Goal: Register for event/course: Register for event/course

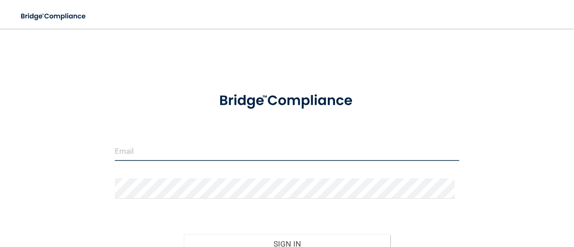
click at [172, 152] on input "email" at bounding box center [287, 151] width 344 height 20
type input "[EMAIL_ADDRESS][DOMAIN_NAME]"
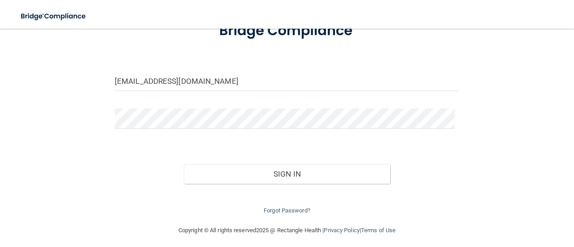
scroll to position [74, 0]
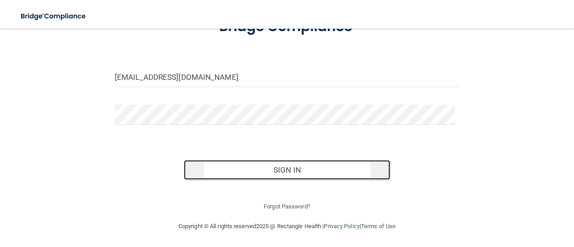
click at [287, 166] on button "Sign In" at bounding box center [287, 170] width 207 height 20
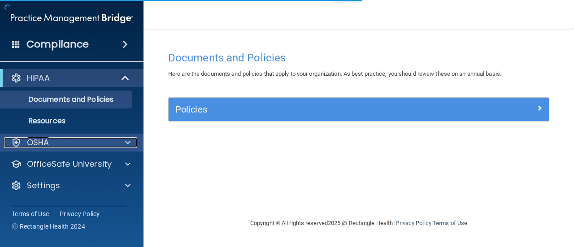
click at [63, 147] on div "OSHA" at bounding box center [59, 142] width 111 height 11
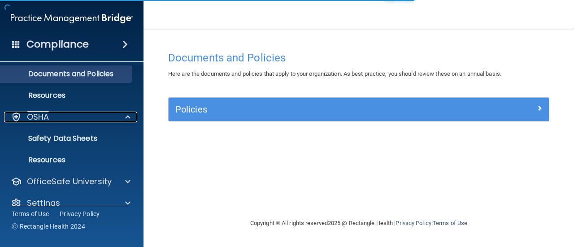
scroll to position [39, 0]
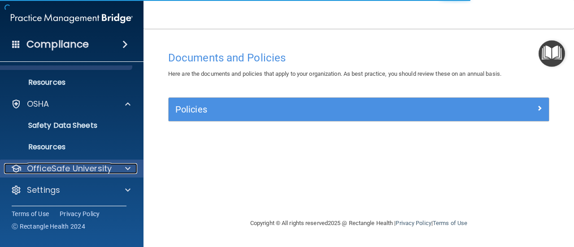
click at [102, 165] on p "OfficeSafe University" at bounding box center [69, 168] width 85 height 11
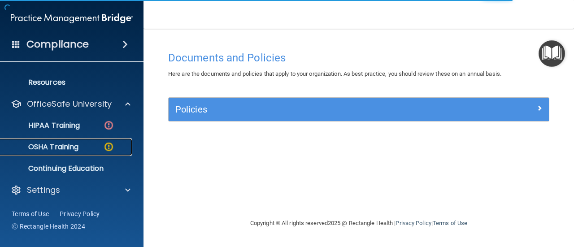
click at [65, 144] on p "OSHA Training" at bounding box center [42, 146] width 73 height 9
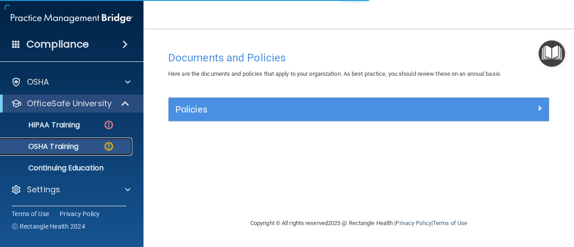
scroll to position [17, 0]
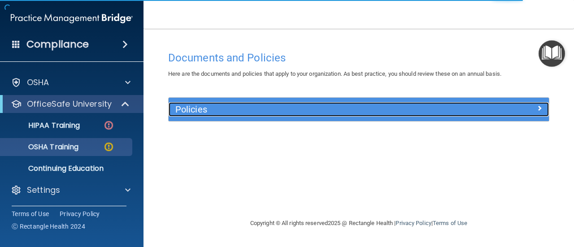
click at [237, 106] on h5 "Policies" at bounding box center [311, 109] width 272 height 10
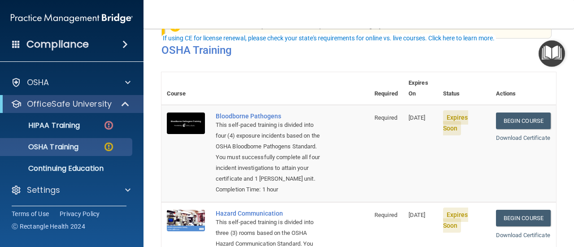
scroll to position [90, 0]
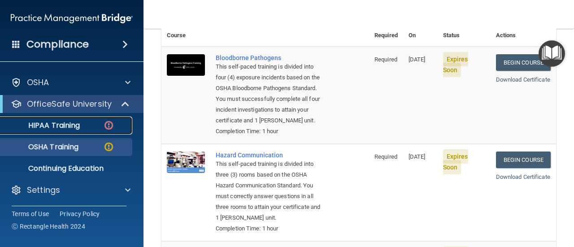
click at [36, 123] on p "HIPAA Training" at bounding box center [43, 125] width 74 height 9
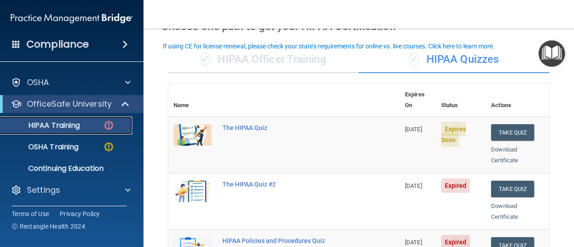
scroll to position [45, 0]
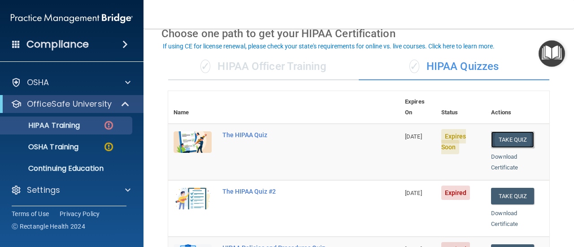
click at [505, 131] on button "Take Quiz" at bounding box center [512, 139] width 43 height 17
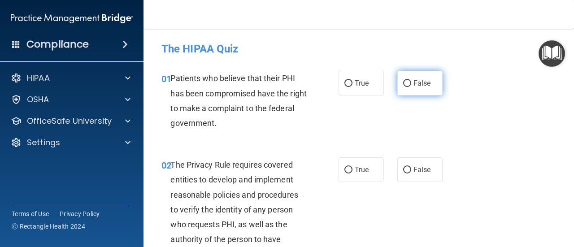
click at [405, 81] on input "False" at bounding box center [407, 83] width 8 height 7
radio input "true"
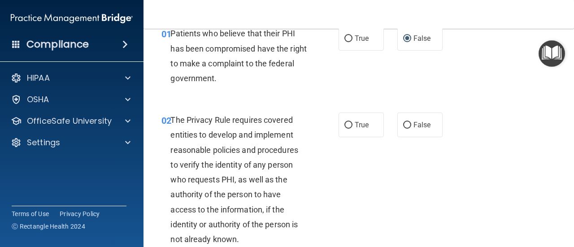
scroll to position [90, 0]
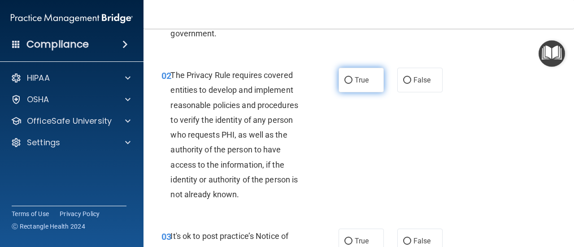
click at [346, 82] on input "True" at bounding box center [348, 80] width 8 height 7
radio input "true"
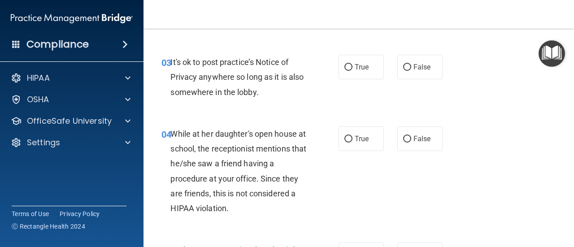
scroll to position [269, 0]
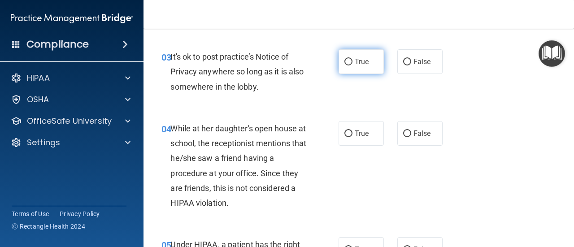
click at [345, 62] on input "True" at bounding box center [348, 62] width 8 height 7
radio input "true"
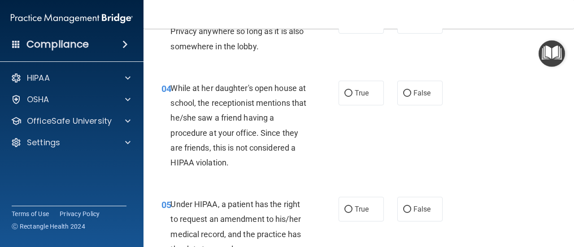
scroll to position [314, 0]
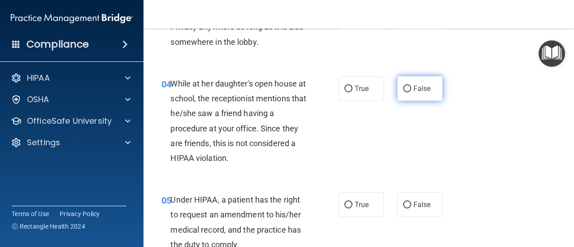
click at [422, 86] on span "False" at bounding box center [421, 88] width 17 height 9
click at [411, 86] on input "False" at bounding box center [407, 89] width 8 height 7
radio input "true"
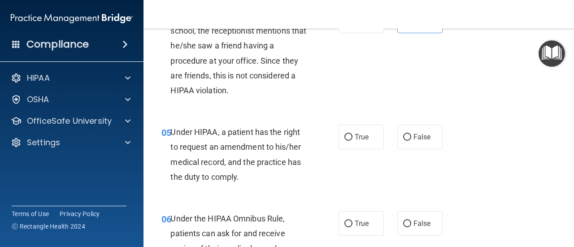
scroll to position [403, 0]
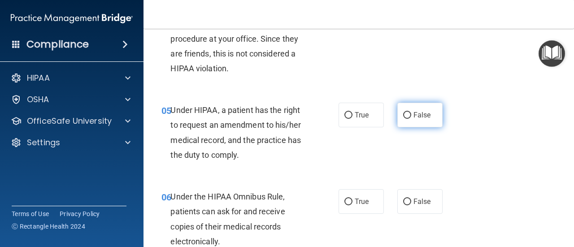
click at [423, 109] on label "False" at bounding box center [419, 115] width 45 height 25
click at [411, 112] on input "False" at bounding box center [407, 115] width 8 height 7
radio input "true"
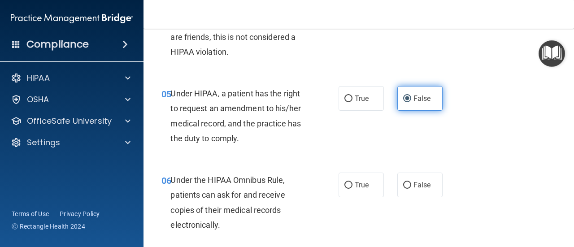
scroll to position [419, 0]
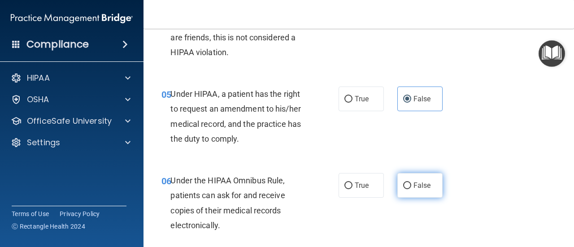
click at [403, 183] on input "False" at bounding box center [407, 185] width 8 height 7
radio input "true"
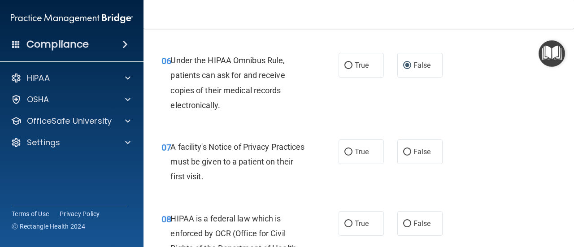
scroll to position [554, 0]
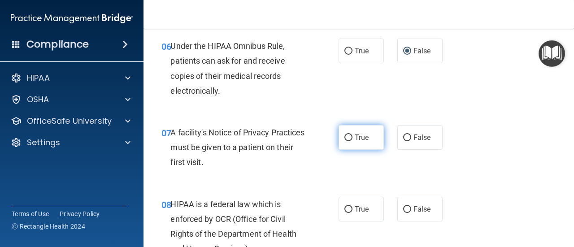
click at [366, 139] on label "True" at bounding box center [360, 137] width 45 height 25
click at [352, 139] on input "True" at bounding box center [348, 137] width 8 height 7
radio input "true"
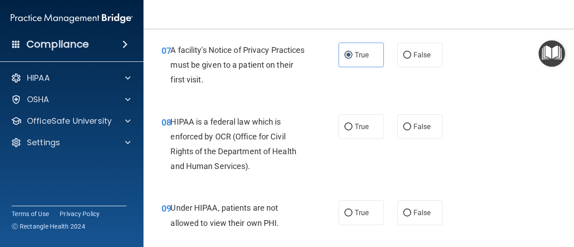
scroll to position [643, 0]
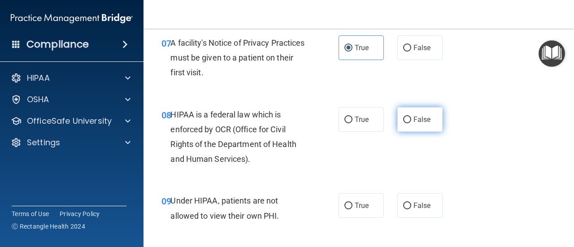
click at [402, 113] on label "False" at bounding box center [419, 119] width 45 height 25
click at [403, 117] on input "False" at bounding box center [407, 120] width 8 height 7
radio input "true"
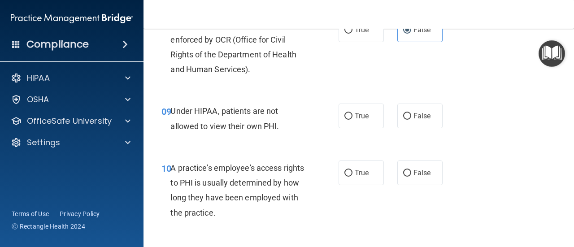
scroll to position [778, 0]
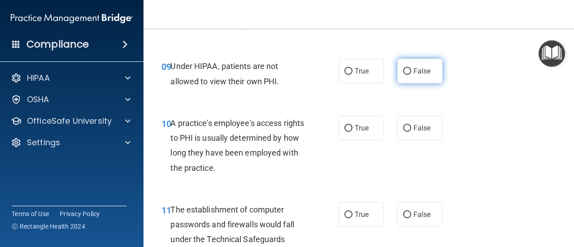
click at [404, 78] on label "False" at bounding box center [419, 71] width 45 height 25
click at [404, 75] on input "False" at bounding box center [407, 71] width 8 height 7
radio input "true"
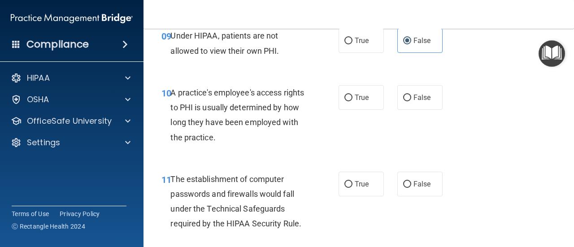
scroll to position [823, 0]
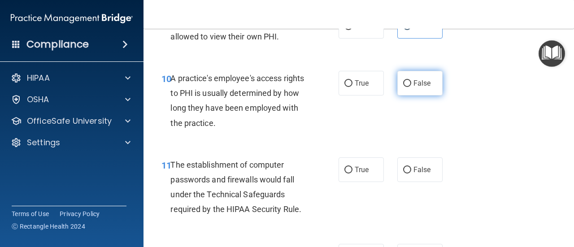
click at [401, 87] on label "False" at bounding box center [419, 83] width 45 height 25
click at [403, 87] on input "False" at bounding box center [407, 83] width 8 height 7
radio input "true"
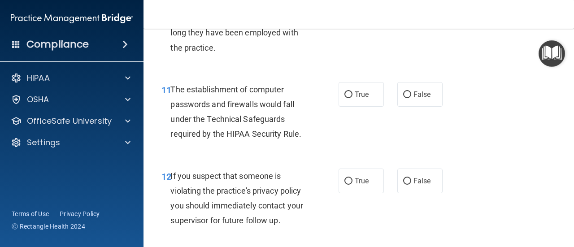
scroll to position [912, 0]
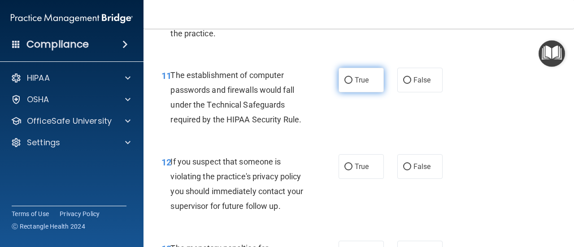
click at [367, 87] on label "True" at bounding box center [360, 80] width 45 height 25
click at [352, 84] on input "True" at bounding box center [348, 80] width 8 height 7
radio input "true"
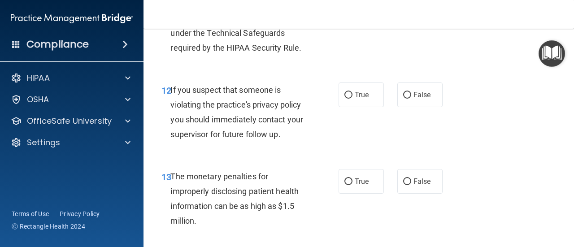
scroll to position [1002, 0]
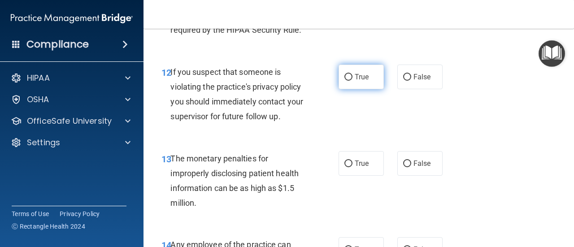
click at [370, 79] on label "True" at bounding box center [360, 77] width 45 height 25
click at [352, 79] on input "True" at bounding box center [348, 77] width 8 height 7
radio input "true"
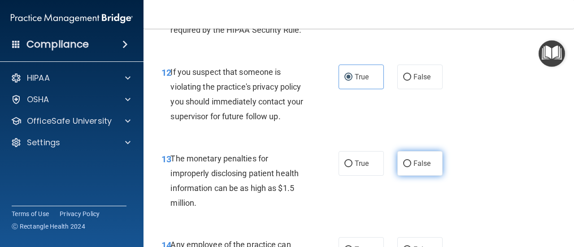
click at [432, 164] on label "False" at bounding box center [419, 163] width 45 height 25
click at [411, 164] on input "False" at bounding box center [407, 163] width 8 height 7
radio input "true"
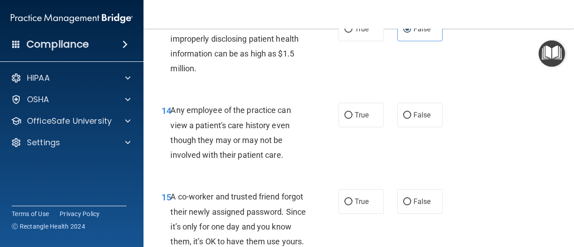
scroll to position [1181, 0]
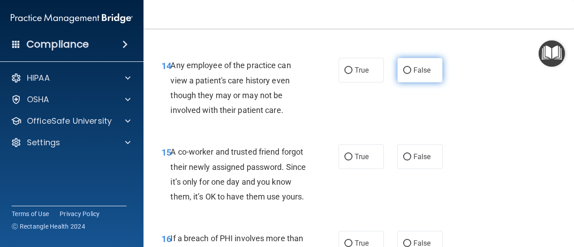
click at [404, 79] on label "False" at bounding box center [419, 70] width 45 height 25
click at [404, 74] on input "False" at bounding box center [407, 70] width 8 height 7
radio input "true"
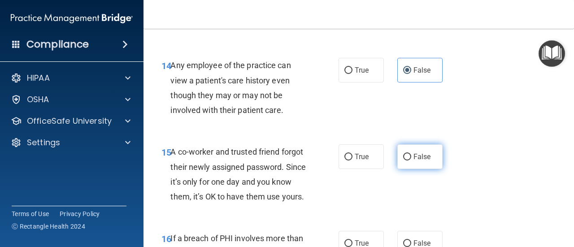
click at [413, 153] on span "False" at bounding box center [421, 156] width 17 height 9
click at [411, 154] on input "False" at bounding box center [407, 157] width 8 height 7
radio input "true"
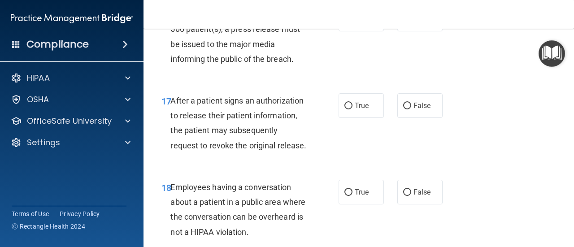
scroll to position [1360, 0]
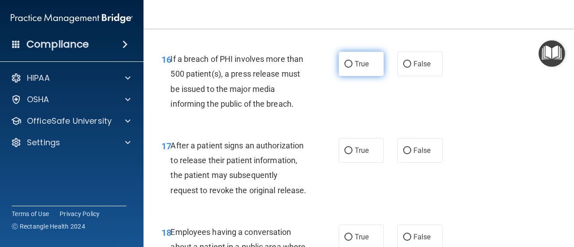
click at [365, 68] on span "True" at bounding box center [361, 64] width 14 height 9
click at [352, 68] on input "True" at bounding box center [348, 64] width 8 height 7
radio input "true"
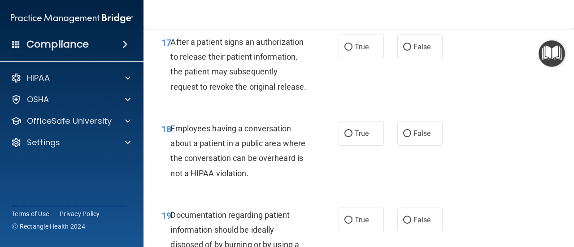
scroll to position [1450, 0]
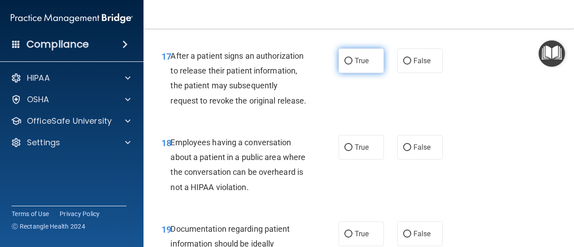
click at [358, 65] on span "True" at bounding box center [361, 60] width 14 height 9
click at [352, 65] on input "True" at bounding box center [348, 61] width 8 height 7
radio input "true"
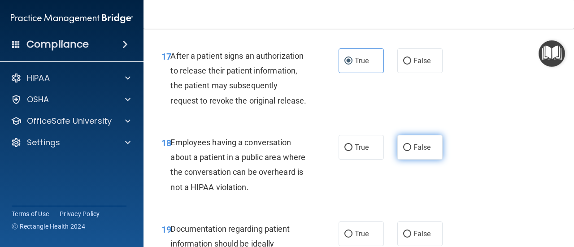
click at [406, 151] on input "False" at bounding box center [407, 147] width 8 height 7
radio input "true"
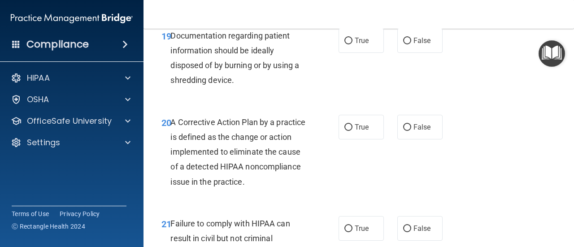
scroll to position [1629, 0]
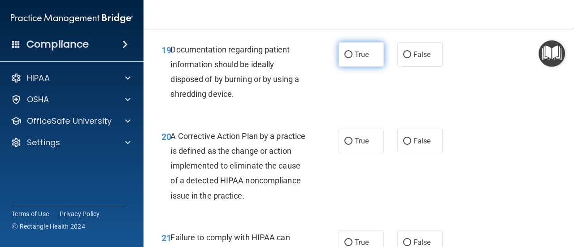
click at [341, 67] on label "True" at bounding box center [360, 54] width 45 height 25
click at [344, 58] on input "True" at bounding box center [348, 55] width 8 height 7
radio input "true"
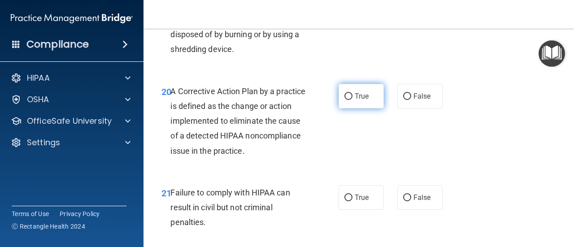
click at [354, 100] on span "True" at bounding box center [361, 96] width 14 height 9
click at [352, 100] on input "True" at bounding box center [348, 96] width 8 height 7
radio input "true"
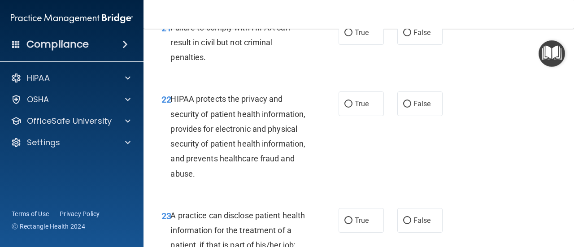
scroll to position [1853, 0]
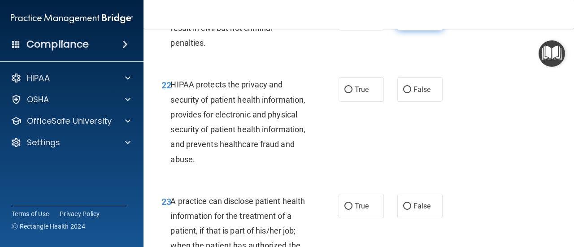
click at [418, 30] on label "False" at bounding box center [419, 18] width 45 height 25
click at [411, 22] on input "False" at bounding box center [407, 18] width 8 height 7
radio input "true"
click at [413, 94] on span "False" at bounding box center [421, 89] width 17 height 9
click at [410, 93] on input "False" at bounding box center [407, 89] width 8 height 7
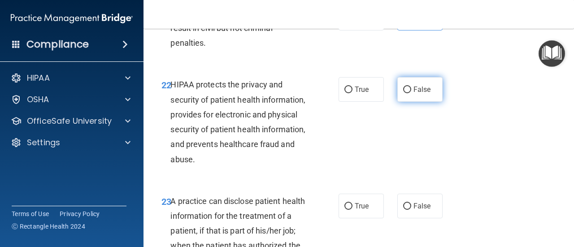
radio input "true"
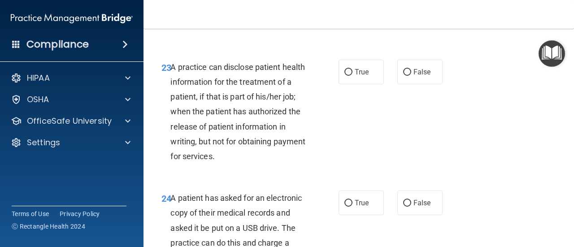
scroll to position [1988, 0]
click at [343, 84] on label "True" at bounding box center [360, 71] width 45 height 25
click at [344, 75] on input "True" at bounding box center [348, 72] width 8 height 7
radio input "true"
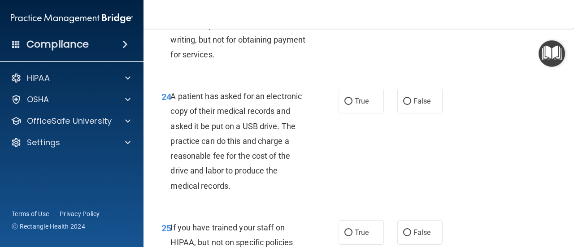
scroll to position [2122, 0]
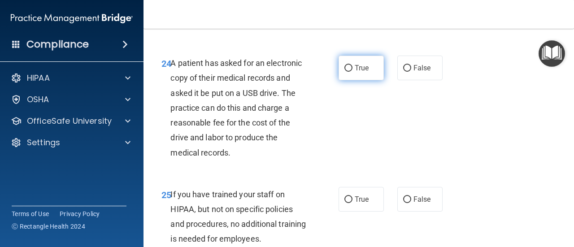
click at [355, 72] on span "True" at bounding box center [361, 68] width 14 height 9
click at [352, 72] on input "True" at bounding box center [348, 68] width 8 height 7
radio input "true"
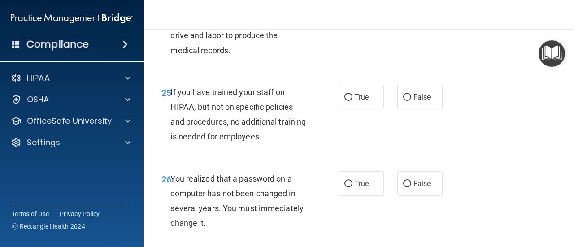
scroll to position [2257, 0]
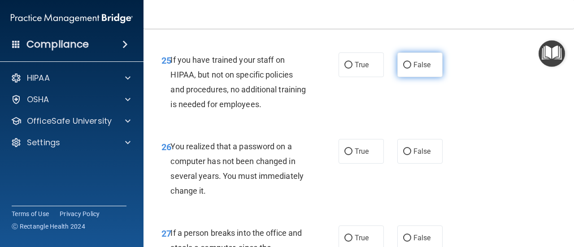
click at [433, 77] on label "False" at bounding box center [419, 64] width 45 height 25
click at [411, 69] on input "False" at bounding box center [407, 65] width 8 height 7
radio input "true"
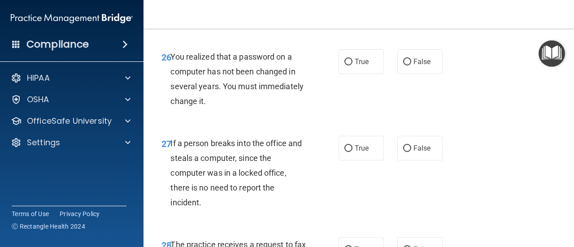
scroll to position [2391, 0]
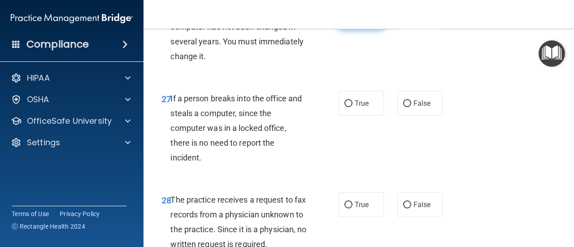
click at [355, 29] on label "True" at bounding box center [360, 16] width 45 height 25
click at [352, 21] on input "True" at bounding box center [348, 17] width 8 height 7
radio input "true"
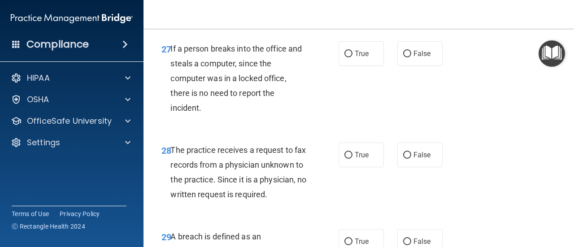
scroll to position [2481, 0]
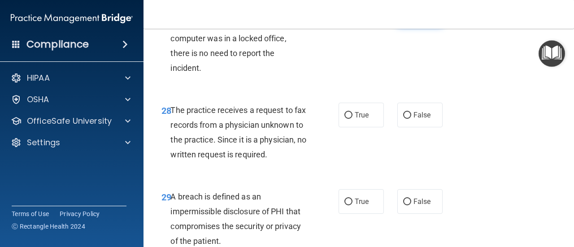
click at [413, 18] on span "False" at bounding box center [421, 13] width 17 height 9
click at [410, 17] on input "False" at bounding box center [407, 14] width 8 height 7
radio input "true"
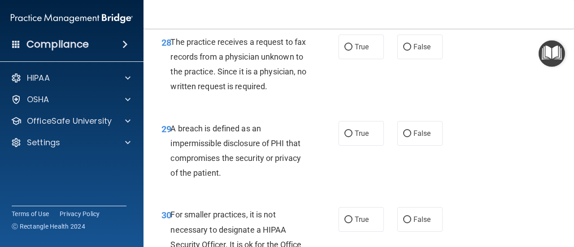
scroll to position [2570, 0]
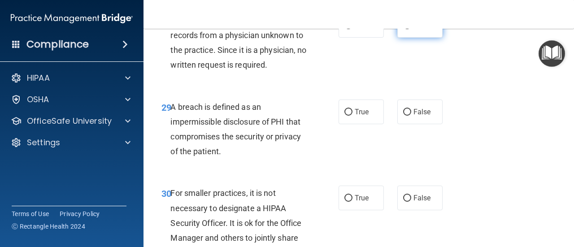
click at [404, 29] on input "False" at bounding box center [407, 25] width 8 height 7
radio input "true"
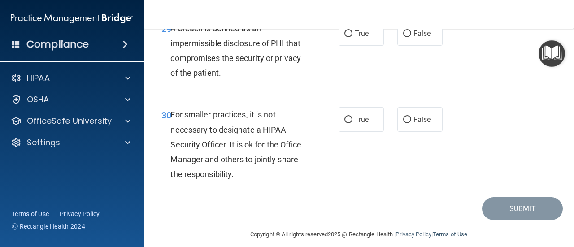
scroll to position [2660, 0]
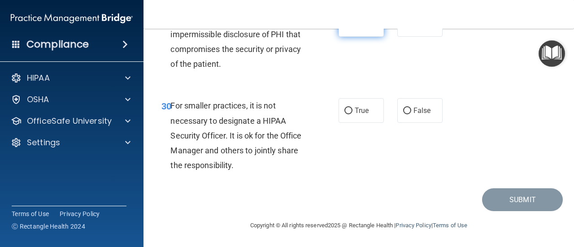
click at [341, 37] on label "True" at bounding box center [360, 24] width 45 height 25
click at [344, 28] on input "True" at bounding box center [348, 25] width 8 height 7
radio input "true"
click at [432, 123] on label "False" at bounding box center [419, 110] width 45 height 25
click at [411, 114] on input "False" at bounding box center [407, 111] width 8 height 7
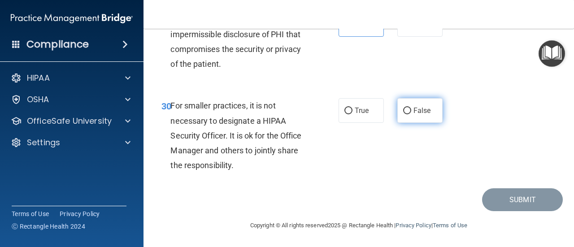
radio input "true"
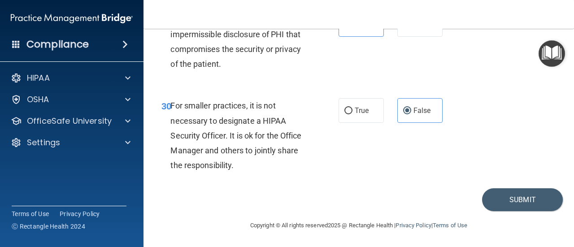
scroll to position [2702, 0]
click at [497, 198] on button "Submit" at bounding box center [522, 199] width 81 height 23
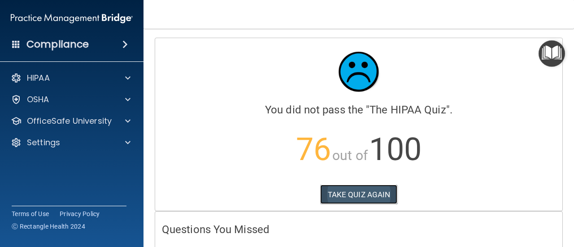
click at [363, 193] on button "TAKE QUIZ AGAIN" at bounding box center [359, 195] width 78 height 20
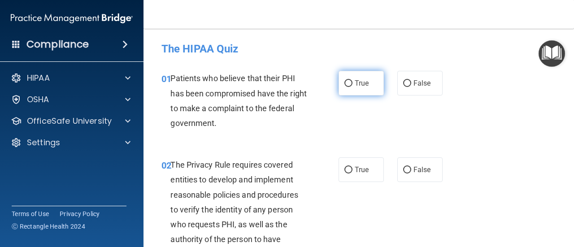
click at [354, 85] on span "True" at bounding box center [361, 83] width 14 height 9
click at [351, 85] on input "True" at bounding box center [348, 83] width 8 height 7
radio input "true"
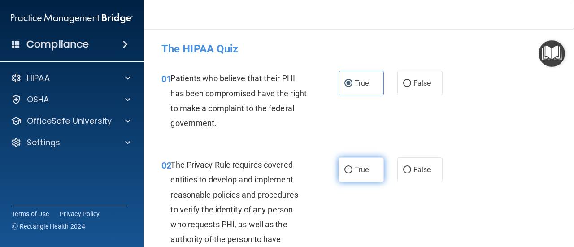
click at [355, 167] on span "True" at bounding box center [361, 169] width 14 height 9
click at [352, 167] on input "True" at bounding box center [348, 170] width 8 height 7
radio input "true"
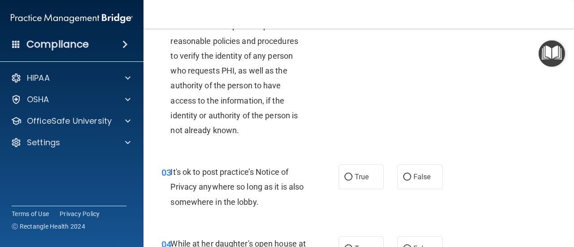
scroll to position [179, 0]
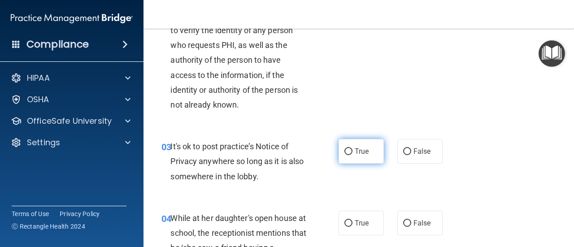
click at [341, 159] on label "True" at bounding box center [360, 151] width 45 height 25
click at [344, 155] on input "True" at bounding box center [348, 151] width 8 height 7
radio input "true"
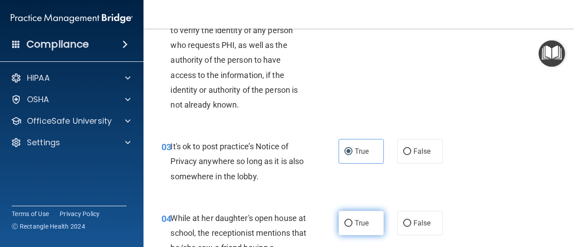
click at [361, 221] on span "True" at bounding box center [361, 223] width 14 height 9
click at [352, 221] on input "True" at bounding box center [348, 223] width 8 height 7
radio input "true"
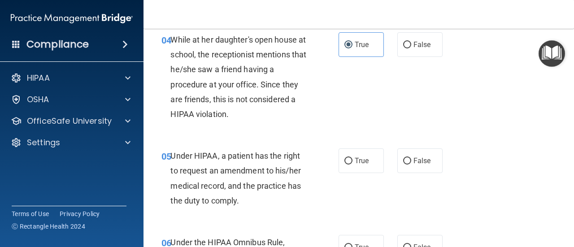
scroll to position [358, 0]
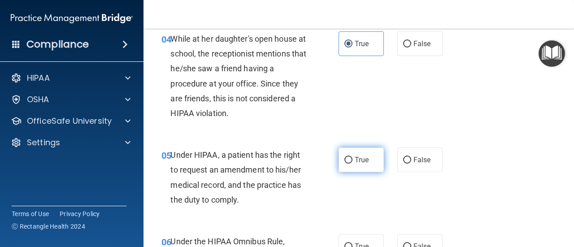
click at [363, 168] on label "True" at bounding box center [360, 159] width 45 height 25
click at [352, 164] on input "True" at bounding box center [348, 160] width 8 height 7
radio input "true"
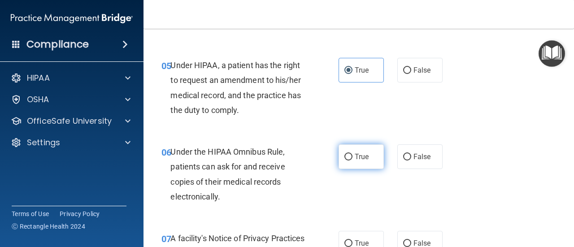
click at [357, 156] on span "True" at bounding box center [361, 156] width 14 height 9
click at [352, 156] on input "True" at bounding box center [348, 157] width 8 height 7
radio input "true"
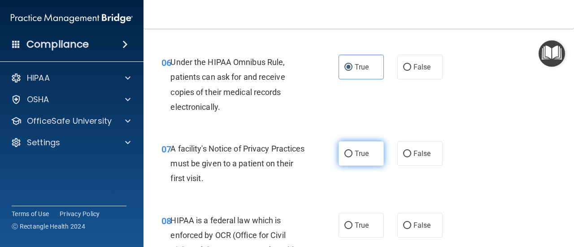
click at [355, 157] on span "True" at bounding box center [361, 153] width 14 height 9
click at [352, 157] on input "True" at bounding box center [348, 154] width 8 height 7
radio input "true"
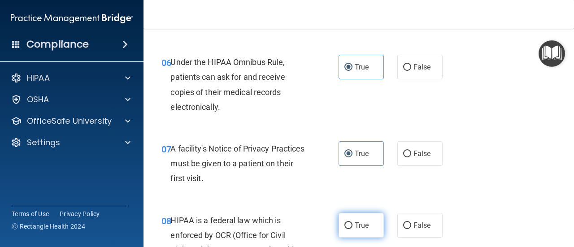
click at [350, 218] on label "True" at bounding box center [360, 225] width 45 height 25
click at [350, 222] on input "True" at bounding box center [348, 225] width 8 height 7
radio input "true"
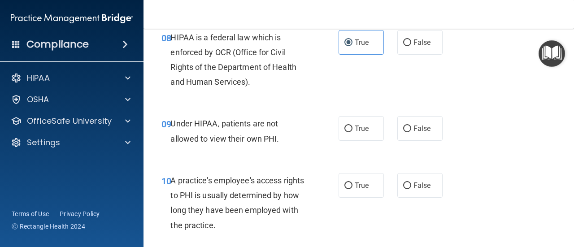
scroll to position [717, 0]
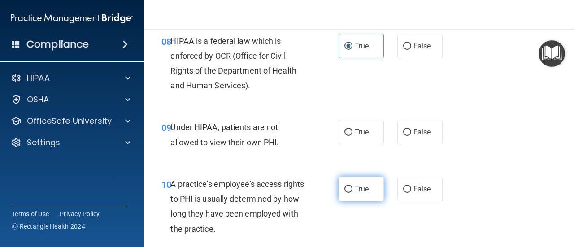
drag, startPoint x: 350, startPoint y: 134, endPoint x: 347, endPoint y: 178, distance: 44.0
click at [350, 134] on label "True" at bounding box center [360, 132] width 45 height 25
click at [350, 134] on input "True" at bounding box center [348, 132] width 8 height 7
radio input "true"
click at [348, 180] on label "True" at bounding box center [360, 189] width 45 height 25
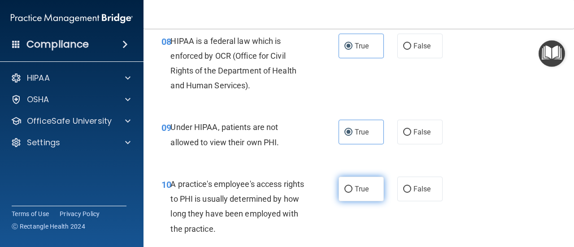
click at [348, 186] on input "True" at bounding box center [348, 189] width 8 height 7
radio input "true"
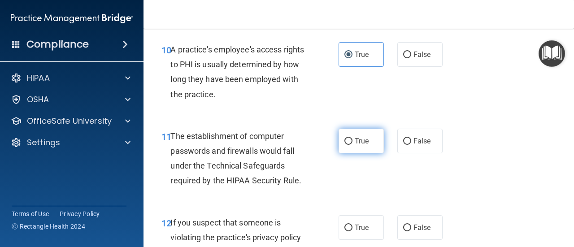
click at [354, 137] on span "True" at bounding box center [361, 141] width 14 height 9
click at [352, 138] on input "True" at bounding box center [348, 141] width 8 height 7
radio input "true"
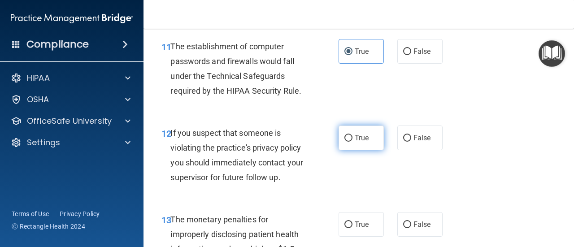
click at [359, 145] on label "True" at bounding box center [360, 137] width 45 height 25
click at [352, 142] on input "True" at bounding box center [348, 138] width 8 height 7
radio input "true"
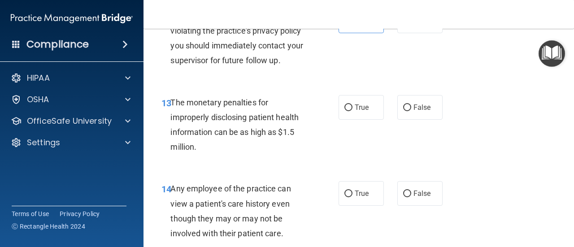
scroll to position [1075, 0]
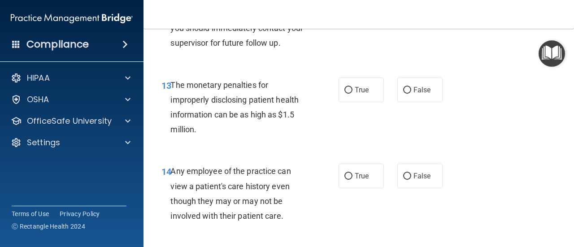
drag, startPoint x: 360, startPoint y: 101, endPoint x: 361, endPoint y: 110, distance: 9.1
click at [360, 101] on label "True" at bounding box center [360, 90] width 45 height 25
click at [352, 94] on input "True" at bounding box center [348, 90] width 8 height 7
radio input "true"
click at [348, 178] on input "True" at bounding box center [348, 176] width 8 height 7
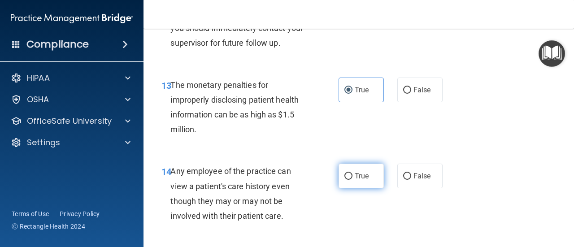
radio input "true"
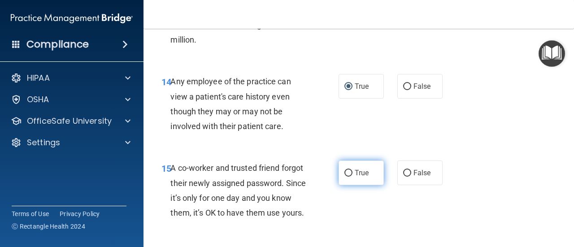
click at [344, 172] on input "True" at bounding box center [348, 173] width 8 height 7
radio input "true"
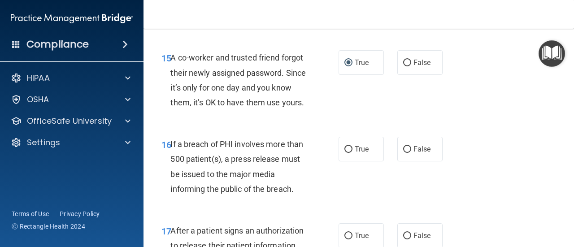
scroll to position [1344, 0]
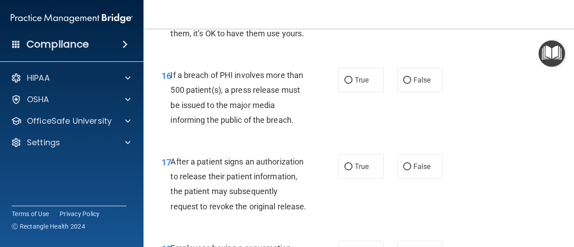
drag, startPoint x: 358, startPoint y: 99, endPoint x: 360, endPoint y: 134, distance: 35.0
click at [358, 84] on span "True" at bounding box center [361, 80] width 14 height 9
click at [352, 84] on input "True" at bounding box center [348, 80] width 8 height 7
radio input "true"
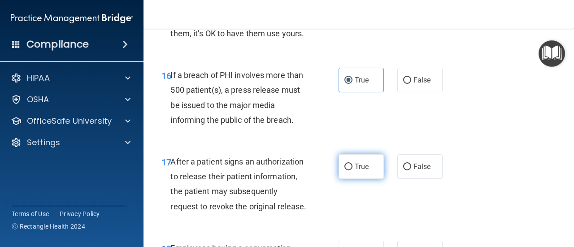
click at [357, 171] on span "True" at bounding box center [361, 166] width 14 height 9
click at [352, 170] on input "True" at bounding box center [348, 167] width 8 height 7
radio input "true"
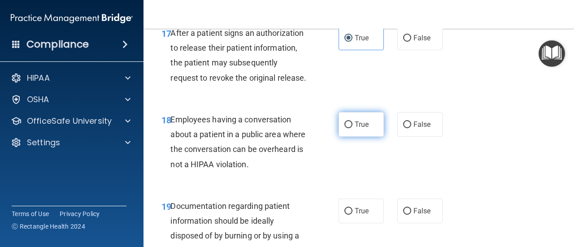
scroll to position [1479, 0]
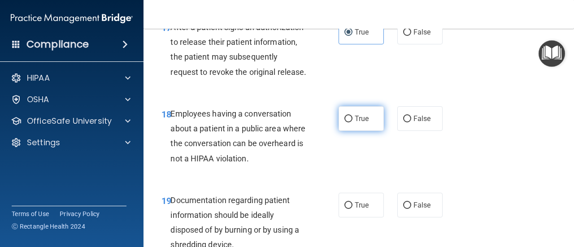
click at [350, 131] on label "True" at bounding box center [360, 118] width 45 height 25
click at [350, 122] on input "True" at bounding box center [348, 119] width 8 height 7
radio input "true"
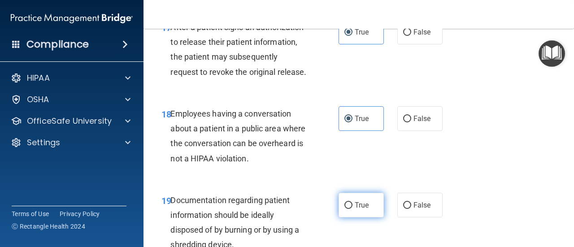
click at [363, 209] on span "True" at bounding box center [361, 205] width 14 height 9
click at [352, 209] on input "True" at bounding box center [348, 205] width 8 height 7
radio input "true"
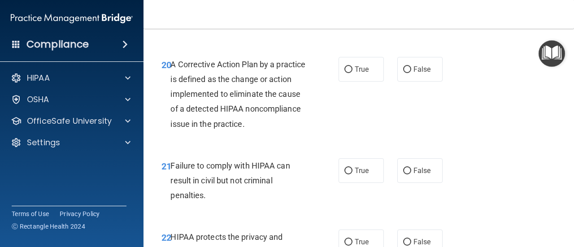
scroll to position [1703, 0]
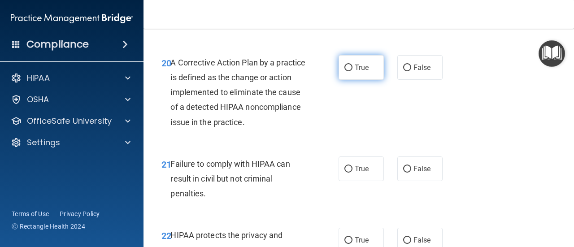
click at [356, 80] on label "True" at bounding box center [360, 67] width 45 height 25
click at [352, 71] on input "True" at bounding box center [348, 68] width 8 height 7
radio input "true"
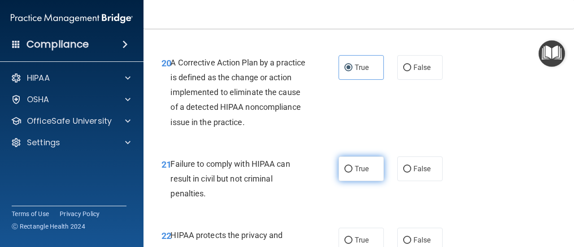
click at [344, 173] on input "True" at bounding box center [348, 169] width 8 height 7
radio input "true"
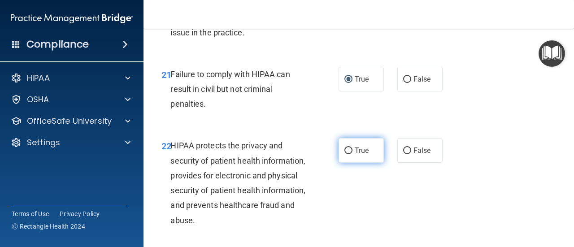
click at [363, 155] on span "True" at bounding box center [361, 150] width 14 height 9
click at [352, 154] on input "True" at bounding box center [348, 150] width 8 height 7
radio input "true"
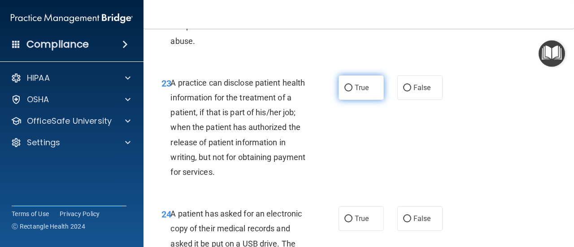
click at [344, 100] on label "True" at bounding box center [360, 87] width 45 height 25
click at [344, 91] on input "True" at bounding box center [348, 88] width 8 height 7
radio input "true"
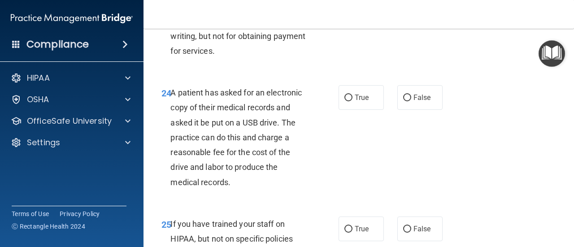
scroll to position [2106, 0]
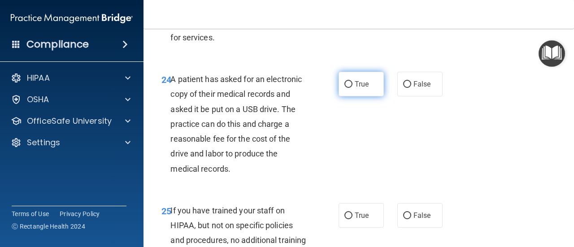
click at [355, 96] on label "True" at bounding box center [360, 84] width 45 height 25
click at [352, 88] on input "True" at bounding box center [348, 84] width 8 height 7
radio input "true"
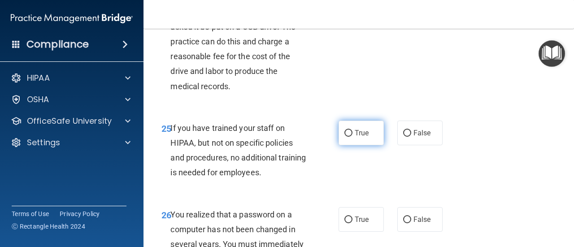
scroll to position [2196, 0]
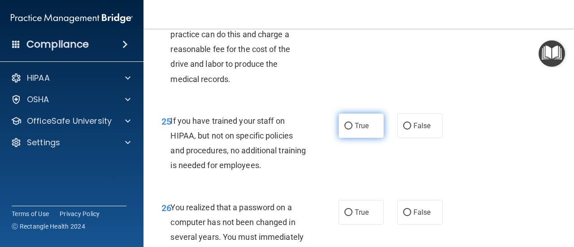
click at [348, 130] on input "True" at bounding box center [348, 126] width 8 height 7
radio input "true"
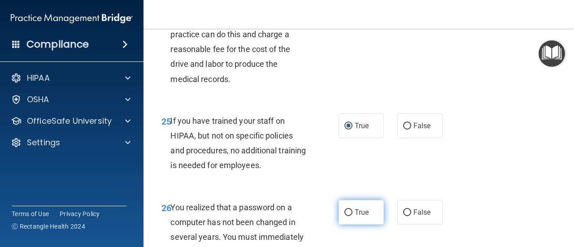
click at [355, 216] on span "True" at bounding box center [361, 212] width 14 height 9
click at [352, 216] on input "True" at bounding box center [348, 212] width 8 height 7
radio input "true"
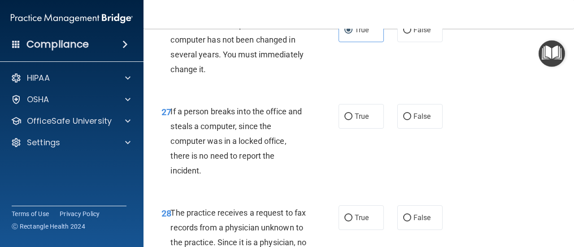
scroll to position [2420, 0]
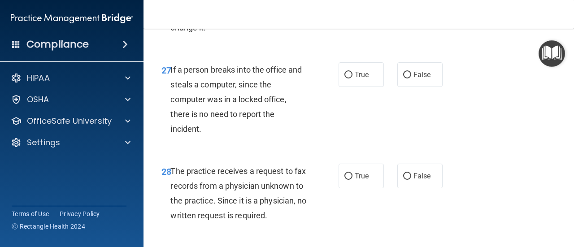
drag, startPoint x: 345, startPoint y: 107, endPoint x: 349, endPoint y: 151, distance: 44.5
click at [345, 78] on input "True" at bounding box center [348, 75] width 8 height 7
radio input "true"
click at [344, 180] on input "True" at bounding box center [348, 176] width 8 height 7
radio input "true"
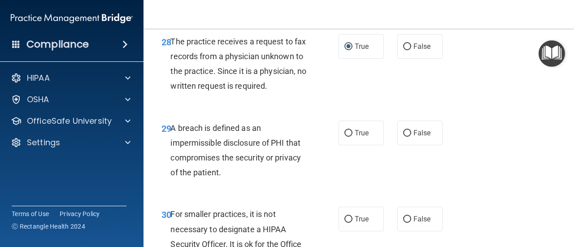
scroll to position [2599, 0]
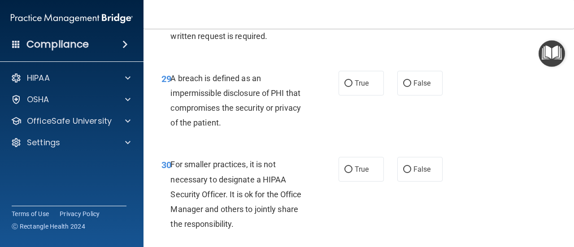
drag, startPoint x: 347, startPoint y: 125, endPoint x: 350, endPoint y: 171, distance: 45.8
click at [347, 87] on input "True" at bounding box center [348, 83] width 8 height 7
radio input "true"
click at [358, 181] on label "True" at bounding box center [360, 169] width 45 height 25
click at [352, 173] on input "True" at bounding box center [348, 169] width 8 height 7
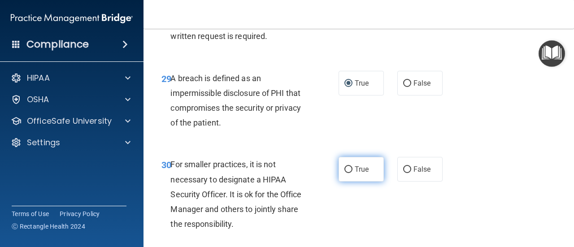
radio input "true"
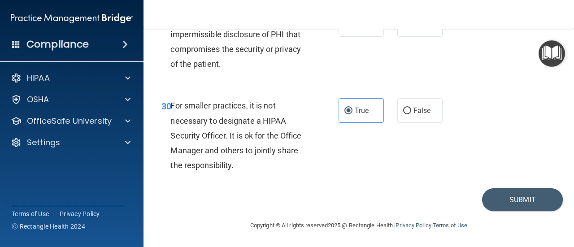
scroll to position [2702, 0]
click at [492, 199] on button "Submit" at bounding box center [522, 199] width 81 height 23
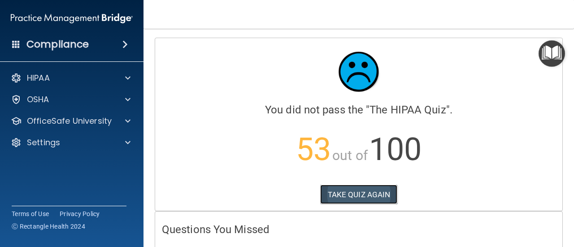
click at [338, 191] on button "TAKE QUIZ AGAIN" at bounding box center [359, 195] width 78 height 20
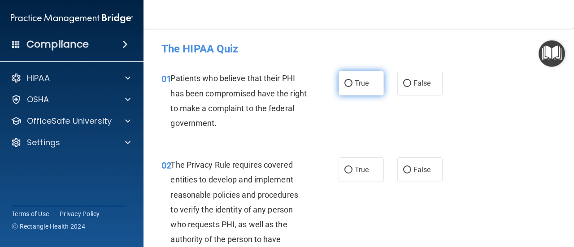
click at [351, 88] on label "True" at bounding box center [360, 83] width 45 height 25
click at [351, 87] on input "True" at bounding box center [348, 83] width 8 height 7
radio input "true"
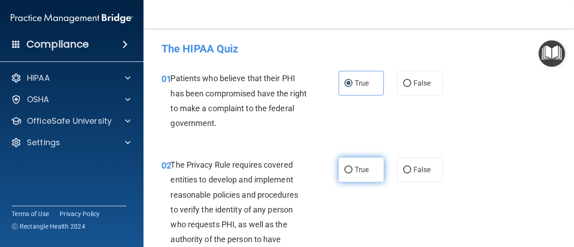
click at [361, 168] on span "True" at bounding box center [361, 169] width 14 height 9
click at [352, 168] on input "True" at bounding box center [348, 170] width 8 height 7
radio input "true"
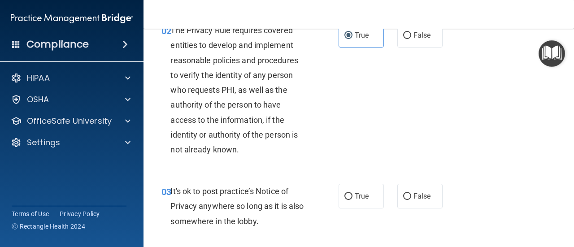
scroll to position [179, 0]
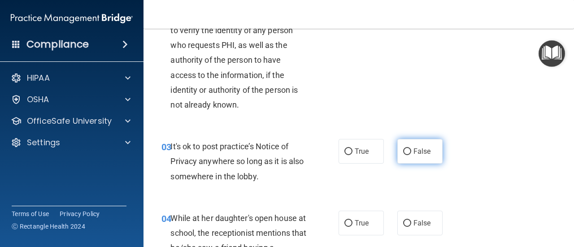
click at [413, 158] on label "False" at bounding box center [419, 151] width 45 height 25
click at [411, 155] on input "False" at bounding box center [407, 151] width 8 height 7
radio input "true"
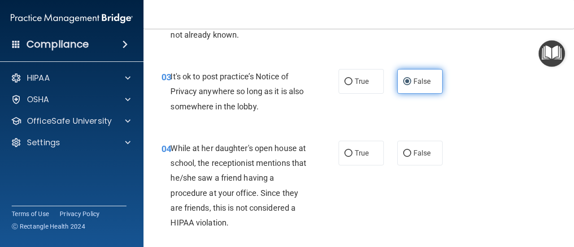
scroll to position [269, 0]
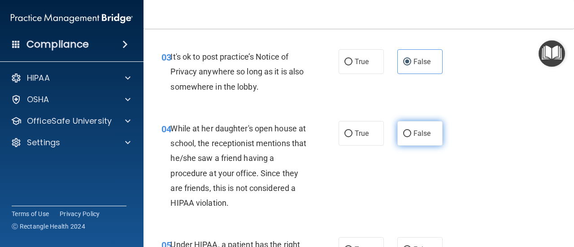
click at [419, 142] on label "False" at bounding box center [419, 133] width 45 height 25
click at [411, 137] on input "False" at bounding box center [407, 133] width 8 height 7
radio input "true"
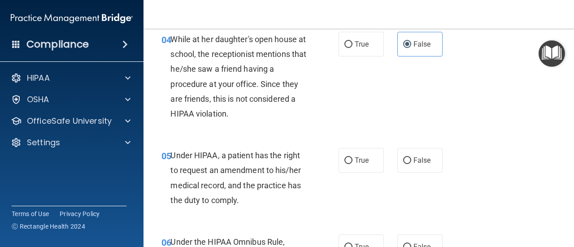
scroll to position [358, 0]
click at [419, 153] on label "False" at bounding box center [419, 159] width 45 height 25
click at [411, 157] on input "False" at bounding box center [407, 160] width 8 height 7
radio input "true"
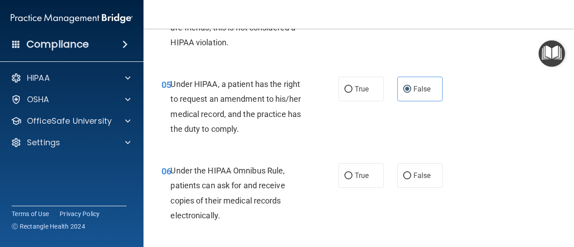
scroll to position [448, 0]
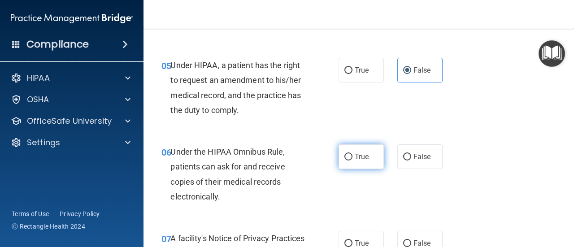
click at [367, 154] on label "True" at bounding box center [360, 156] width 45 height 25
click at [352, 154] on input "True" at bounding box center [348, 157] width 8 height 7
radio input "true"
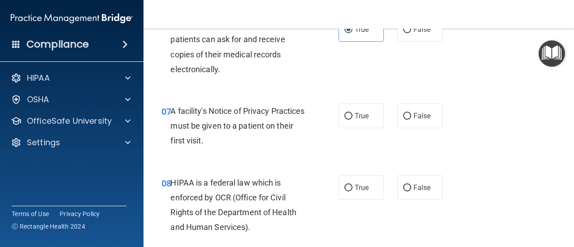
scroll to position [583, 0]
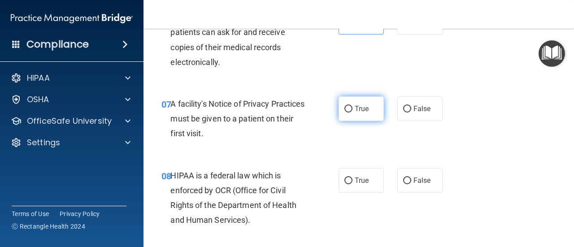
click at [358, 114] on label "True" at bounding box center [360, 108] width 45 height 25
click at [352, 112] on input "True" at bounding box center [348, 109] width 8 height 7
radio input "true"
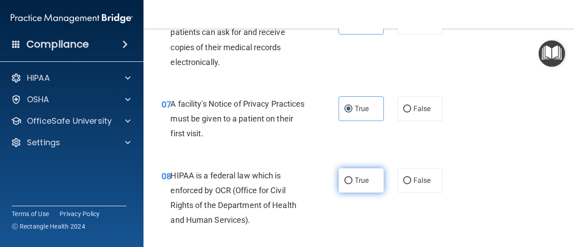
click at [358, 174] on label "True" at bounding box center [360, 180] width 45 height 25
click at [352, 177] on input "True" at bounding box center [348, 180] width 8 height 7
radio input "true"
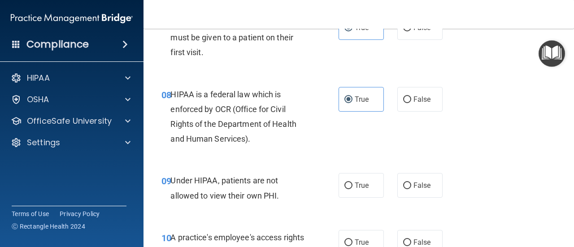
scroll to position [672, 0]
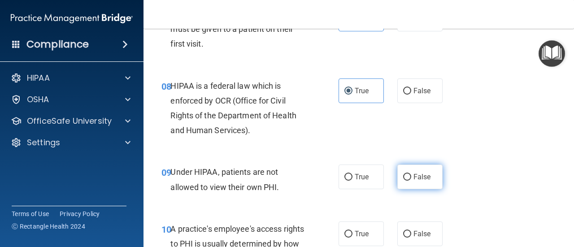
click at [407, 171] on label "False" at bounding box center [419, 176] width 45 height 25
click at [407, 174] on input "False" at bounding box center [407, 177] width 8 height 7
radio input "true"
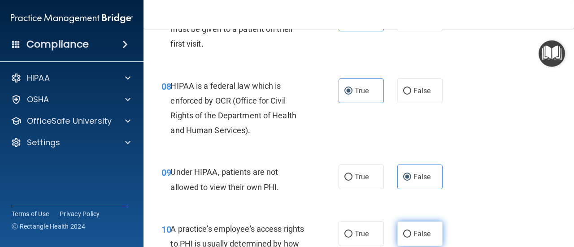
click at [419, 223] on label "False" at bounding box center [419, 233] width 45 height 25
click at [411, 231] on input "False" at bounding box center [407, 234] width 8 height 7
radio input "true"
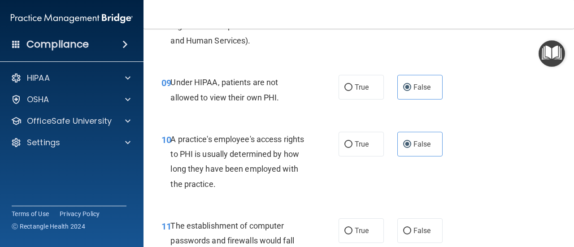
scroll to position [807, 0]
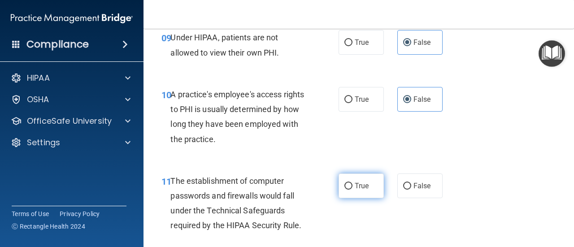
click at [355, 187] on span "True" at bounding box center [361, 185] width 14 height 9
click at [352, 187] on input "True" at bounding box center [348, 186] width 8 height 7
radio input "true"
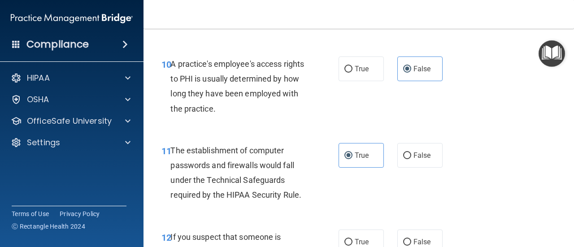
scroll to position [851, 0]
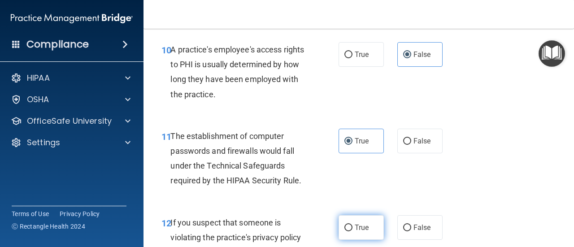
click at [350, 216] on label "True" at bounding box center [360, 227] width 45 height 25
click at [350, 225] on input "True" at bounding box center [348, 228] width 8 height 7
radio input "true"
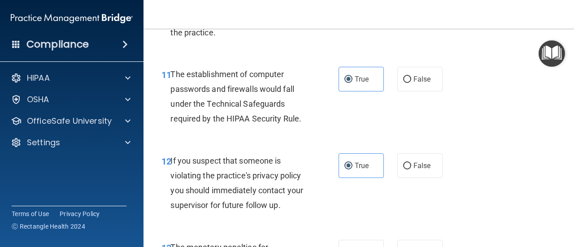
scroll to position [986, 0]
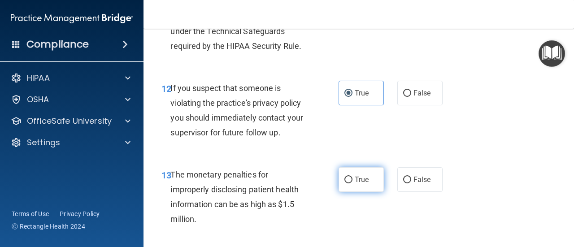
click at [361, 180] on span "True" at bounding box center [361, 179] width 14 height 9
click at [352, 180] on input "True" at bounding box center [348, 180] width 8 height 7
radio input "true"
click at [525, 86] on div "12 If you suspect that someone is violating the practice's privacy policy you s…" at bounding box center [359, 112] width 408 height 86
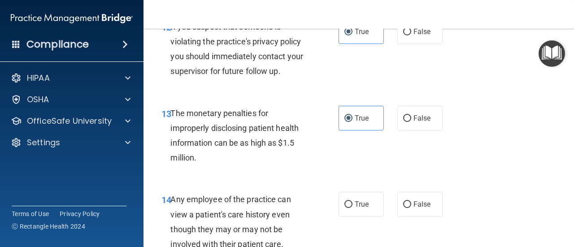
scroll to position [1120, 0]
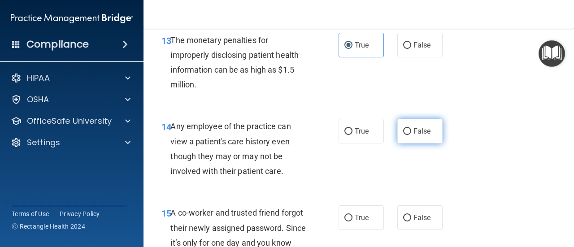
click at [413, 132] on span "False" at bounding box center [421, 131] width 17 height 9
click at [409, 132] on input "False" at bounding box center [407, 131] width 8 height 7
radio input "true"
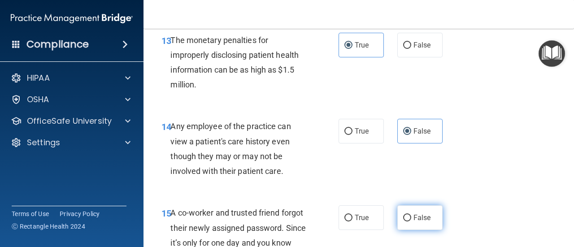
drag, startPoint x: 408, startPoint y: 232, endPoint x: 409, endPoint y: 226, distance: 5.5
click at [408, 229] on div "15 A co-worker and trusted friend forgot their newly assigned password. Since i…" at bounding box center [359, 237] width 408 height 86
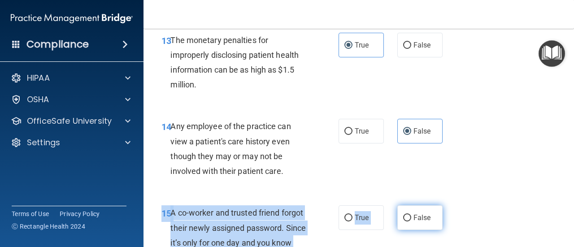
click at [410, 223] on label "False" at bounding box center [419, 217] width 45 height 25
click at [410, 221] on input "False" at bounding box center [407, 218] width 8 height 7
radio input "true"
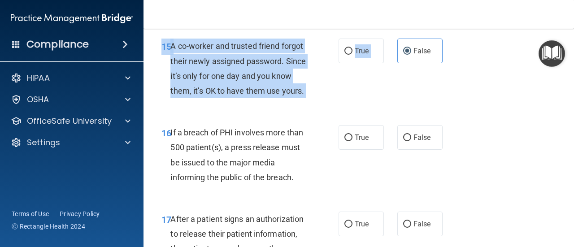
scroll to position [1300, 0]
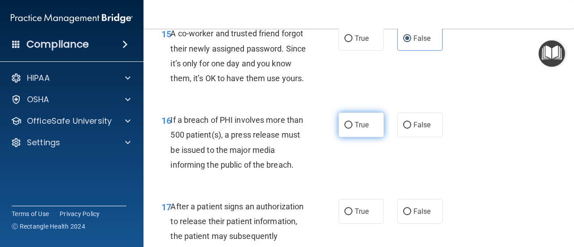
click at [359, 129] on span "True" at bounding box center [361, 125] width 14 height 9
click at [352, 129] on input "True" at bounding box center [348, 125] width 8 height 7
radio input "true"
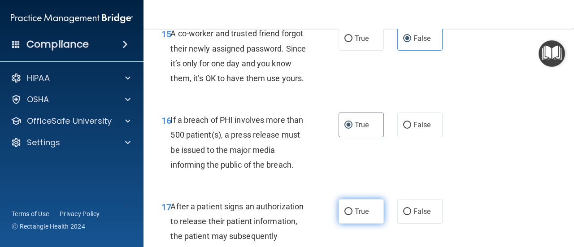
click at [344, 215] on input "True" at bounding box center [348, 211] width 8 height 7
radio input "true"
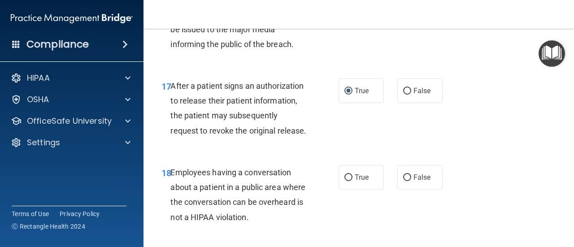
scroll to position [1434, 0]
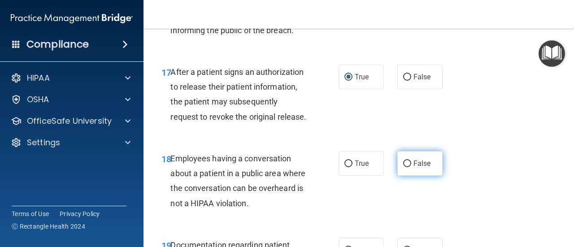
click at [413, 176] on label "False" at bounding box center [419, 163] width 45 height 25
click at [411, 167] on input "False" at bounding box center [407, 163] width 8 height 7
radio input "true"
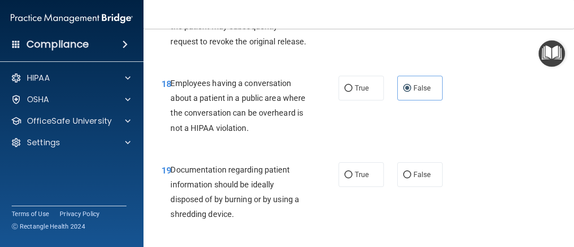
scroll to position [1524, 0]
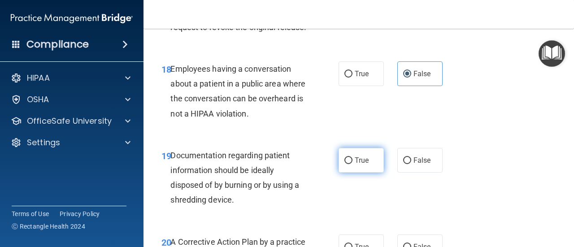
click at [373, 173] on label "True" at bounding box center [360, 160] width 45 height 25
click at [352, 164] on input "True" at bounding box center [348, 160] width 8 height 7
radio input "true"
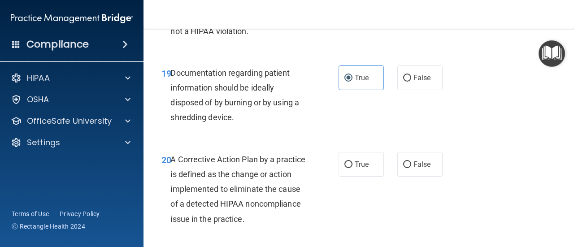
scroll to position [1613, 0]
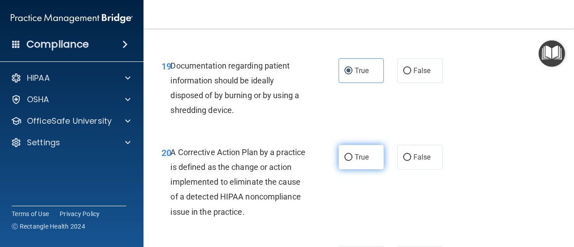
click at [363, 169] on label "True" at bounding box center [360, 157] width 45 height 25
click at [352, 161] on input "True" at bounding box center [348, 157] width 8 height 7
radio input "true"
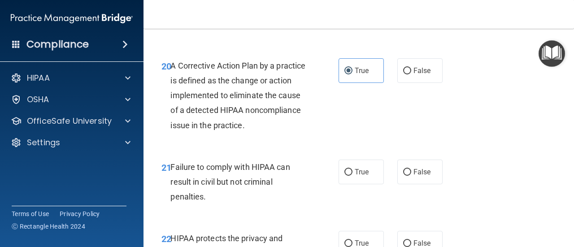
scroll to position [1703, 0]
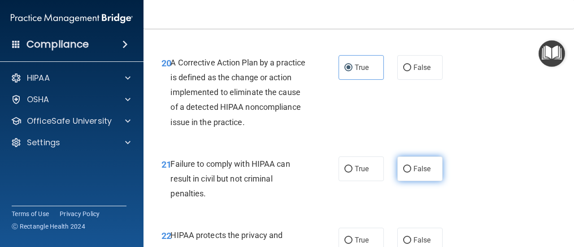
click at [405, 181] on label "False" at bounding box center [419, 168] width 45 height 25
click at [405, 173] on input "False" at bounding box center [407, 169] width 8 height 7
radio input "true"
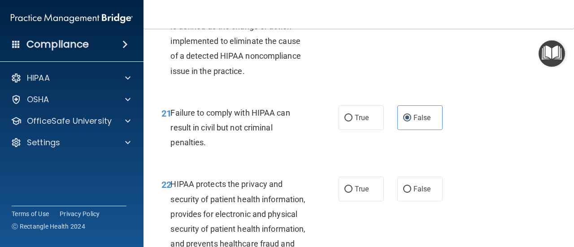
scroll to position [1792, 0]
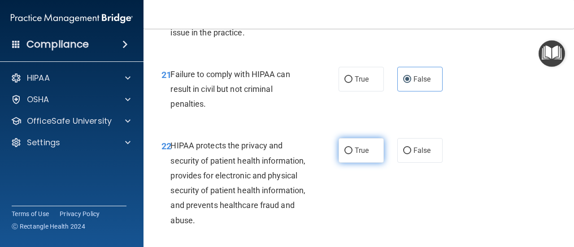
drag, startPoint x: 354, startPoint y: 189, endPoint x: 363, endPoint y: 187, distance: 8.7
click at [354, 163] on label "True" at bounding box center [360, 150] width 45 height 25
click at [352, 154] on input "True" at bounding box center [348, 150] width 8 height 7
radio input "true"
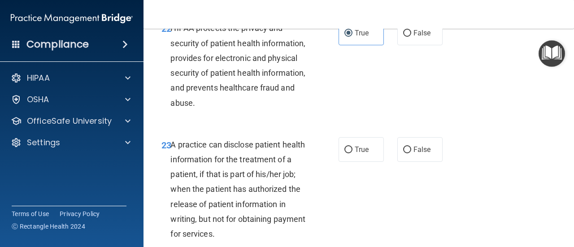
scroll to position [1927, 0]
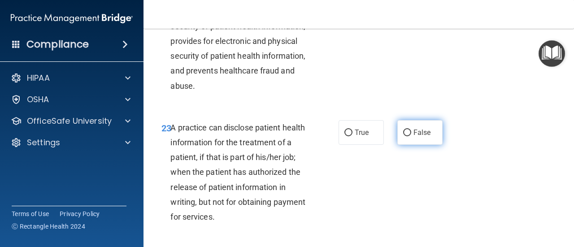
click at [417, 145] on label "False" at bounding box center [419, 132] width 45 height 25
click at [411, 136] on input "False" at bounding box center [407, 133] width 8 height 7
radio input "true"
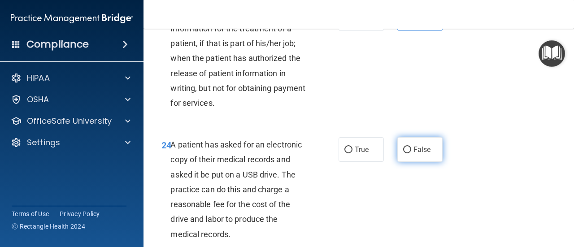
scroll to position [2061, 0]
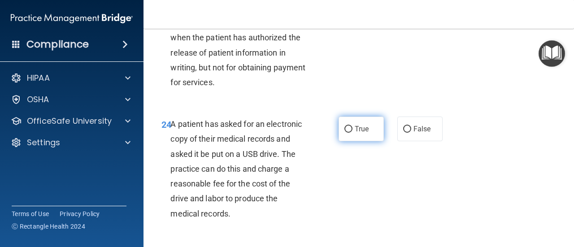
click at [361, 133] on span "True" at bounding box center [361, 129] width 14 height 9
click at [352, 133] on input "True" at bounding box center [348, 129] width 8 height 7
radio input "true"
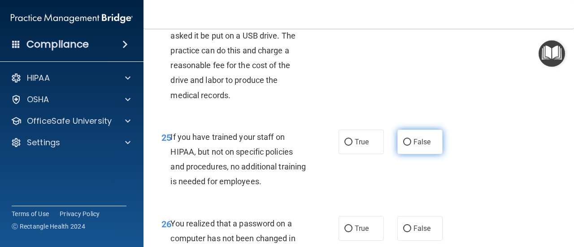
scroll to position [2196, 0]
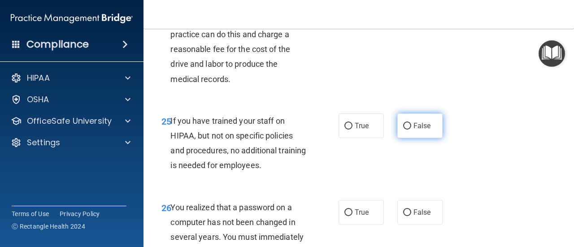
click at [425, 138] on label "False" at bounding box center [419, 125] width 45 height 25
click at [411, 130] on input "False" at bounding box center [407, 126] width 8 height 7
radio input "true"
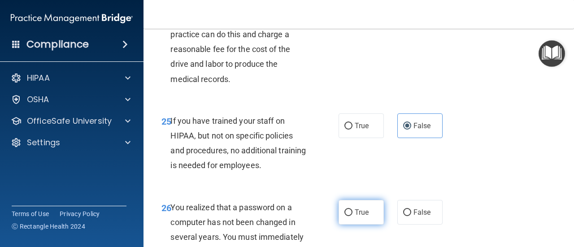
click at [361, 225] on label "True" at bounding box center [360, 212] width 45 height 25
click at [352, 216] on input "True" at bounding box center [348, 212] width 8 height 7
radio input "true"
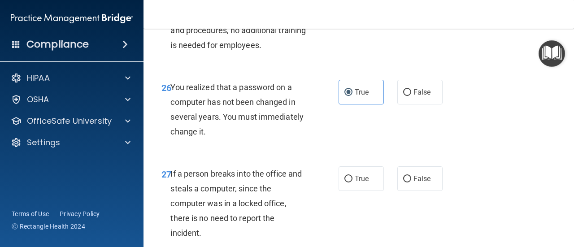
scroll to position [2330, 0]
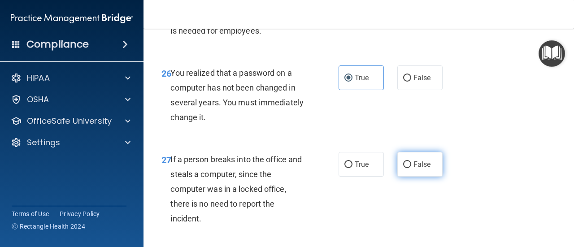
drag, startPoint x: 420, startPoint y: 190, endPoint x: 434, endPoint y: 187, distance: 14.3
click at [420, 168] on span "False" at bounding box center [421, 164] width 17 height 9
click at [411, 168] on input "False" at bounding box center [407, 164] width 8 height 7
radio input "true"
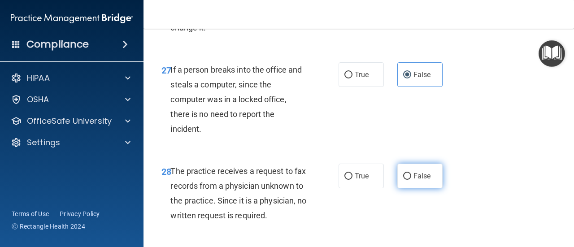
click at [424, 188] on label "False" at bounding box center [419, 176] width 45 height 25
click at [411, 180] on input "False" at bounding box center [407, 176] width 8 height 7
radio input "true"
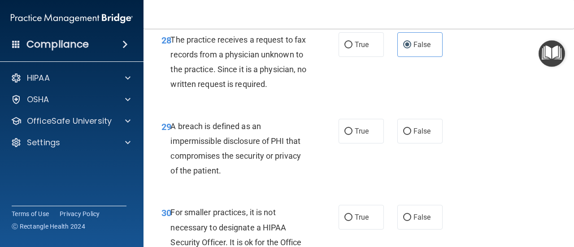
scroll to position [2554, 0]
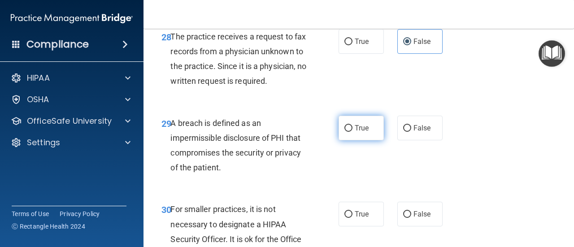
click at [354, 132] on span "True" at bounding box center [361, 128] width 14 height 9
click at [344, 132] on input "True" at bounding box center [348, 128] width 8 height 7
radio input "true"
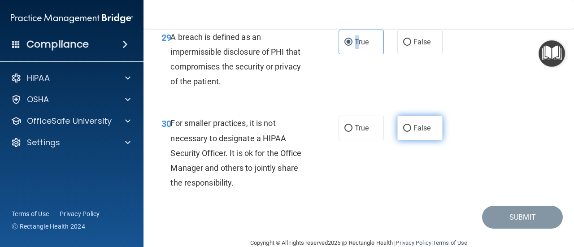
scroll to position [2644, 0]
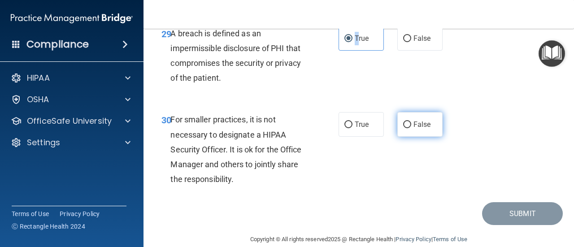
click at [405, 128] on input "False" at bounding box center [407, 124] width 8 height 7
radio input "true"
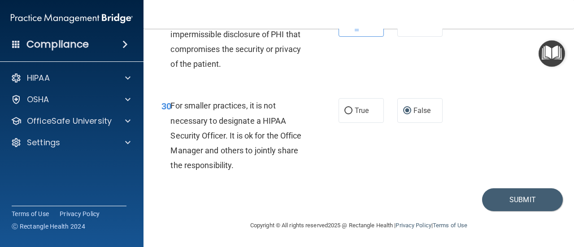
scroll to position [2702, 0]
click at [503, 201] on button "Submit" at bounding box center [522, 199] width 81 height 23
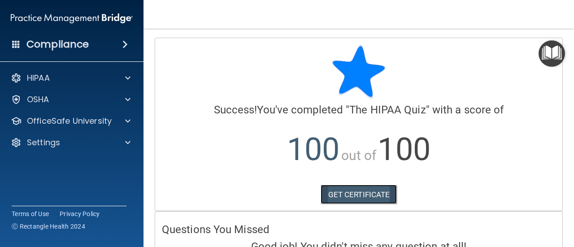
click at [332, 195] on link "GET CERTIFICATE" at bounding box center [358, 195] width 77 height 20
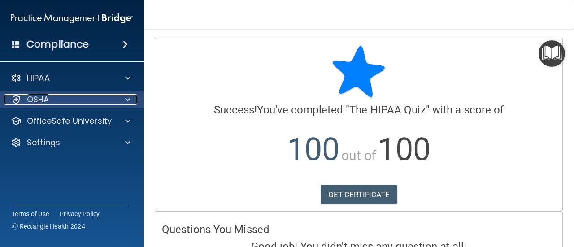
click at [55, 104] on div "OSHA" at bounding box center [59, 99] width 111 height 11
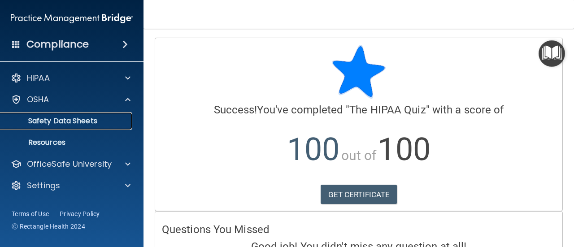
click at [57, 119] on p "Safety Data Sheets" at bounding box center [67, 121] width 122 height 9
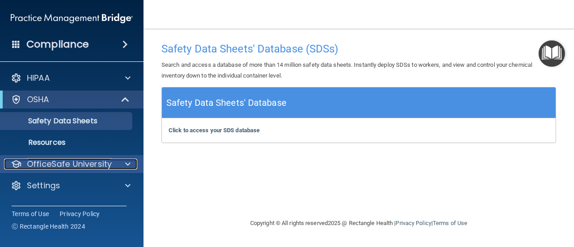
click at [59, 164] on p "OfficeSafe University" at bounding box center [69, 164] width 85 height 11
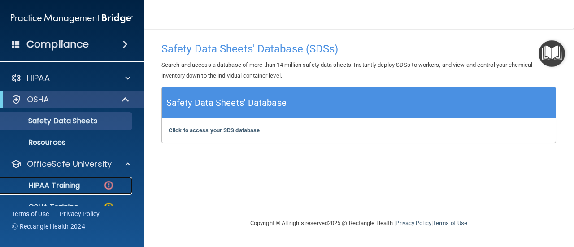
click at [71, 185] on p "HIPAA Training" at bounding box center [43, 185] width 74 height 9
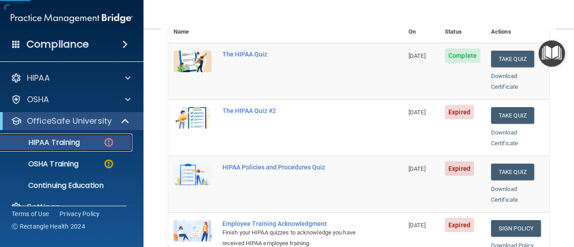
scroll to position [134, 0]
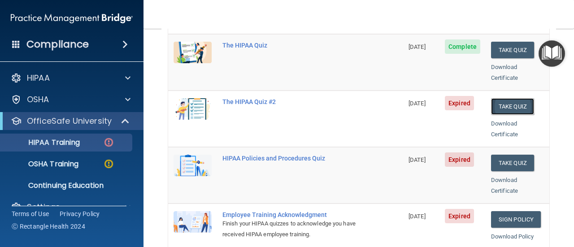
click at [514, 98] on button "Take Quiz" at bounding box center [512, 106] width 43 height 17
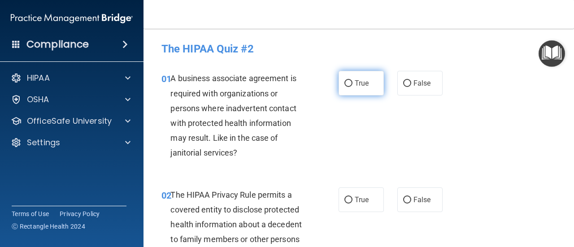
drag, startPoint x: 348, startPoint y: 85, endPoint x: 351, endPoint y: 93, distance: 8.8
click at [347, 85] on input "True" at bounding box center [348, 83] width 8 height 7
radio input "true"
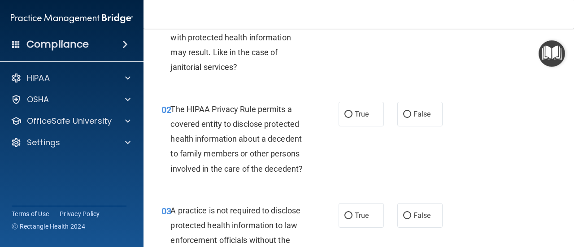
scroll to position [90, 0]
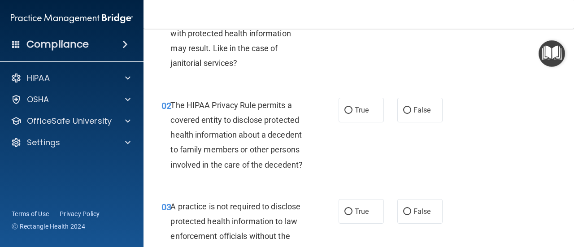
click at [353, 114] on label "True" at bounding box center [360, 110] width 45 height 25
click at [352, 114] on input "True" at bounding box center [348, 110] width 8 height 7
radio input "true"
click at [350, 214] on label "True" at bounding box center [360, 211] width 45 height 25
click at [350, 214] on input "True" at bounding box center [348, 211] width 8 height 7
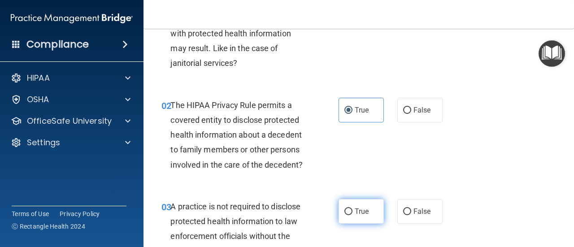
radio input "true"
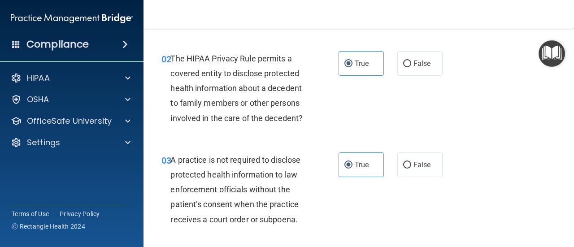
scroll to position [179, 0]
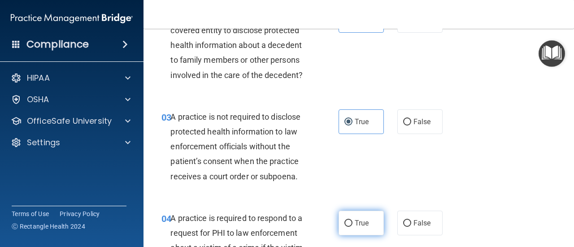
click at [350, 218] on label "True" at bounding box center [360, 223] width 45 height 25
click at [350, 220] on input "True" at bounding box center [348, 223] width 8 height 7
radio input "true"
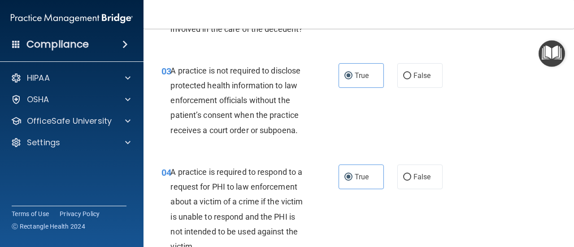
scroll to position [314, 0]
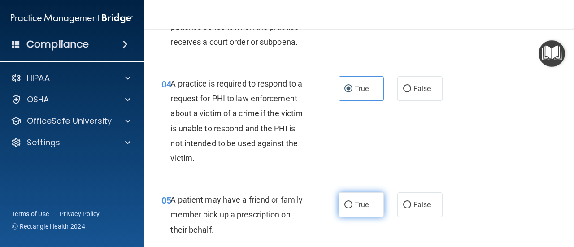
click at [354, 200] on span "True" at bounding box center [361, 204] width 14 height 9
click at [352, 202] on input "True" at bounding box center [348, 205] width 8 height 7
radio input "true"
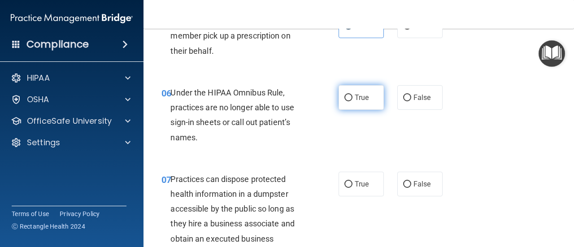
scroll to position [493, 0]
click at [358, 95] on span "True" at bounding box center [361, 97] width 14 height 9
click at [352, 95] on input "True" at bounding box center [348, 97] width 8 height 7
radio input "true"
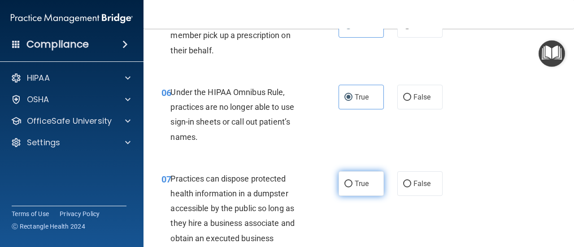
click at [359, 185] on span "True" at bounding box center [361, 183] width 14 height 9
click at [352, 185] on input "True" at bounding box center [348, 184] width 8 height 7
radio input "true"
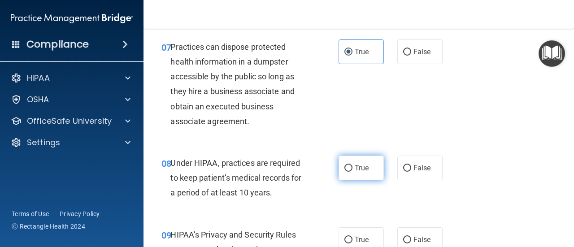
scroll to position [627, 0]
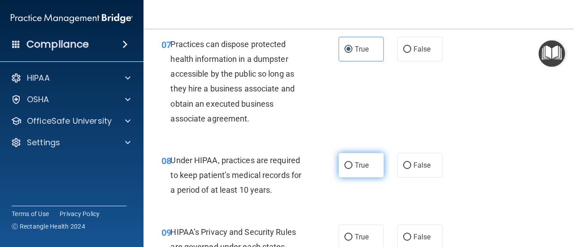
click at [354, 166] on span "True" at bounding box center [361, 165] width 14 height 9
click at [352, 166] on input "True" at bounding box center [348, 165] width 8 height 7
radio input "true"
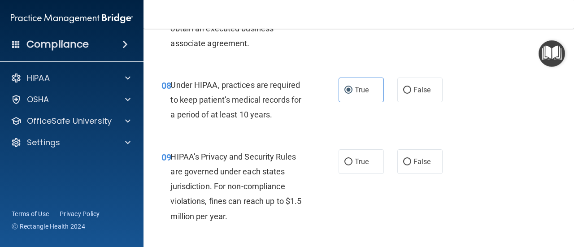
scroll to position [717, 0]
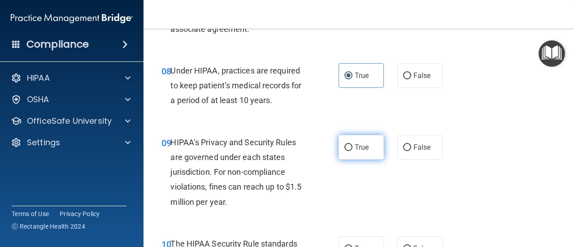
click at [355, 142] on label "True" at bounding box center [360, 147] width 45 height 25
click at [352, 144] on input "True" at bounding box center [348, 147] width 8 height 7
radio input "true"
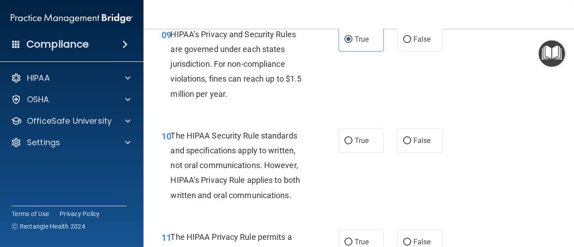
scroll to position [851, 0]
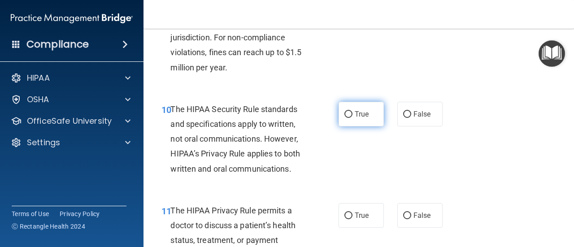
click at [357, 119] on label "True" at bounding box center [360, 114] width 45 height 25
click at [352, 118] on input "True" at bounding box center [348, 114] width 8 height 7
radio input "true"
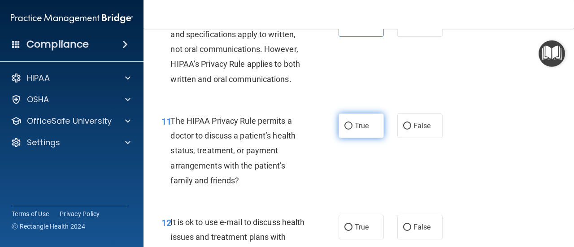
click at [347, 127] on input "True" at bounding box center [348, 126] width 8 height 7
radio input "true"
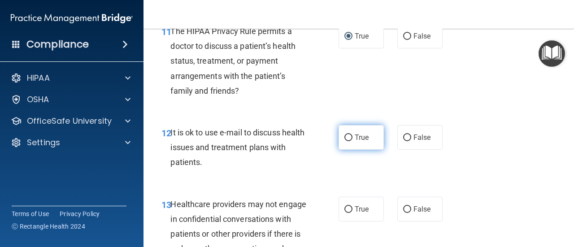
click at [344, 135] on input "True" at bounding box center [348, 137] width 8 height 7
radio input "true"
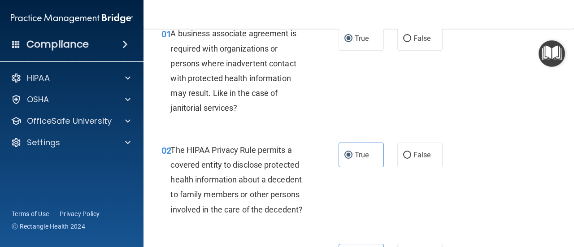
scroll to position [90, 0]
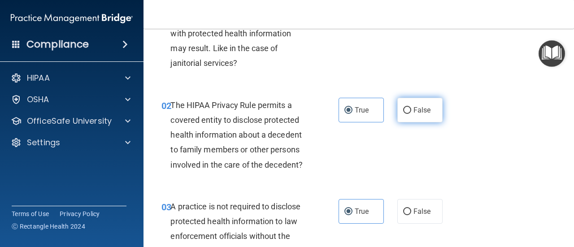
click at [414, 110] on span "False" at bounding box center [421, 110] width 17 height 9
click at [411, 110] on input "False" at bounding box center [407, 110] width 8 height 7
radio input "true"
radio input "false"
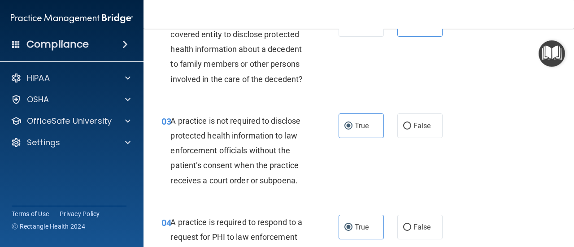
scroll to position [179, 0]
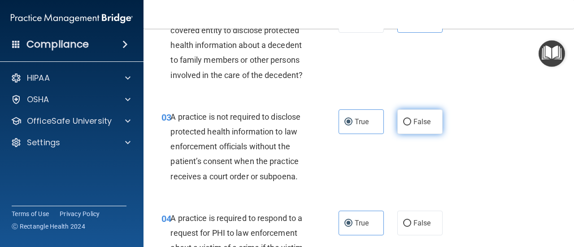
click at [402, 125] on label "False" at bounding box center [419, 121] width 45 height 25
click at [403, 125] on input "False" at bounding box center [407, 122] width 8 height 7
radio input "true"
radio input "false"
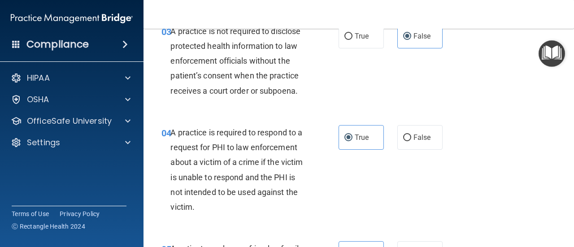
scroll to position [269, 0]
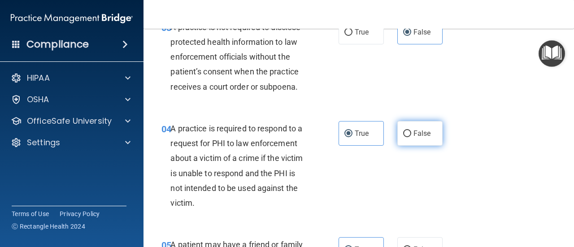
click at [403, 133] on input "False" at bounding box center [407, 133] width 8 height 7
radio input "true"
radio input "false"
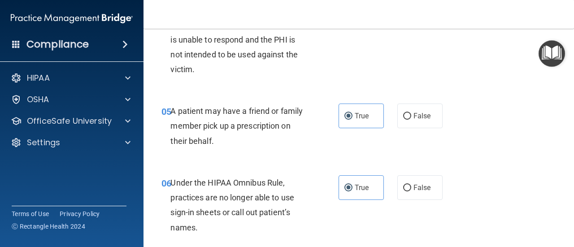
scroll to position [403, 0]
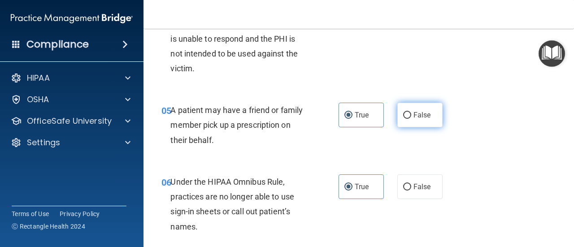
click at [404, 121] on label "False" at bounding box center [419, 115] width 45 height 25
click at [404, 119] on input "False" at bounding box center [407, 115] width 8 height 7
radio input "true"
radio input "false"
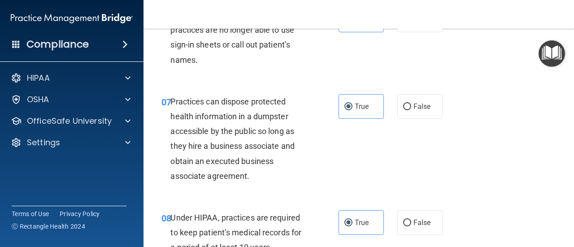
scroll to position [583, 0]
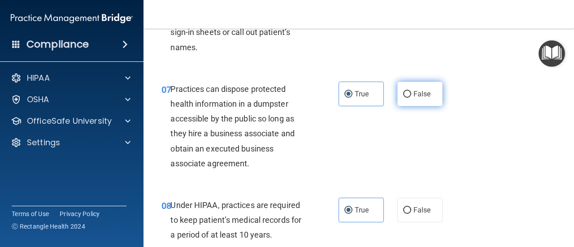
click at [423, 93] on span "False" at bounding box center [421, 94] width 17 height 9
click at [411, 93] on input "False" at bounding box center [407, 94] width 8 height 7
radio input "true"
radio input "false"
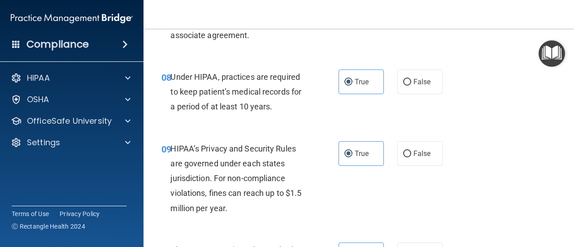
scroll to position [717, 0]
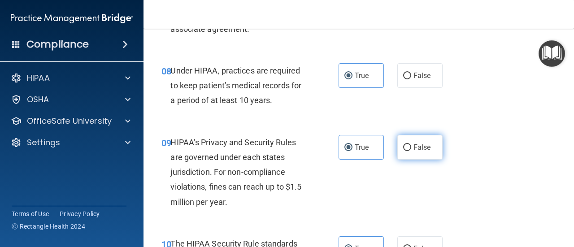
click at [417, 155] on label "False" at bounding box center [419, 147] width 45 height 25
click at [411, 151] on input "False" at bounding box center [407, 147] width 8 height 7
radio input "true"
radio input "false"
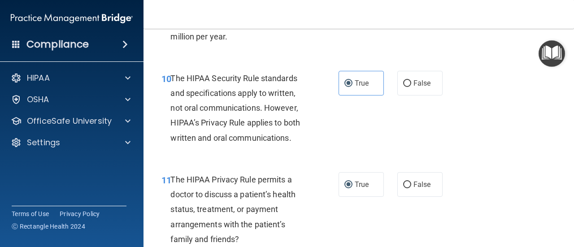
scroll to position [896, 0]
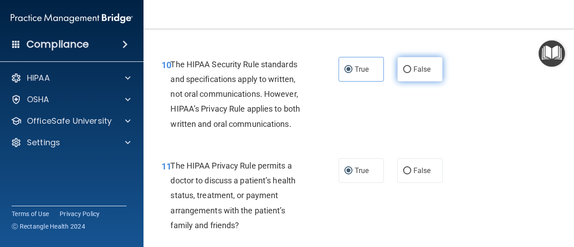
click at [403, 76] on label "False" at bounding box center [419, 69] width 45 height 25
click at [403, 73] on input "False" at bounding box center [407, 69] width 8 height 7
radio input "true"
radio input "false"
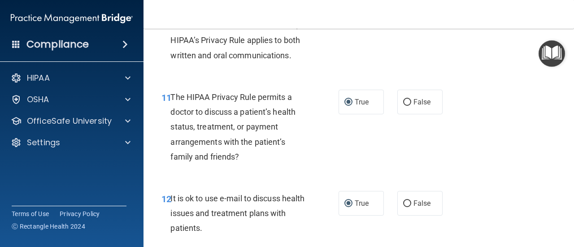
scroll to position [986, 0]
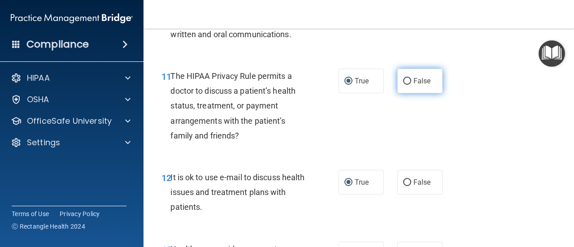
click at [430, 79] on label "False" at bounding box center [419, 81] width 45 height 25
click at [411, 79] on input "False" at bounding box center [407, 81] width 8 height 7
radio input "true"
radio input "false"
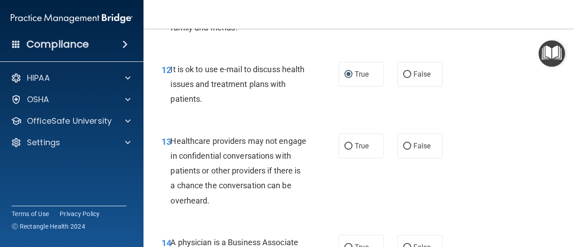
scroll to position [1120, 0]
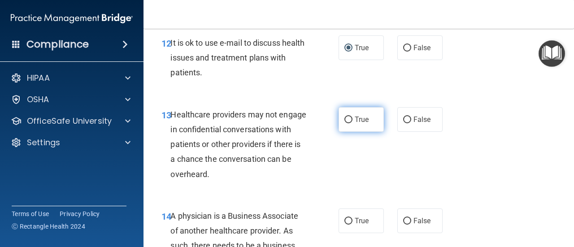
click at [363, 122] on span "True" at bounding box center [361, 119] width 14 height 9
click at [352, 122] on input "True" at bounding box center [348, 120] width 8 height 7
radio input "true"
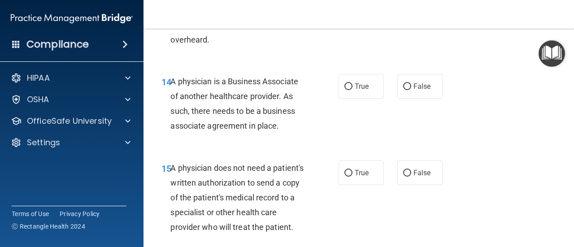
scroll to position [1300, 0]
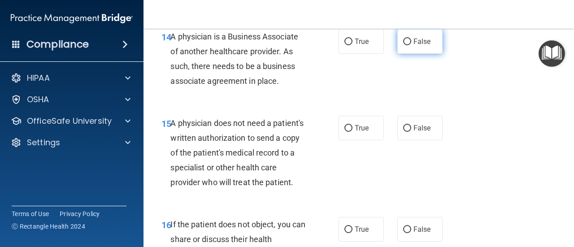
click at [406, 44] on input "False" at bounding box center [407, 42] width 8 height 7
radio input "true"
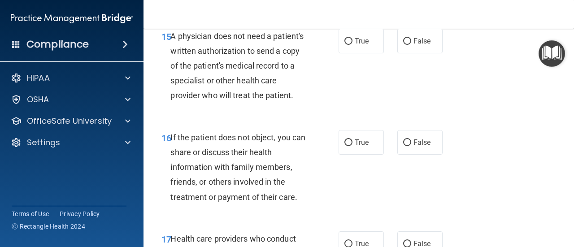
scroll to position [1389, 0]
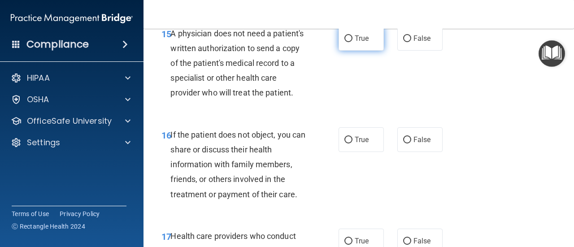
click at [351, 46] on label "True" at bounding box center [360, 38] width 45 height 25
click at [351, 42] on input "True" at bounding box center [348, 38] width 8 height 7
radio input "true"
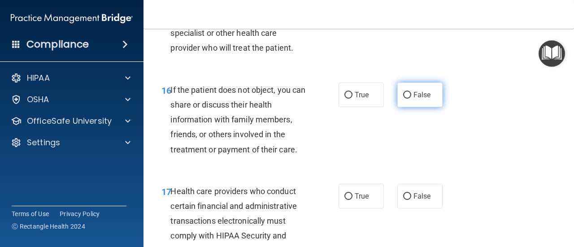
click at [422, 99] on span "False" at bounding box center [421, 95] width 17 height 9
click at [411, 99] on input "False" at bounding box center [407, 95] width 8 height 7
radio input "true"
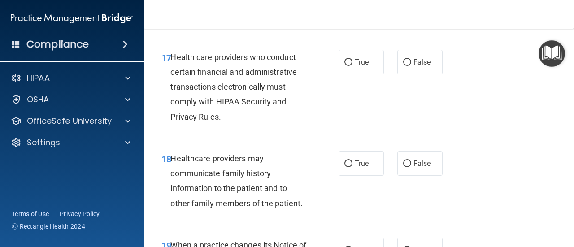
scroll to position [1568, 0]
click at [352, 70] on label "True" at bounding box center [360, 61] width 45 height 25
click at [352, 65] on input "True" at bounding box center [348, 62] width 8 height 7
radio input "true"
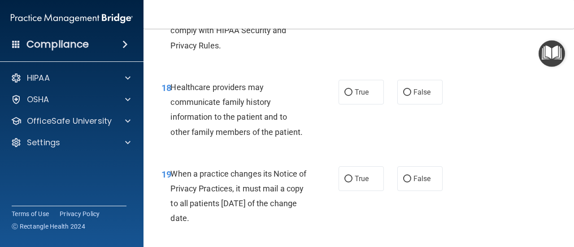
scroll to position [1658, 0]
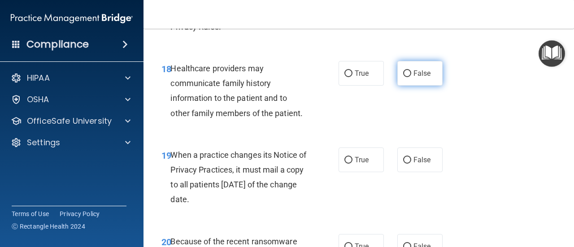
click at [406, 77] on input "False" at bounding box center [407, 73] width 8 height 7
radio input "true"
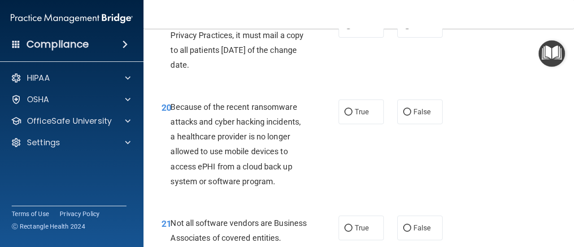
scroll to position [1748, 0]
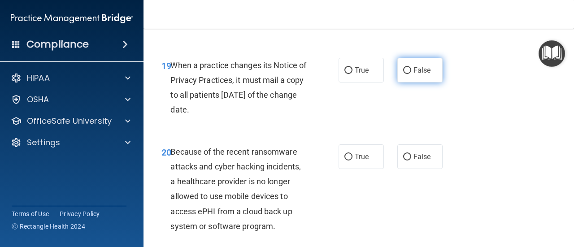
click at [420, 82] on label "False" at bounding box center [419, 70] width 45 height 25
click at [411, 74] on input "False" at bounding box center [407, 70] width 8 height 7
radio input "true"
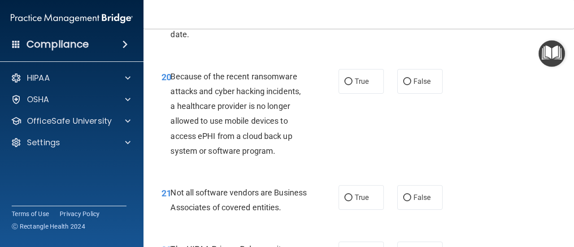
scroll to position [1837, 0]
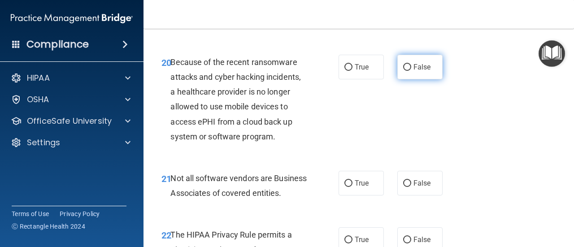
click at [419, 71] on span "False" at bounding box center [421, 67] width 17 height 9
click at [411, 71] on input "False" at bounding box center [407, 67] width 8 height 7
radio input "true"
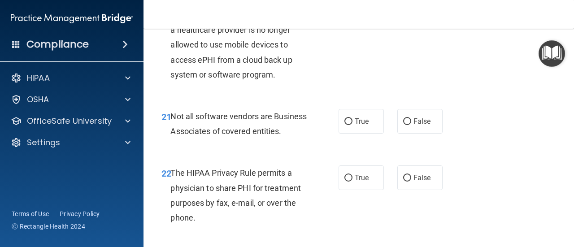
scroll to position [1927, 0]
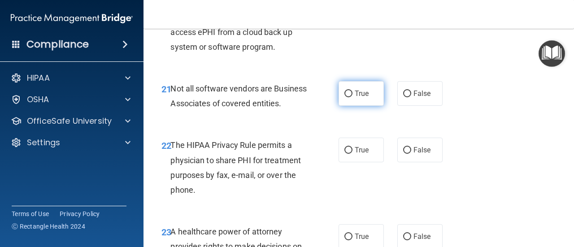
click at [359, 106] on label "True" at bounding box center [360, 93] width 45 height 25
click at [352, 97] on input "True" at bounding box center [348, 94] width 8 height 7
radio input "true"
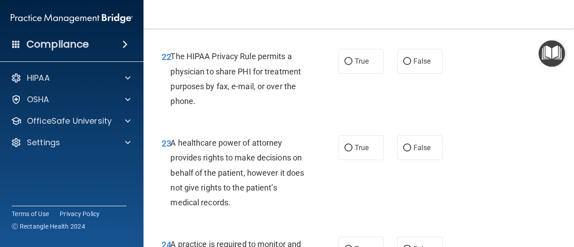
scroll to position [2016, 0]
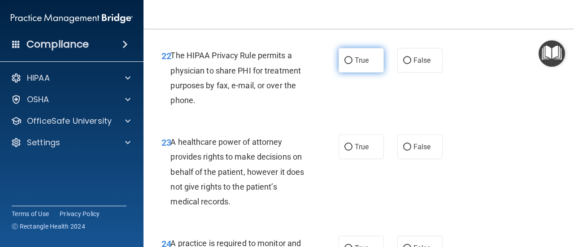
click at [350, 73] on label "True" at bounding box center [360, 60] width 45 height 25
click at [350, 64] on input "True" at bounding box center [348, 60] width 8 height 7
radio input "true"
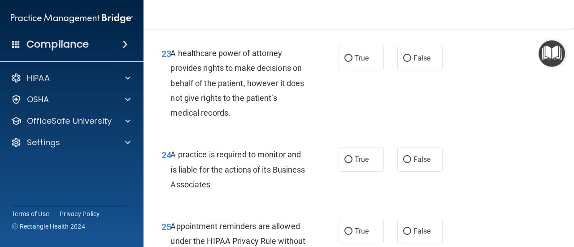
scroll to position [2106, 0]
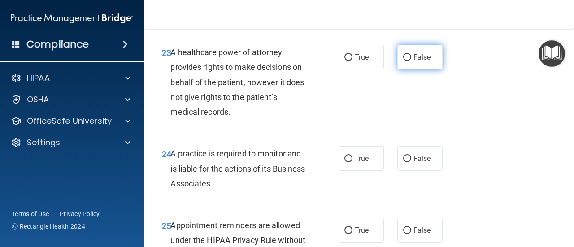
drag, startPoint x: 399, startPoint y: 94, endPoint x: 423, endPoint y: 78, distance: 28.8
click at [402, 69] on label "False" at bounding box center [419, 57] width 45 height 25
click at [403, 61] on input "False" at bounding box center [407, 57] width 8 height 7
radio input "true"
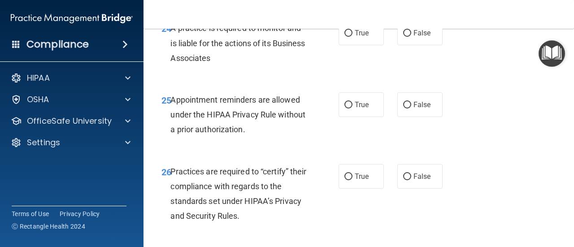
scroll to position [2241, 0]
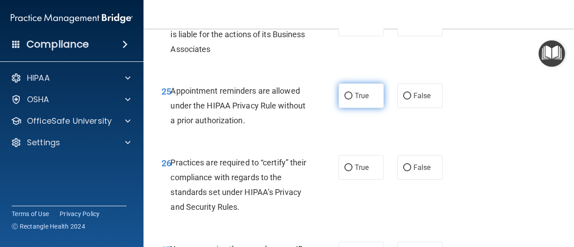
click at [354, 100] on span "True" at bounding box center [361, 95] width 14 height 9
click at [352, 99] on input "True" at bounding box center [348, 96] width 8 height 7
radio input "true"
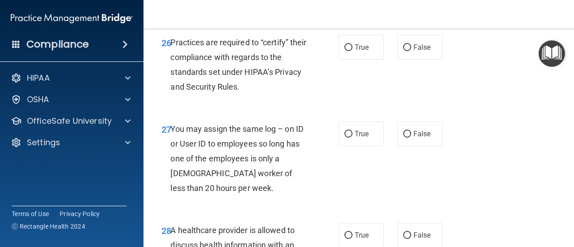
scroll to position [2375, 0]
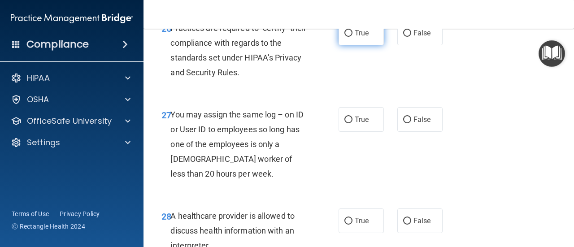
click at [354, 37] on span "True" at bounding box center [361, 33] width 14 height 9
click at [352, 37] on input "True" at bounding box center [348, 33] width 8 height 7
radio input "true"
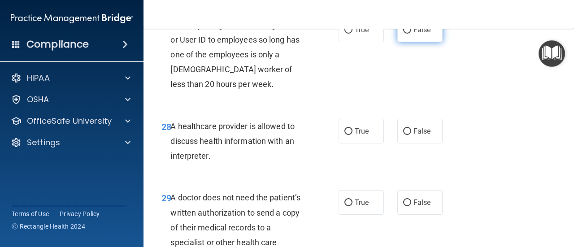
click at [415, 42] on label "False" at bounding box center [419, 29] width 45 height 25
click at [411, 34] on input "False" at bounding box center [407, 30] width 8 height 7
radio input "true"
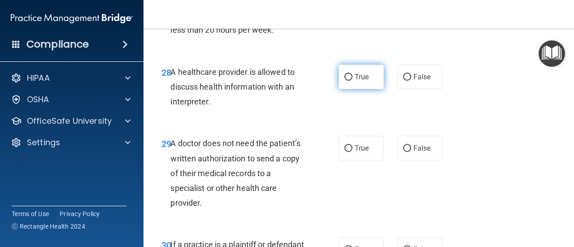
scroll to position [2554, 0]
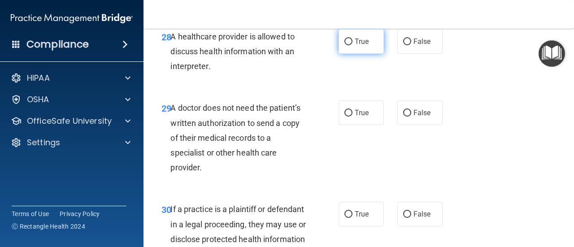
click at [348, 54] on label "True" at bounding box center [360, 41] width 45 height 25
click at [348, 45] on input "True" at bounding box center [348, 42] width 8 height 7
radio input "true"
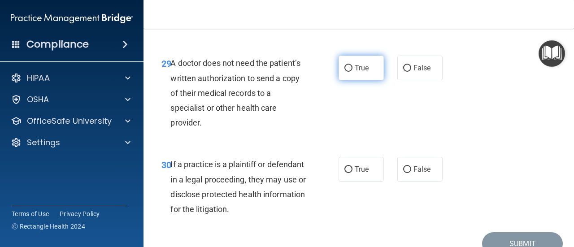
click at [364, 72] on span "True" at bounding box center [361, 68] width 14 height 9
click at [352, 72] on input "True" at bounding box center [348, 68] width 8 height 7
radio input "true"
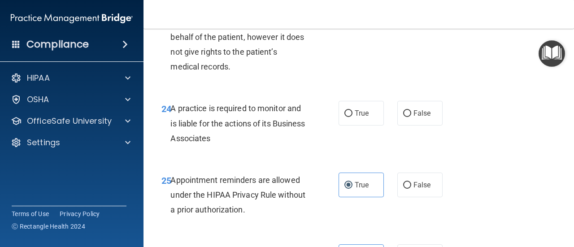
scroll to position [2151, 0]
drag, startPoint x: 397, startPoint y: 141, endPoint x: 390, endPoint y: 142, distance: 6.8
click at [397, 126] on label "False" at bounding box center [419, 113] width 45 height 25
click at [403, 117] on input "False" at bounding box center [407, 114] width 8 height 7
radio input "true"
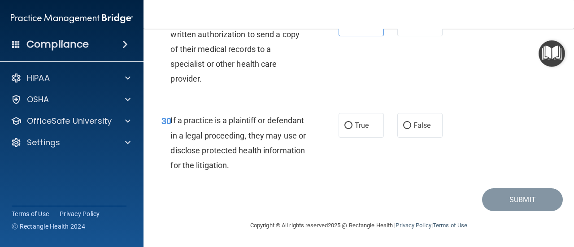
scroll to position [2672, 0]
click at [357, 121] on span "True" at bounding box center [361, 125] width 14 height 9
click at [352, 122] on input "True" at bounding box center [348, 125] width 8 height 7
radio input "true"
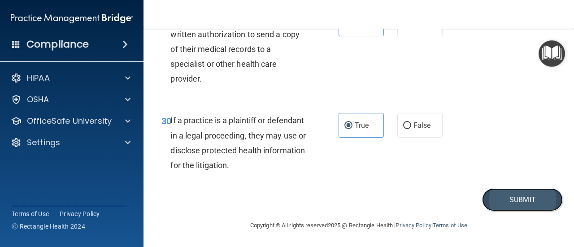
click at [513, 200] on button "Submit" at bounding box center [522, 199] width 81 height 23
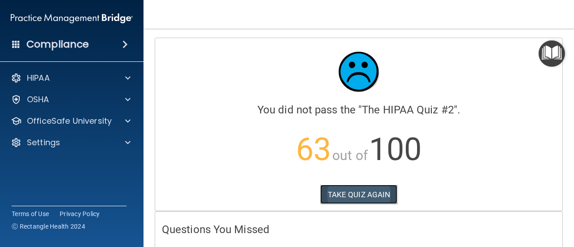
click at [366, 197] on button "TAKE QUIZ AGAIN" at bounding box center [359, 195] width 78 height 20
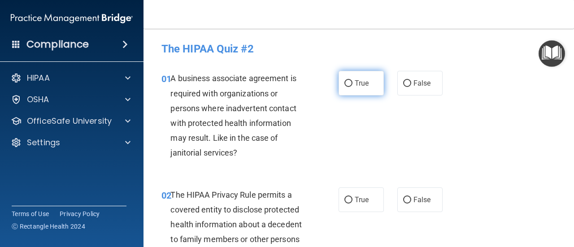
click at [360, 75] on label "True" at bounding box center [360, 83] width 45 height 25
click at [352, 80] on input "True" at bounding box center [348, 83] width 8 height 7
radio input "true"
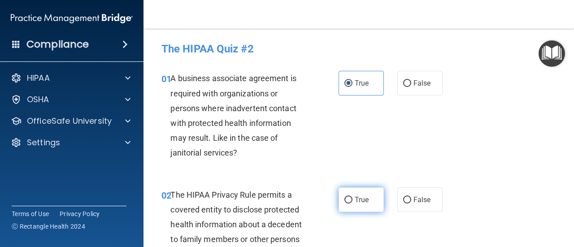
click at [356, 197] on span "True" at bounding box center [361, 199] width 14 height 9
click at [352, 197] on input "True" at bounding box center [348, 200] width 8 height 7
radio input "true"
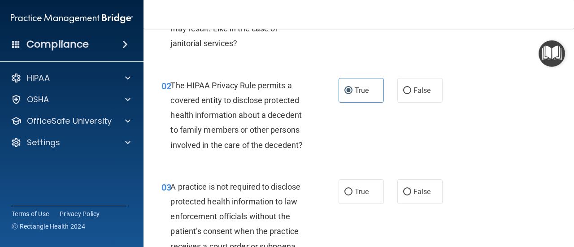
scroll to position [134, 0]
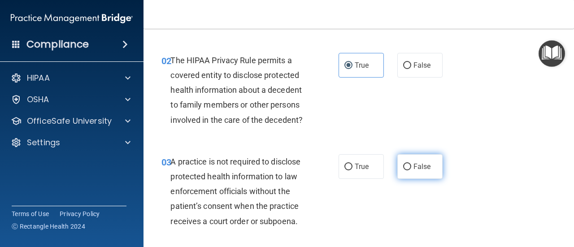
click at [413, 169] on span "False" at bounding box center [421, 166] width 17 height 9
click at [411, 169] on input "False" at bounding box center [407, 167] width 8 height 7
radio input "true"
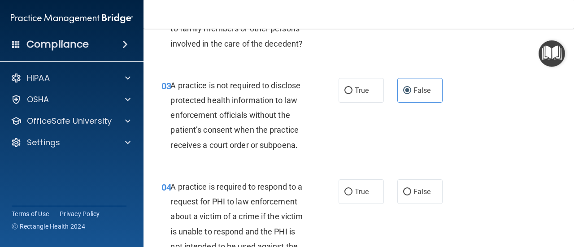
scroll to position [224, 0]
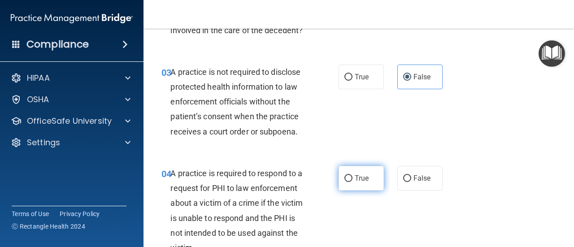
click at [357, 181] on span "True" at bounding box center [361, 178] width 14 height 9
click at [352, 181] on input "True" at bounding box center [348, 178] width 8 height 7
radio input "true"
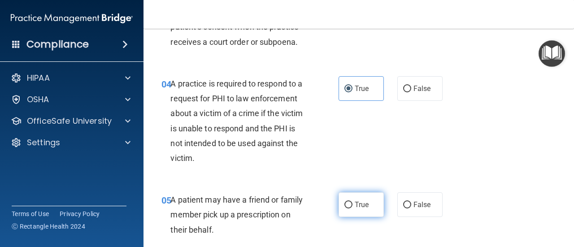
click at [350, 204] on label "True" at bounding box center [360, 204] width 45 height 25
click at [350, 204] on input "True" at bounding box center [348, 205] width 8 height 7
radio input "true"
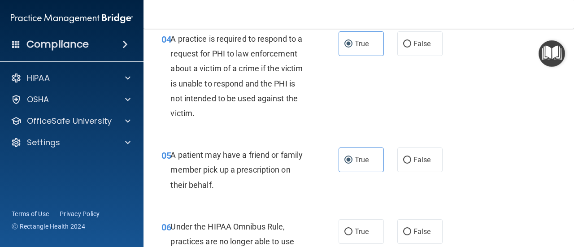
scroll to position [403, 0]
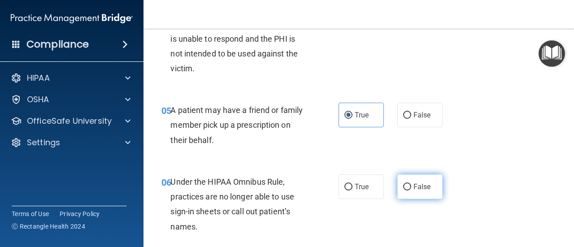
click at [421, 190] on span "False" at bounding box center [421, 186] width 17 height 9
click at [411, 190] on input "False" at bounding box center [407, 187] width 8 height 7
radio input "true"
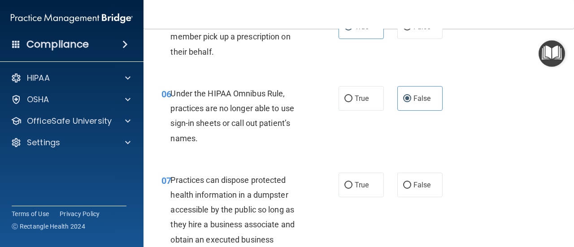
scroll to position [538, 0]
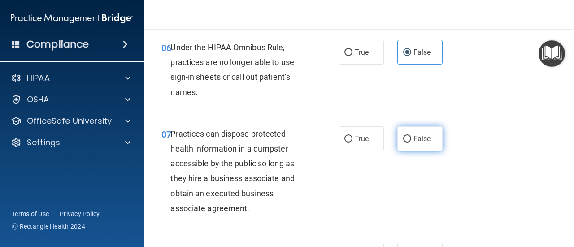
click at [424, 142] on span "False" at bounding box center [421, 138] width 17 height 9
click at [411, 142] on input "False" at bounding box center [407, 139] width 8 height 7
radio input "true"
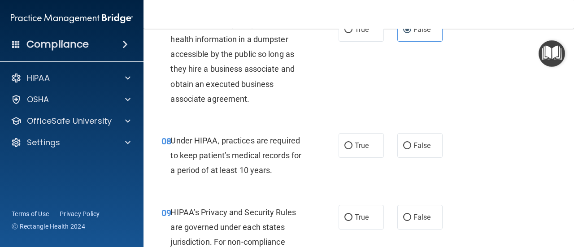
scroll to position [672, 0]
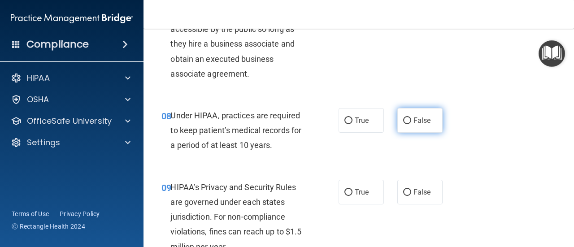
click at [422, 128] on label "False" at bounding box center [419, 120] width 45 height 25
click at [411, 124] on input "False" at bounding box center [407, 120] width 8 height 7
radio input "true"
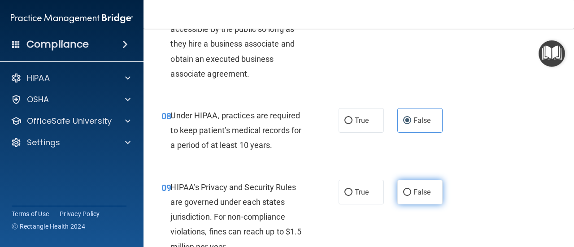
click at [414, 190] on span "False" at bounding box center [421, 192] width 17 height 9
click at [411, 190] on input "False" at bounding box center [407, 192] width 8 height 7
radio input "true"
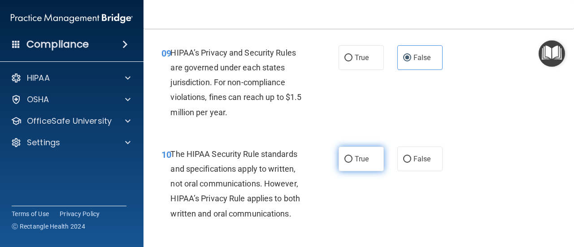
click at [354, 162] on span "True" at bounding box center [361, 159] width 14 height 9
click at [352, 162] on input "True" at bounding box center [348, 159] width 8 height 7
radio input "true"
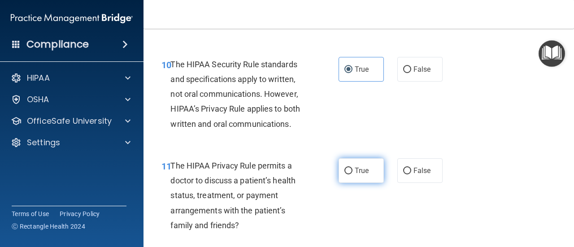
click at [350, 176] on label "True" at bounding box center [360, 170] width 45 height 25
click at [350, 174] on input "True" at bounding box center [348, 171] width 8 height 7
radio input "true"
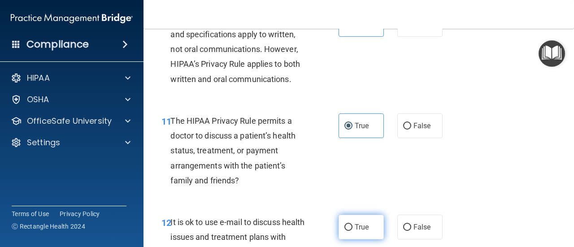
scroll to position [986, 0]
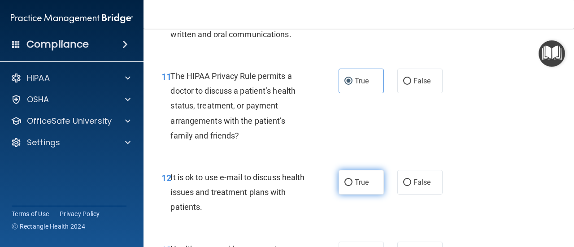
click at [353, 188] on label "True" at bounding box center [360, 182] width 45 height 25
click at [352, 186] on input "True" at bounding box center [348, 182] width 8 height 7
radio input "true"
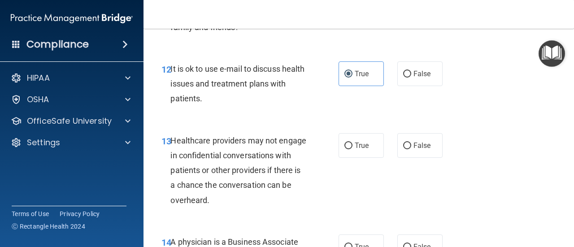
scroll to position [1120, 0]
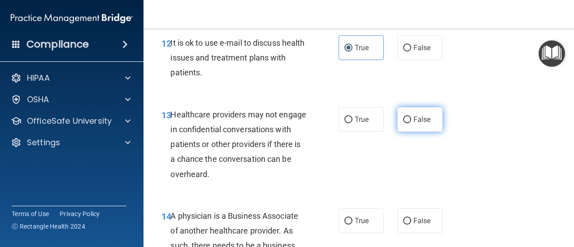
click at [422, 124] on label "False" at bounding box center [419, 119] width 45 height 25
click at [411, 123] on input "False" at bounding box center [407, 120] width 8 height 7
radio input "true"
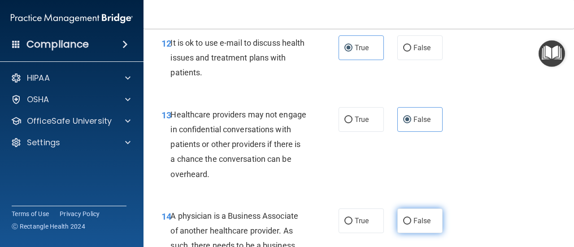
click at [412, 216] on label "False" at bounding box center [419, 220] width 45 height 25
click at [411, 218] on input "False" at bounding box center [407, 221] width 8 height 7
radio input "true"
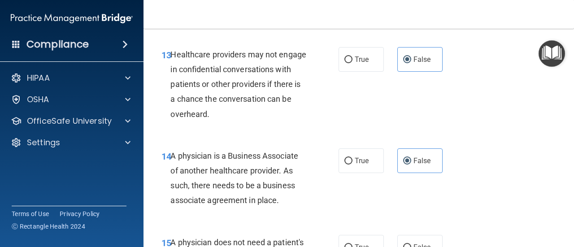
scroll to position [1210, 0]
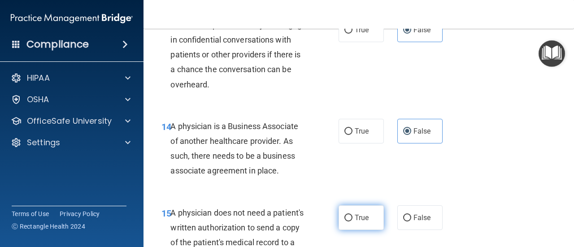
click at [354, 213] on span "True" at bounding box center [361, 217] width 14 height 9
click at [352, 215] on input "True" at bounding box center [348, 218] width 8 height 7
radio input "true"
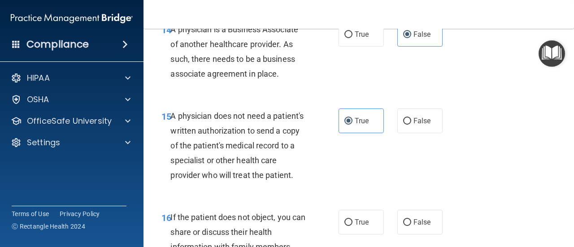
scroll to position [1344, 0]
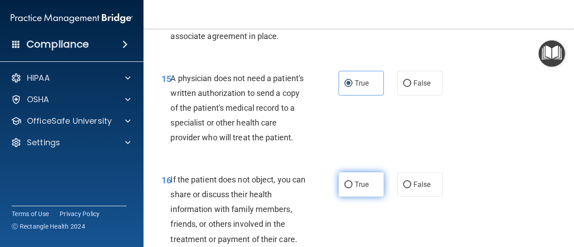
click at [350, 193] on label "True" at bounding box center [360, 184] width 45 height 25
click at [350, 188] on input "True" at bounding box center [348, 184] width 8 height 7
radio input "true"
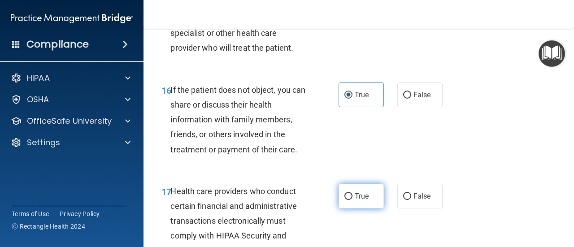
click at [354, 204] on label "True" at bounding box center [360, 196] width 45 height 25
click at [352, 200] on input "True" at bounding box center [348, 196] width 8 height 7
radio input "true"
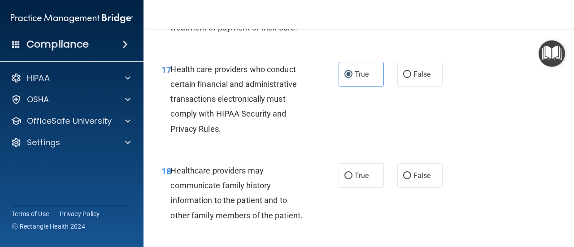
scroll to position [1568, 0]
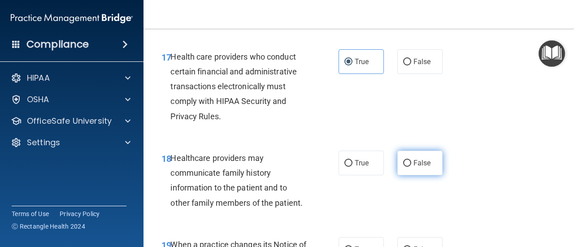
click at [413, 167] on span "False" at bounding box center [421, 163] width 17 height 9
click at [409, 167] on input "False" at bounding box center [407, 163] width 8 height 7
radio input "true"
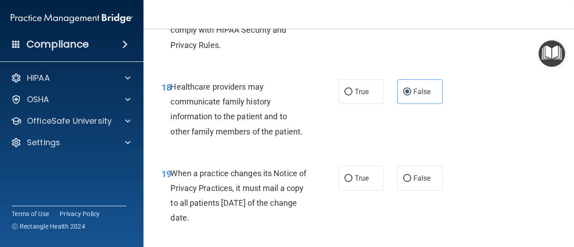
scroll to position [1703, 0]
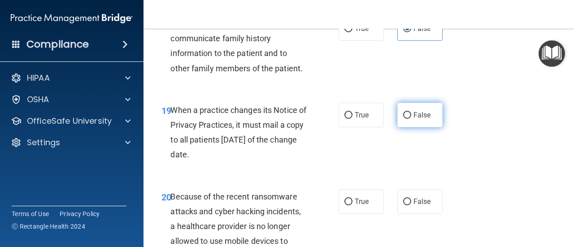
click at [424, 127] on label "False" at bounding box center [419, 115] width 45 height 25
click at [411, 119] on input "False" at bounding box center [407, 115] width 8 height 7
radio input "true"
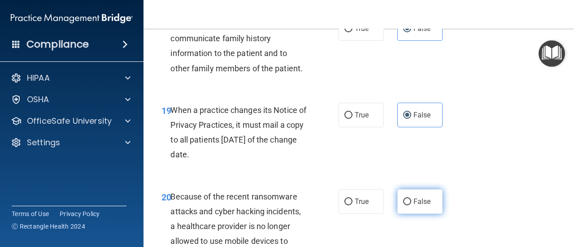
click at [413, 206] on span "False" at bounding box center [421, 201] width 17 height 9
click at [411, 205] on input "False" at bounding box center [407, 202] width 8 height 7
radio input "true"
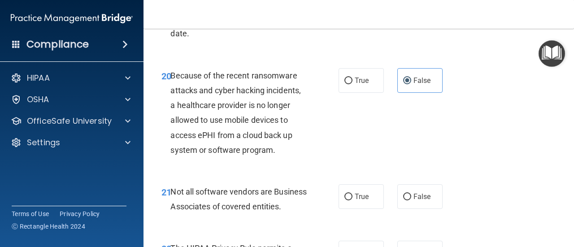
scroll to position [1837, 0]
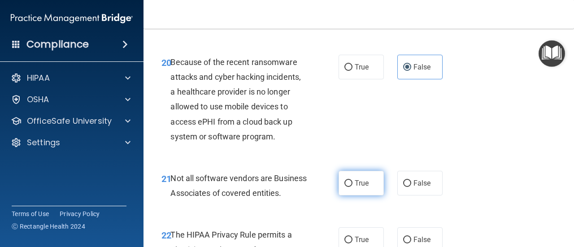
click at [368, 195] on label "True" at bounding box center [360, 183] width 45 height 25
click at [352, 187] on input "True" at bounding box center [348, 183] width 8 height 7
radio input "true"
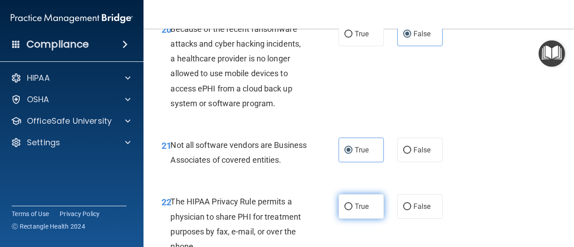
scroll to position [1927, 0]
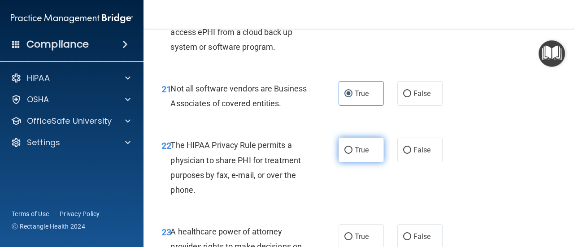
click at [349, 162] on label "True" at bounding box center [360, 150] width 45 height 25
click at [349, 154] on input "True" at bounding box center [348, 150] width 8 height 7
radio input "true"
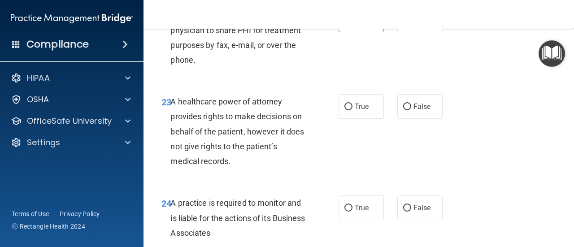
scroll to position [2061, 0]
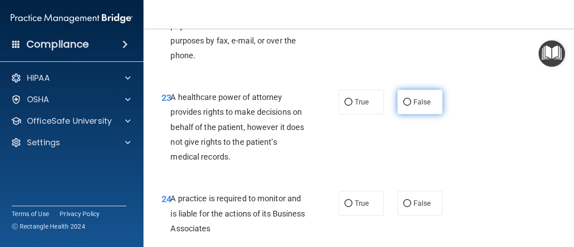
click at [417, 114] on label "False" at bounding box center [419, 102] width 45 height 25
click at [411, 106] on input "False" at bounding box center [407, 102] width 8 height 7
radio input "true"
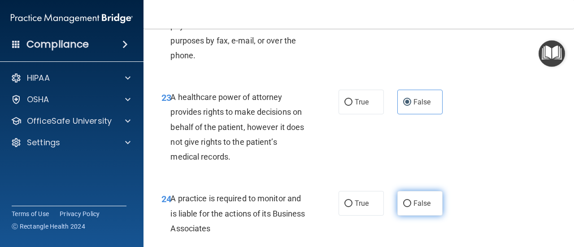
click at [413, 207] on span "False" at bounding box center [421, 203] width 17 height 9
click at [411, 207] on input "False" at bounding box center [407, 203] width 8 height 7
radio input "true"
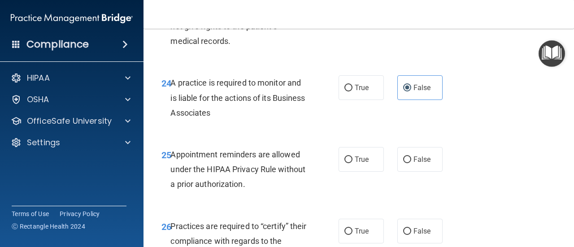
scroll to position [2196, 0]
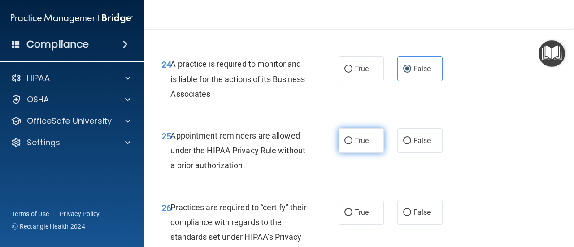
click at [371, 153] on label "True" at bounding box center [360, 140] width 45 height 25
click at [352, 144] on input "True" at bounding box center [348, 141] width 8 height 7
radio input "true"
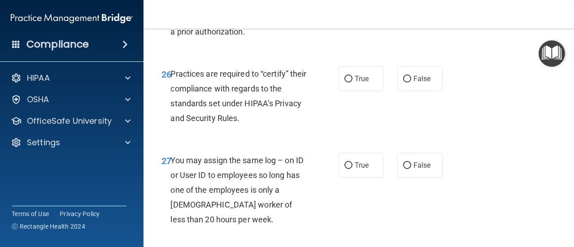
scroll to position [2330, 0]
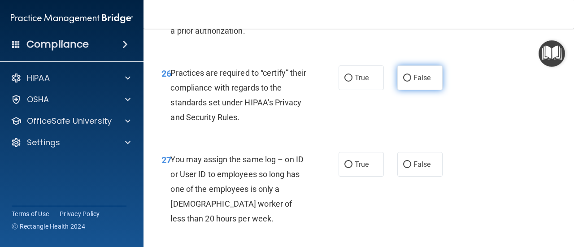
click at [421, 90] on label "False" at bounding box center [419, 77] width 45 height 25
click at [411, 82] on input "False" at bounding box center [407, 78] width 8 height 7
radio input "true"
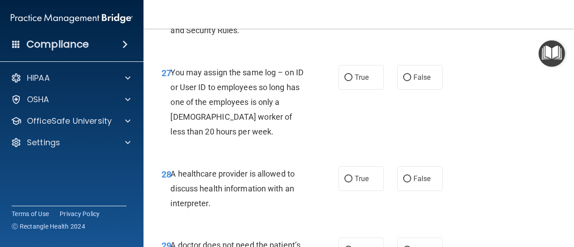
scroll to position [2420, 0]
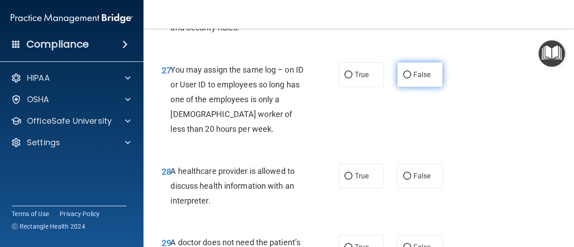
click at [410, 87] on label "False" at bounding box center [419, 74] width 45 height 25
click at [410, 78] on input "False" at bounding box center [407, 75] width 8 height 7
radio input "true"
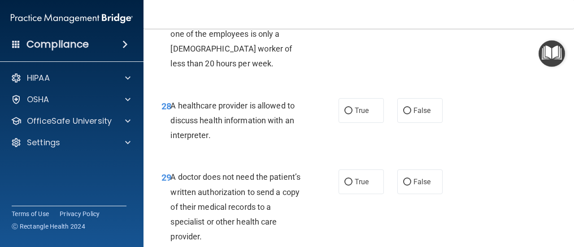
scroll to position [2509, 0]
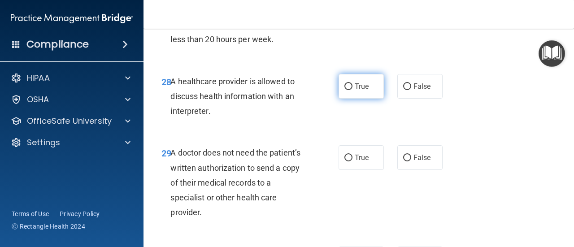
click at [355, 99] on label "True" at bounding box center [360, 86] width 45 height 25
click at [352, 90] on input "True" at bounding box center [348, 86] width 8 height 7
radio input "true"
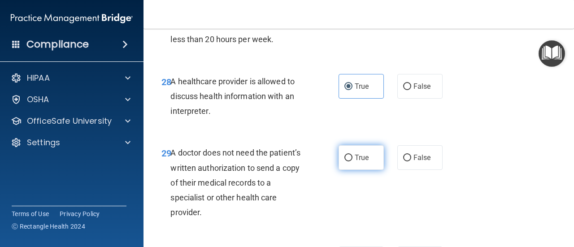
click at [358, 162] on span "True" at bounding box center [361, 157] width 14 height 9
click at [352, 161] on input "True" at bounding box center [348, 158] width 8 height 7
radio input "true"
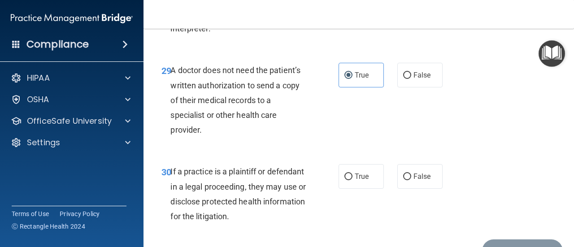
scroll to position [2644, 0]
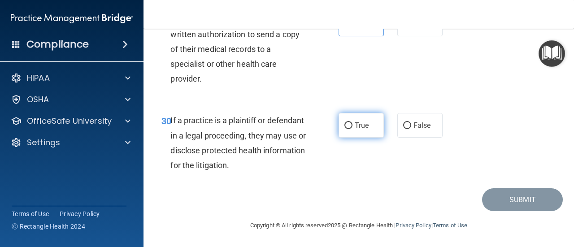
click at [345, 129] on input "True" at bounding box center [348, 125] width 8 height 7
radio input "true"
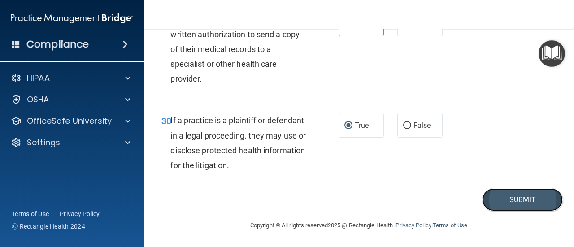
click at [514, 211] on button "Submit" at bounding box center [522, 199] width 81 height 23
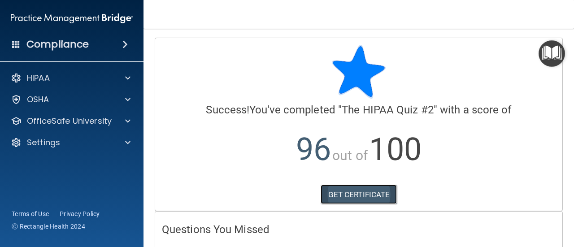
click at [361, 196] on link "GET CERTIFICATE" at bounding box center [358, 195] width 77 height 20
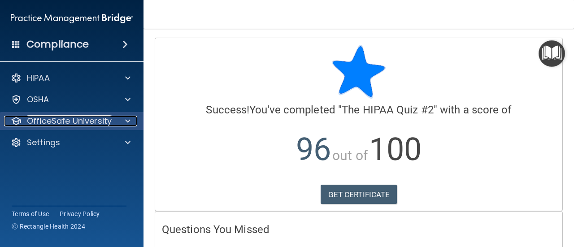
click at [45, 118] on p "OfficeSafe University" at bounding box center [69, 121] width 85 height 11
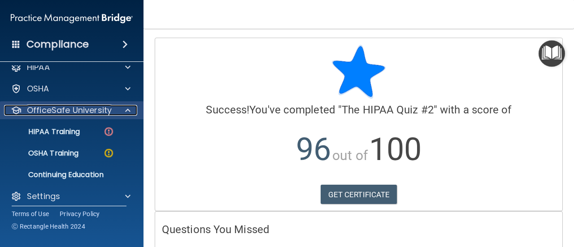
scroll to position [17, 0]
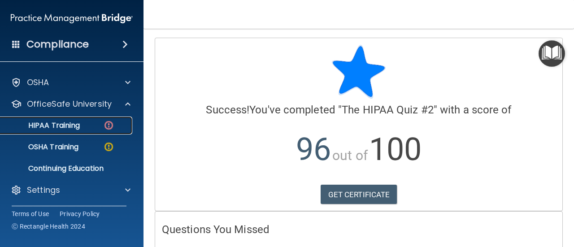
click at [55, 125] on p "HIPAA Training" at bounding box center [43, 125] width 74 height 9
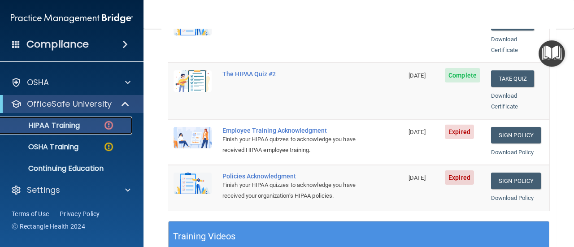
scroll to position [224, 0]
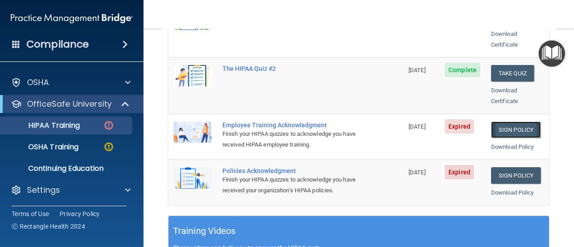
click at [498, 121] on link "Sign Policy" at bounding box center [516, 129] width 50 height 17
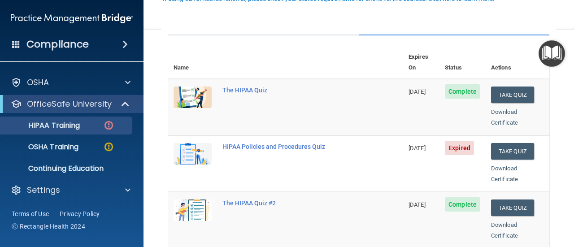
scroll to position [134, 0]
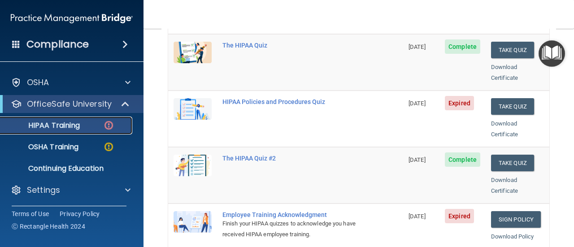
click at [68, 126] on p "HIPAA Training" at bounding box center [43, 125] width 74 height 9
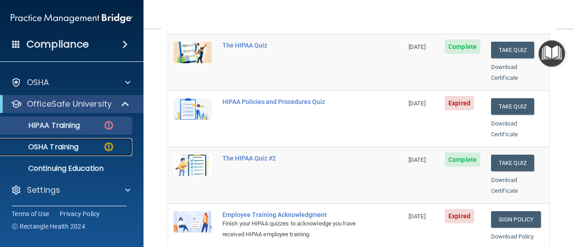
click at [54, 151] on link "OSHA Training" at bounding box center [61, 147] width 141 height 18
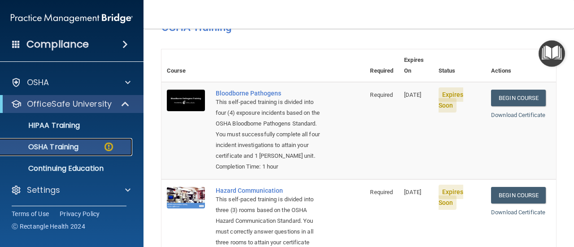
scroll to position [9, 0]
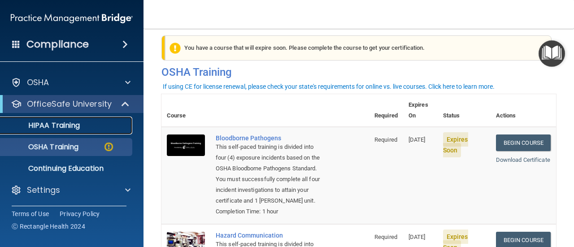
click at [46, 128] on p "HIPAA Training" at bounding box center [43, 125] width 74 height 9
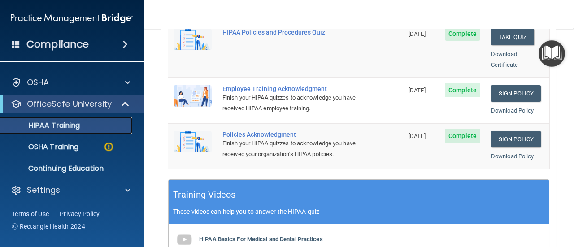
scroll to position [278, 0]
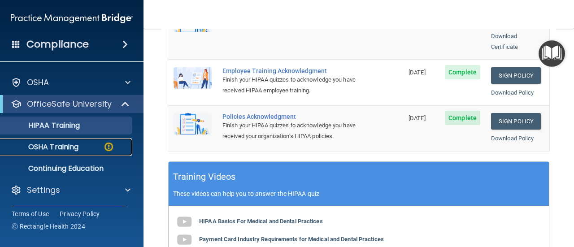
click at [66, 144] on p "OSHA Training" at bounding box center [42, 146] width 73 height 9
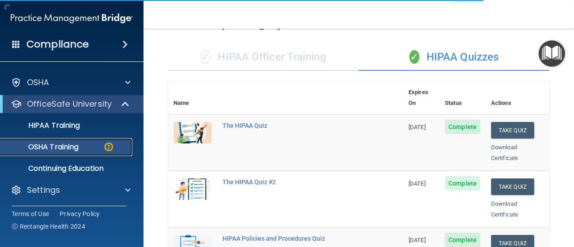
scroll to position [9, 0]
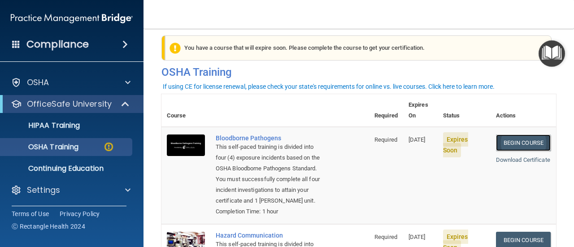
click at [516, 134] on link "Begin Course" at bounding box center [523, 142] width 55 height 17
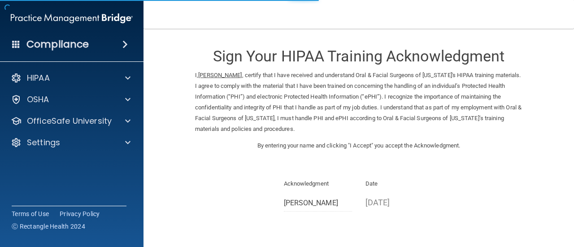
scroll to position [77, 0]
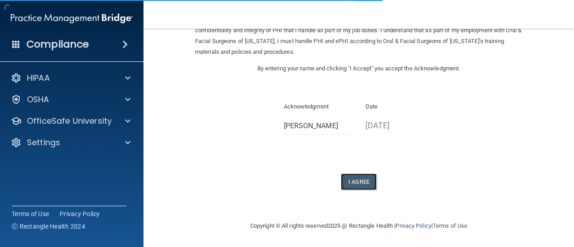
click at [362, 185] on button "I Agree" at bounding box center [359, 181] width 36 height 17
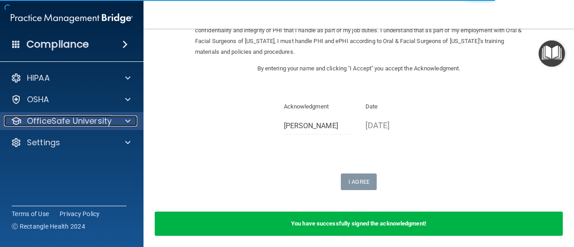
click at [43, 123] on p "OfficeSafe University" at bounding box center [69, 121] width 85 height 11
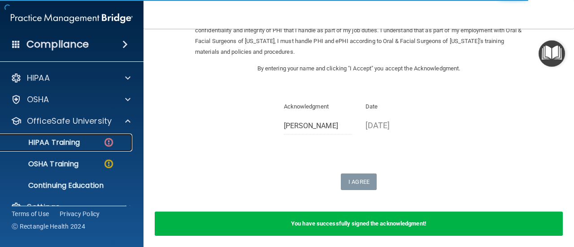
click at [63, 145] on p "HIPAA Training" at bounding box center [43, 142] width 74 height 9
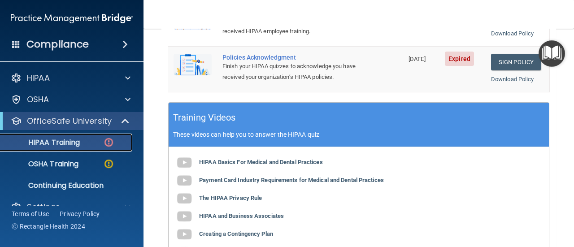
scroll to position [332, 0]
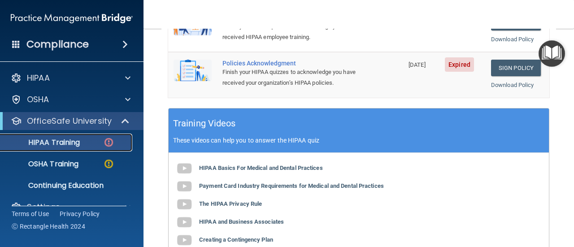
click at [68, 148] on link "HIPAA Training" at bounding box center [61, 143] width 141 height 18
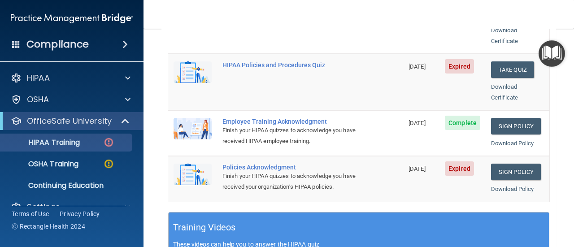
scroll to position [242, 0]
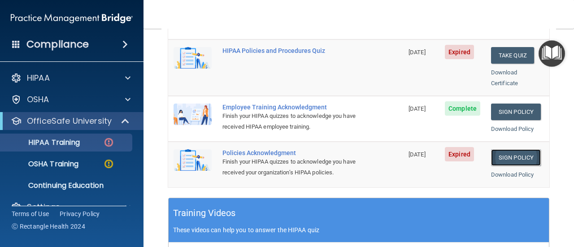
click at [503, 149] on link "Sign Policy" at bounding box center [516, 157] width 50 height 17
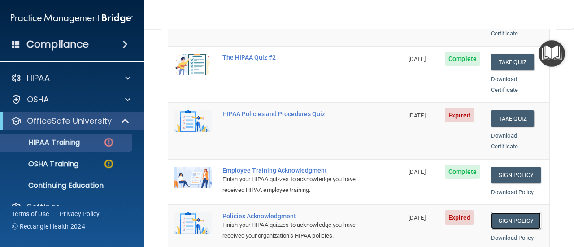
scroll to position [197, 0]
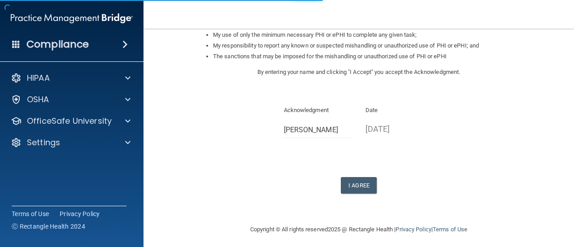
scroll to position [163, 0]
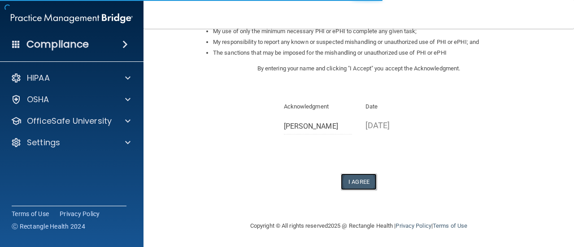
click at [356, 181] on button "I Agree" at bounding box center [359, 181] width 36 height 17
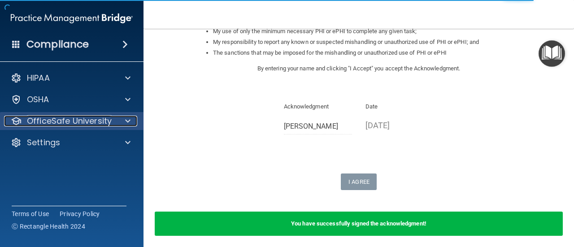
click at [68, 125] on p "OfficeSafe University" at bounding box center [69, 121] width 85 height 11
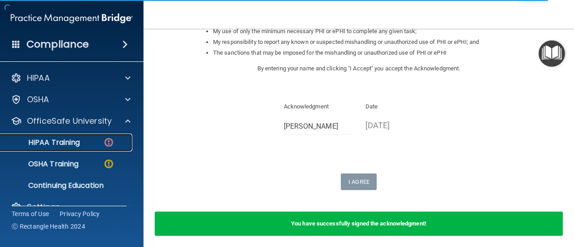
click at [62, 138] on p "HIPAA Training" at bounding box center [43, 142] width 74 height 9
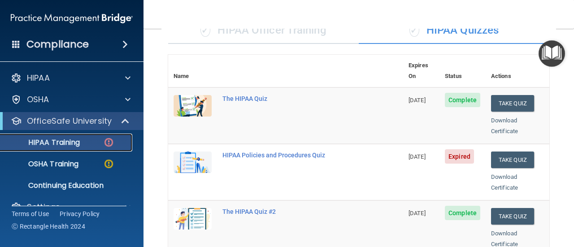
scroll to position [73, 0]
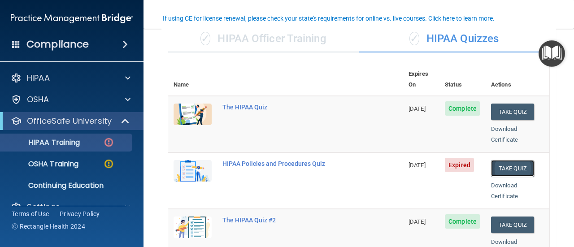
click at [501, 160] on button "Take Quiz" at bounding box center [512, 168] width 43 height 17
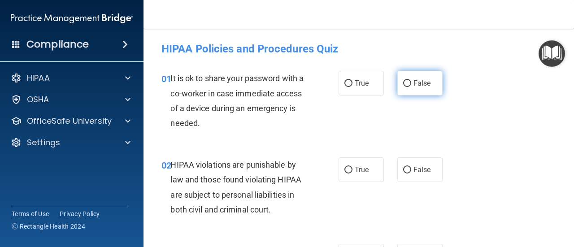
click at [415, 85] on span "False" at bounding box center [421, 83] width 17 height 9
click at [411, 85] on input "False" at bounding box center [407, 83] width 8 height 7
radio input "true"
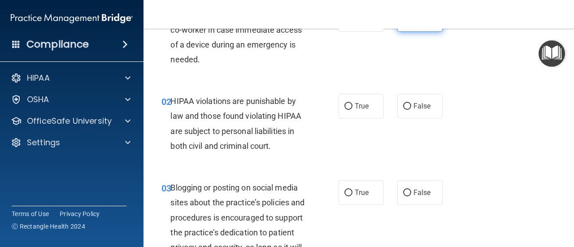
scroll to position [70, 0]
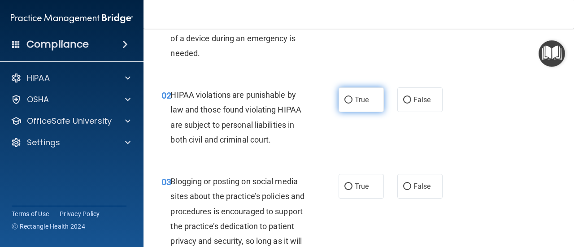
click at [348, 99] on input "True" at bounding box center [348, 100] width 8 height 7
radio input "true"
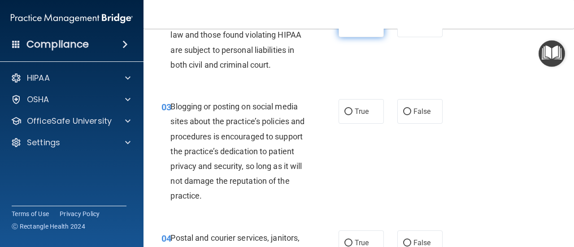
scroll to position [147, 0]
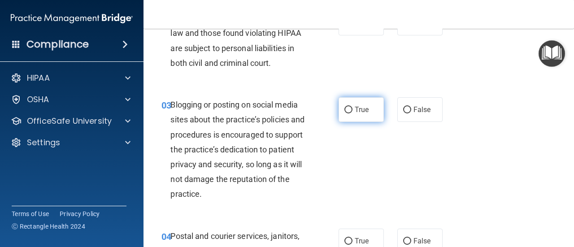
click at [358, 111] on span "True" at bounding box center [361, 109] width 14 height 9
click at [352, 111] on input "True" at bounding box center [348, 110] width 8 height 7
radio input "true"
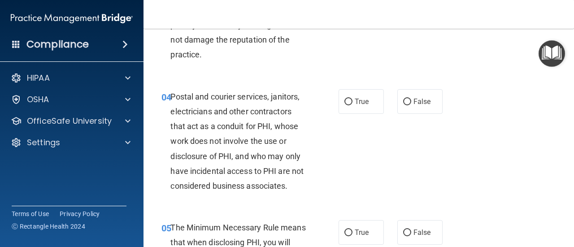
scroll to position [286, 0]
click at [360, 101] on span "True" at bounding box center [361, 101] width 14 height 9
click at [352, 101] on input "True" at bounding box center [348, 101] width 8 height 7
radio input "true"
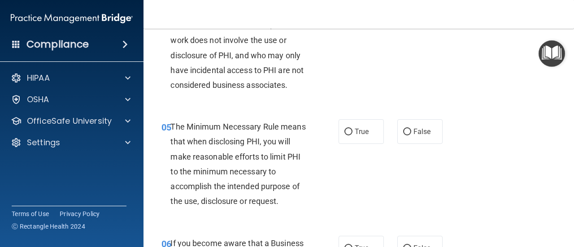
scroll to position [397, 0]
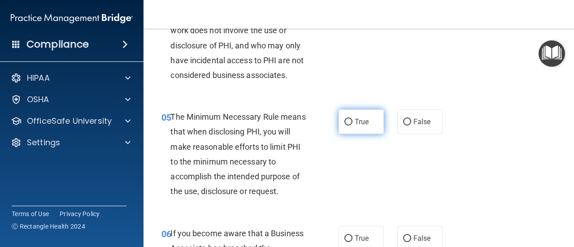
click at [358, 117] on label "True" at bounding box center [360, 121] width 45 height 25
click at [352, 119] on input "True" at bounding box center [348, 122] width 8 height 7
radio input "true"
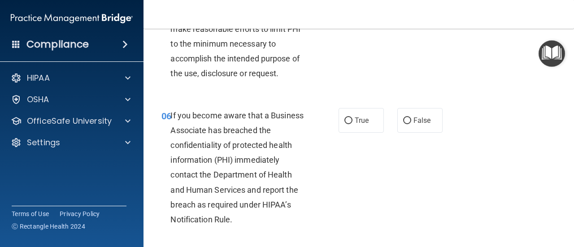
scroll to position [520, 0]
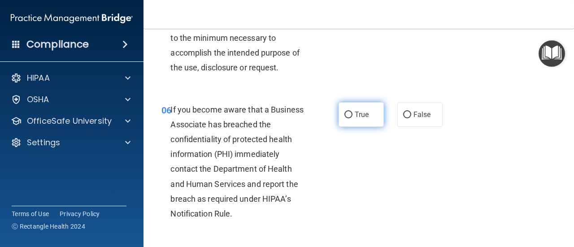
click at [346, 114] on input "True" at bounding box center [348, 115] width 8 height 7
radio input "true"
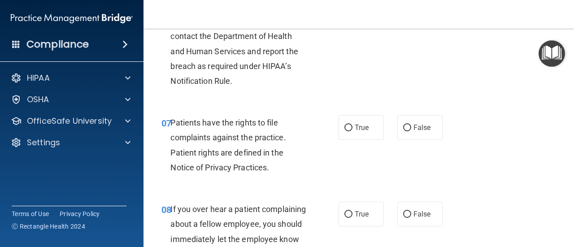
scroll to position [657, 0]
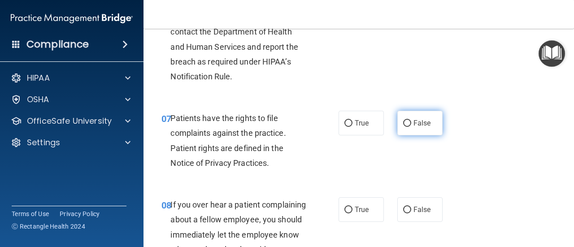
click at [414, 126] on span "False" at bounding box center [421, 123] width 17 height 9
click at [411, 126] on input "False" at bounding box center [407, 123] width 8 height 7
radio input "true"
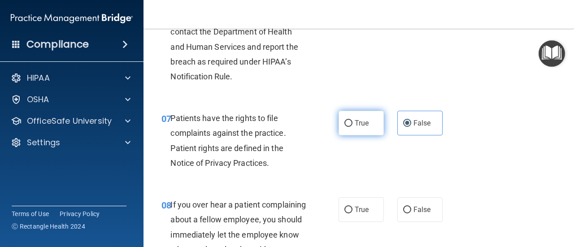
click at [344, 121] on input "True" at bounding box center [348, 123] width 8 height 7
radio input "true"
radio input "false"
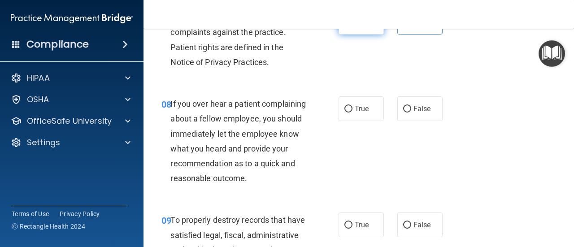
scroll to position [759, 0]
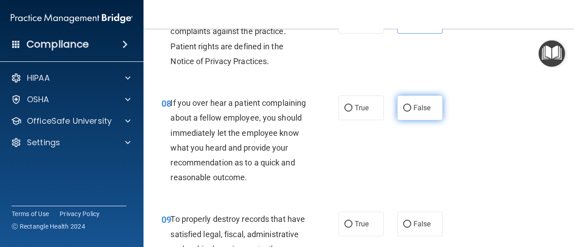
click at [416, 108] on span "False" at bounding box center [421, 108] width 17 height 9
click at [411, 108] on input "False" at bounding box center [407, 108] width 8 height 7
radio input "true"
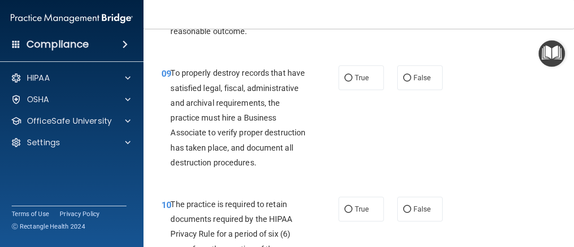
scroll to position [909, 0]
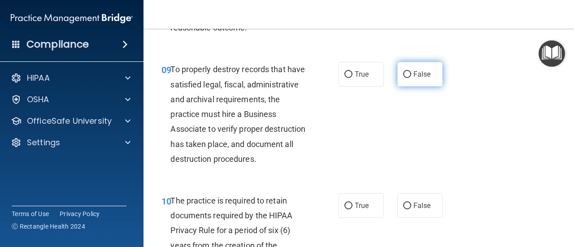
click at [416, 78] on span "False" at bounding box center [421, 74] width 17 height 9
click at [411, 78] on input "False" at bounding box center [407, 74] width 8 height 7
radio input "true"
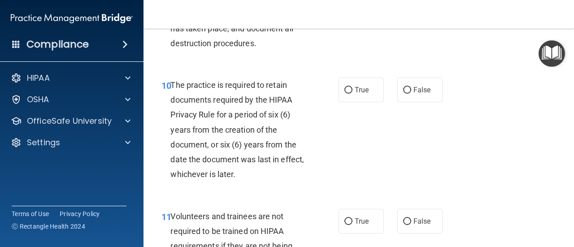
scroll to position [1029, 0]
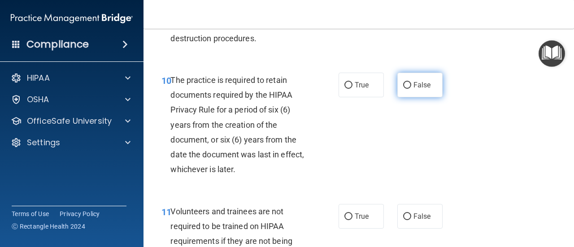
click at [406, 89] on input "False" at bounding box center [407, 85] width 8 height 7
radio input "true"
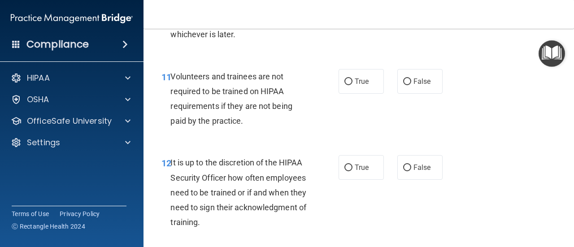
scroll to position [1164, 0]
click at [414, 86] on span "False" at bounding box center [421, 81] width 17 height 9
click at [411, 85] on input "False" at bounding box center [407, 81] width 8 height 7
radio input "true"
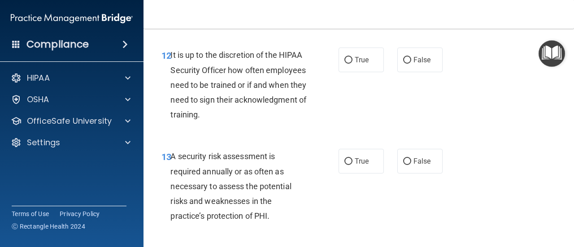
scroll to position [1274, 0]
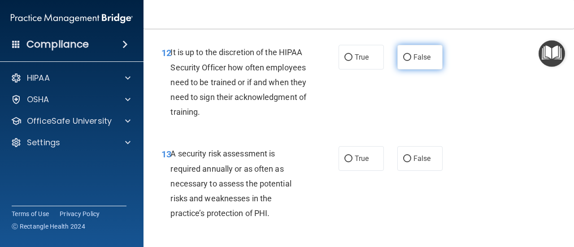
click at [406, 61] on input "False" at bounding box center [407, 57] width 8 height 7
radio input "true"
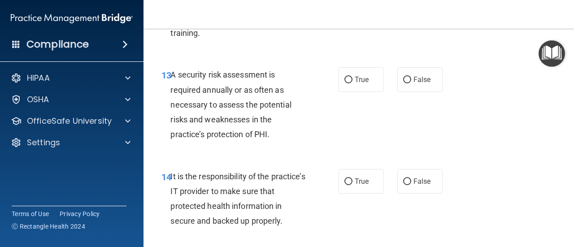
scroll to position [1359, 0]
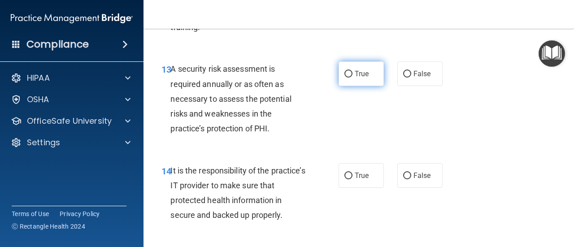
click at [348, 78] on input "True" at bounding box center [348, 74] width 8 height 7
radio input "true"
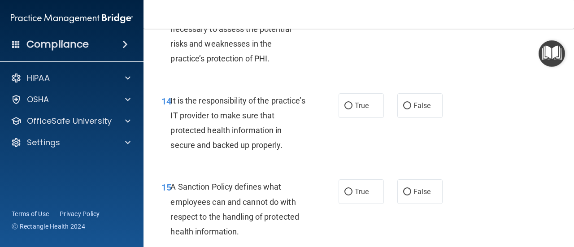
scroll to position [1454, 0]
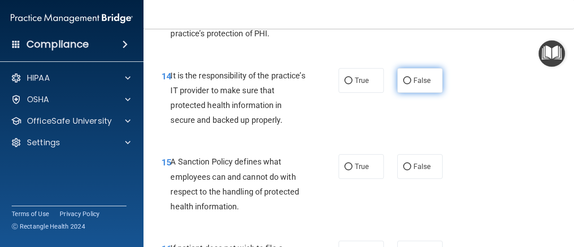
click at [416, 85] on span "False" at bounding box center [421, 80] width 17 height 9
click at [411, 84] on input "False" at bounding box center [407, 81] width 8 height 7
radio input "true"
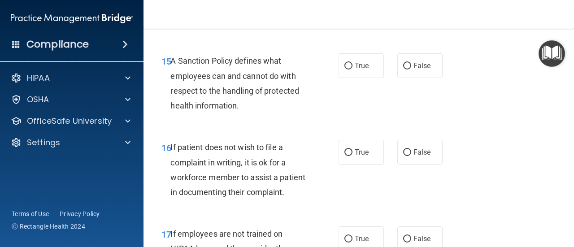
scroll to position [1558, 0]
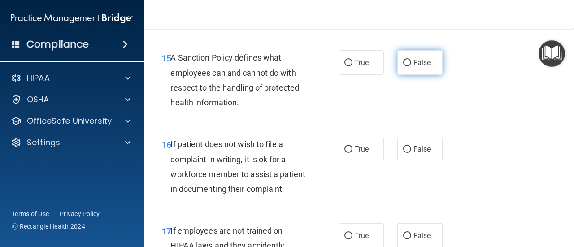
click at [406, 66] on input "False" at bounding box center [407, 63] width 8 height 7
radio input "true"
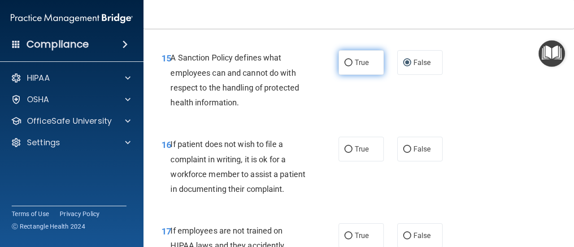
click at [348, 66] on input "True" at bounding box center [348, 63] width 8 height 7
radio input "true"
radio input "false"
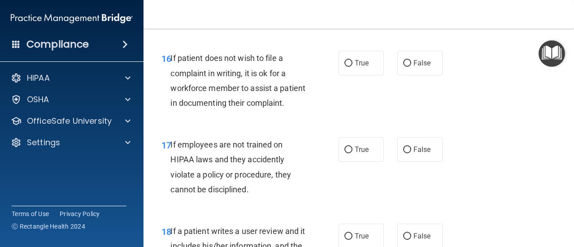
scroll to position [1647, 0]
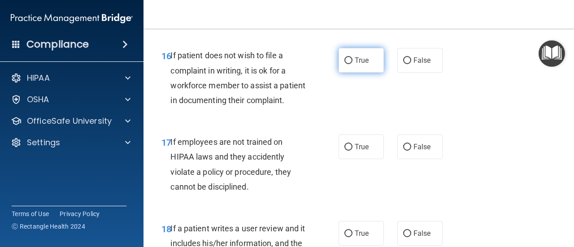
click at [357, 65] on span "True" at bounding box center [361, 60] width 14 height 9
click at [352, 64] on input "True" at bounding box center [348, 60] width 8 height 7
radio input "true"
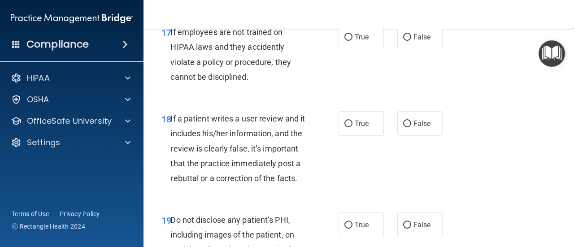
scroll to position [1757, 0]
click at [416, 49] on label "False" at bounding box center [419, 36] width 45 height 25
click at [411, 40] on input "False" at bounding box center [407, 37] width 8 height 7
radio input "true"
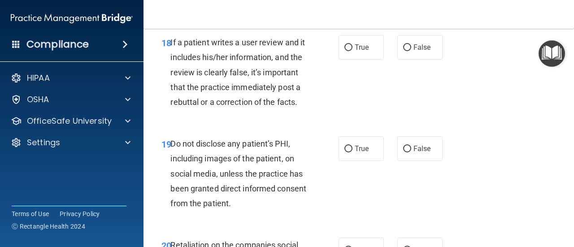
scroll to position [1837, 0]
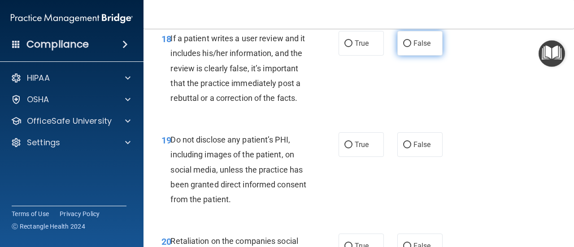
click at [419, 47] on span "False" at bounding box center [421, 43] width 17 height 9
click at [411, 47] on input "False" at bounding box center [407, 43] width 8 height 7
radio input "true"
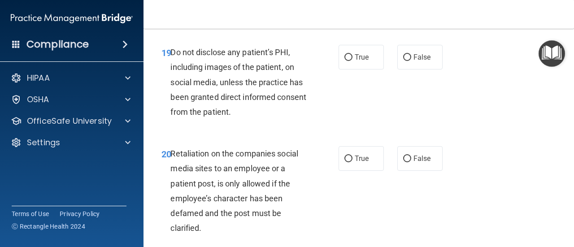
scroll to position [1925, 0]
click at [346, 60] on input "True" at bounding box center [348, 57] width 8 height 7
radio input "true"
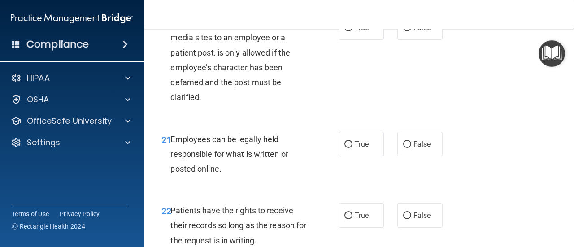
scroll to position [2059, 0]
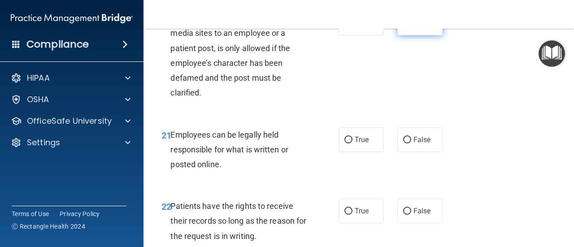
click at [405, 27] on input "False" at bounding box center [407, 23] width 8 height 7
radio input "true"
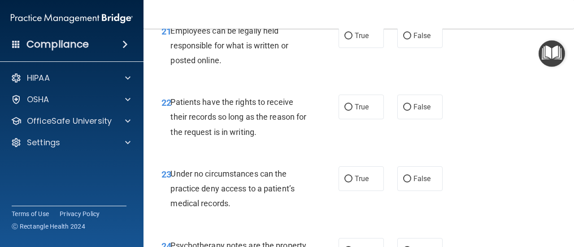
scroll to position [2164, 0]
click at [345, 39] on input "True" at bounding box center [348, 35] width 8 height 7
radio input "true"
click at [405, 110] on input "False" at bounding box center [407, 107] width 8 height 7
radio input "true"
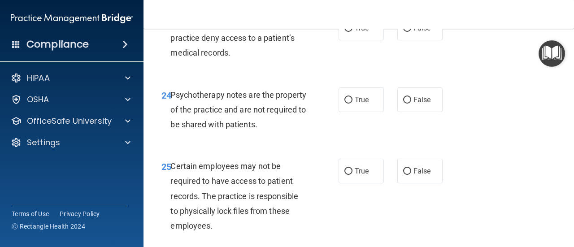
scroll to position [2319, 0]
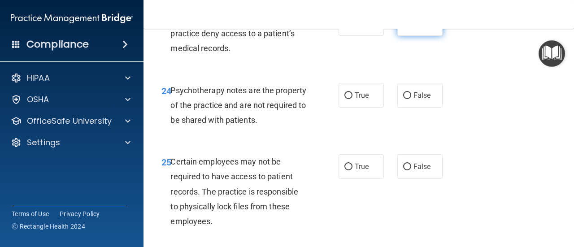
click at [405, 27] on input "False" at bounding box center [407, 24] width 8 height 7
radio input "true"
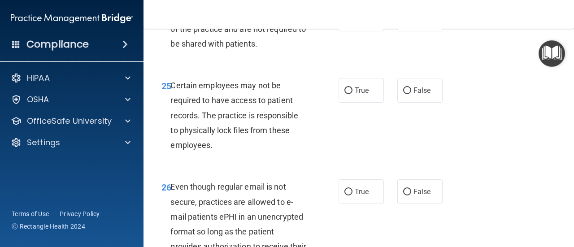
scroll to position [2396, 0]
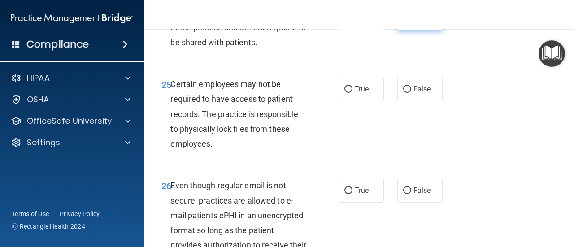
click at [406, 22] on input "False" at bounding box center [407, 18] width 8 height 7
radio input "true"
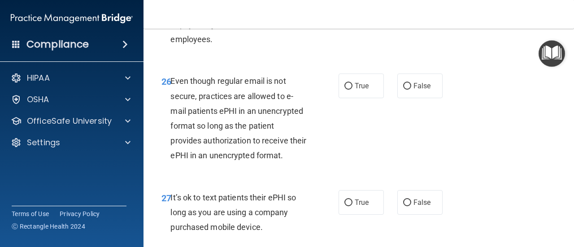
scroll to position [2506, 0]
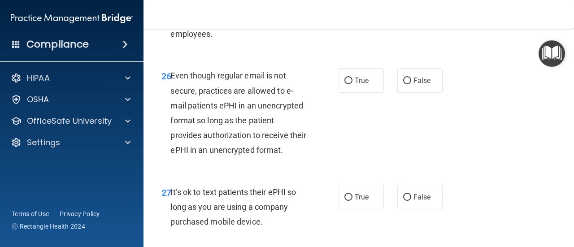
radio input "true"
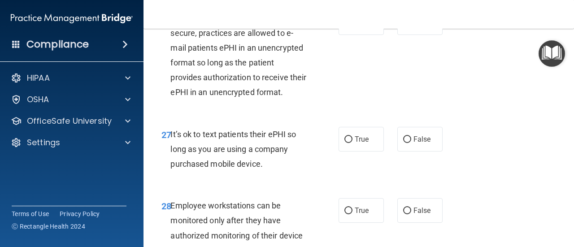
scroll to position [2572, 0]
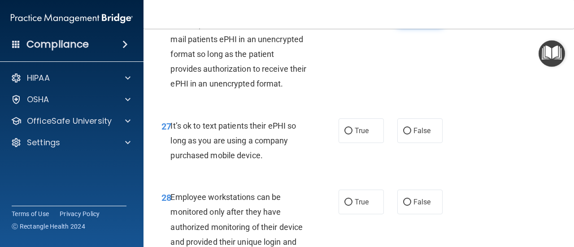
click at [404, 18] on input "False" at bounding box center [407, 14] width 8 height 7
radio input "true"
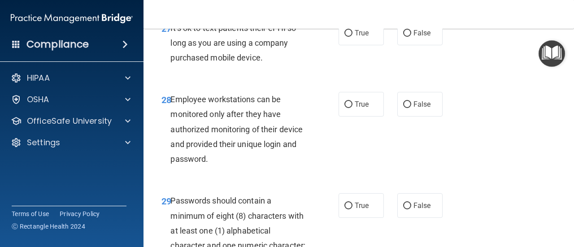
scroll to position [2671, 0]
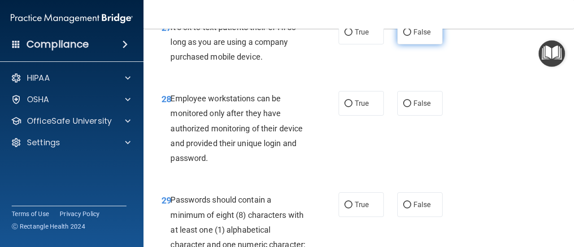
click at [416, 44] on label "False" at bounding box center [419, 32] width 45 height 25
click at [411, 36] on input "False" at bounding box center [407, 32] width 8 height 7
radio input "true"
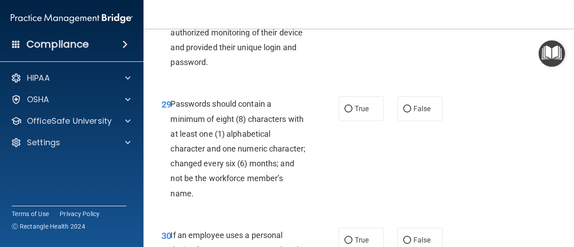
scroll to position [2774, 0]
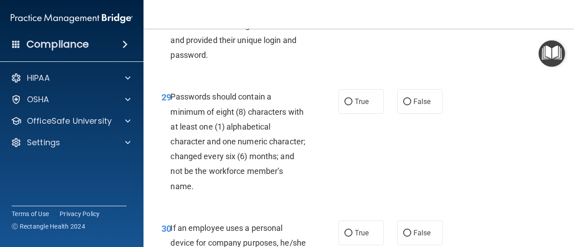
click at [416, 4] on span "False" at bounding box center [421, 0] width 17 height 9
click at [411, 4] on input "False" at bounding box center [407, 0] width 8 height 7
radio input "true"
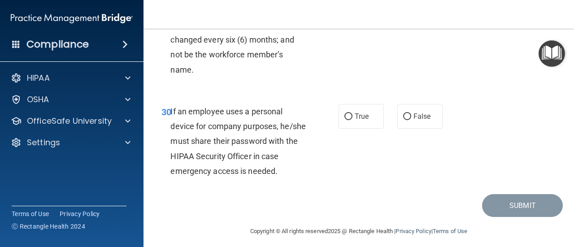
scroll to position [2891, 0]
radio input "true"
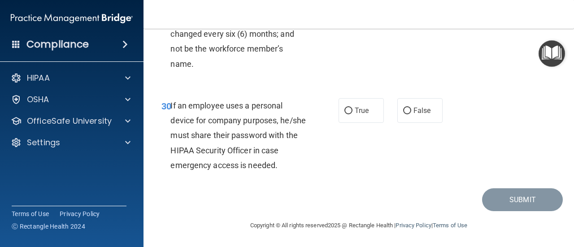
scroll to position [2955, 0]
click at [405, 111] on input "False" at bounding box center [407, 111] width 8 height 7
radio input "true"
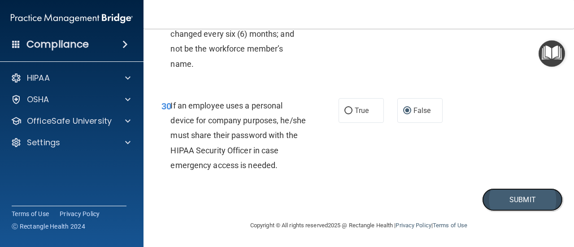
click at [504, 199] on button "Submit" at bounding box center [522, 199] width 81 height 23
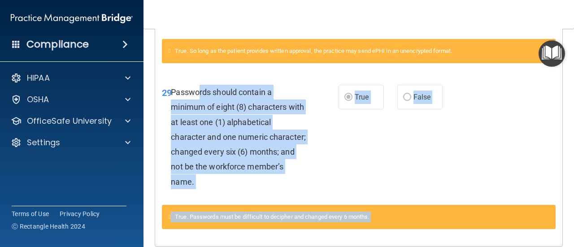
scroll to position [1269, 0]
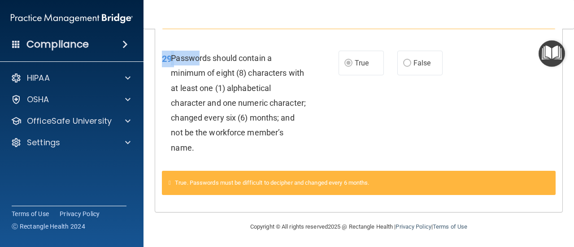
drag, startPoint x: 200, startPoint y: 95, endPoint x: 91, endPoint y: 268, distance: 204.5
click at [91, 246] on html "Compliance HIPAA Documents and Policies Report an Incident Business Associates …" at bounding box center [287, 123] width 574 height 247
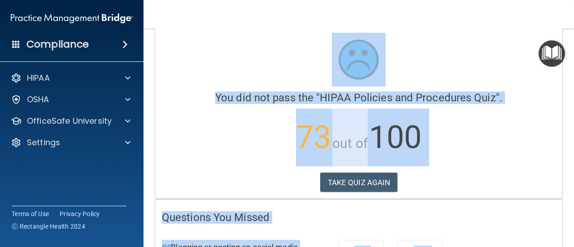
scroll to position [0, 0]
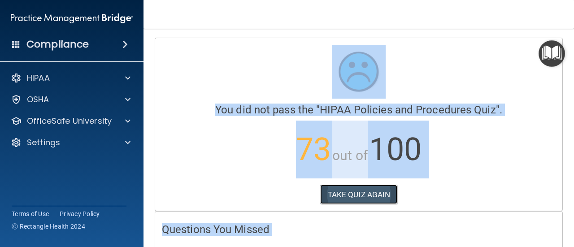
click at [346, 200] on button "TAKE QUIZ AGAIN" at bounding box center [359, 195] width 78 height 20
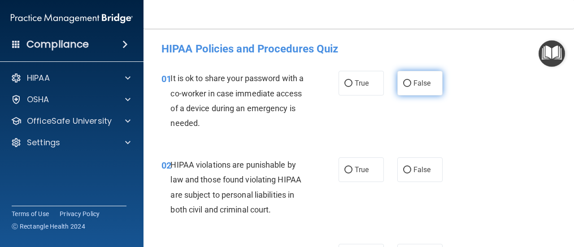
click at [420, 90] on label "False" at bounding box center [419, 83] width 45 height 25
click at [411, 87] on input "False" at bounding box center [407, 83] width 8 height 7
radio input "true"
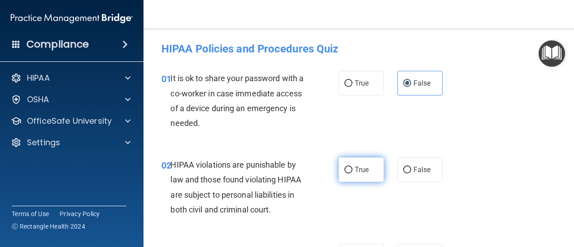
click at [344, 173] on input "True" at bounding box center [348, 170] width 8 height 7
radio input "true"
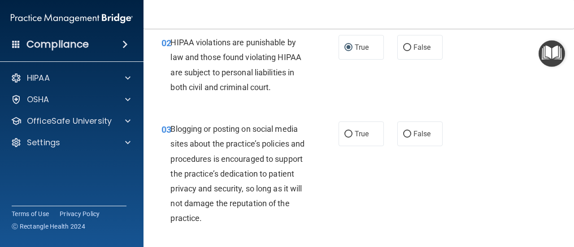
scroll to position [134, 0]
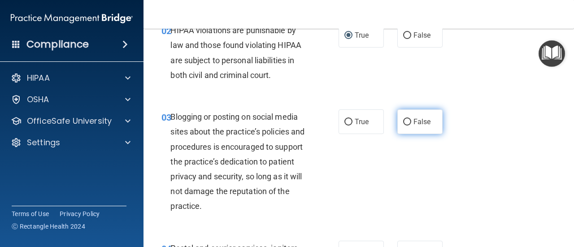
click at [423, 120] on span "False" at bounding box center [421, 121] width 17 height 9
click at [411, 120] on input "False" at bounding box center [407, 122] width 8 height 7
radio input "true"
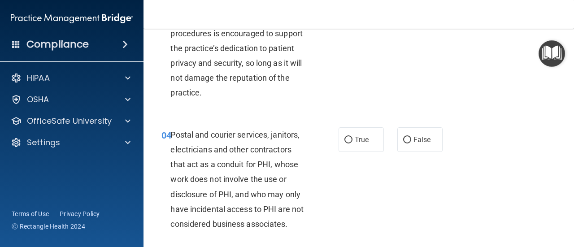
scroll to position [269, 0]
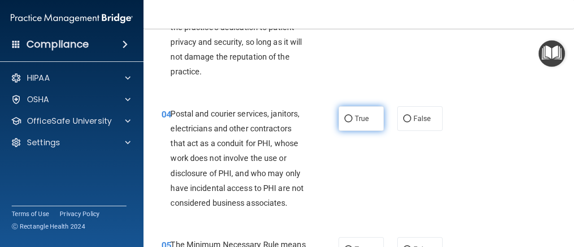
click at [345, 121] on input "True" at bounding box center [348, 119] width 8 height 7
radio input "true"
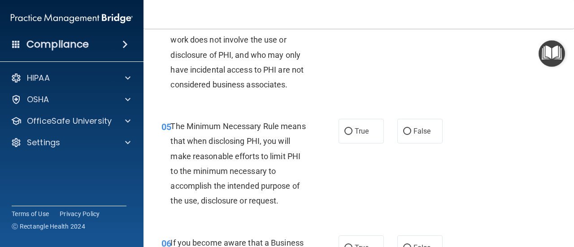
scroll to position [403, 0]
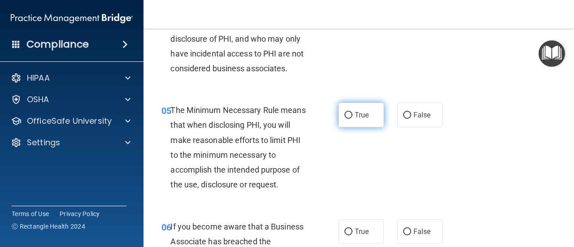
click at [356, 118] on span "True" at bounding box center [361, 115] width 14 height 9
click at [352, 118] on input "True" at bounding box center [348, 115] width 8 height 7
radio input "true"
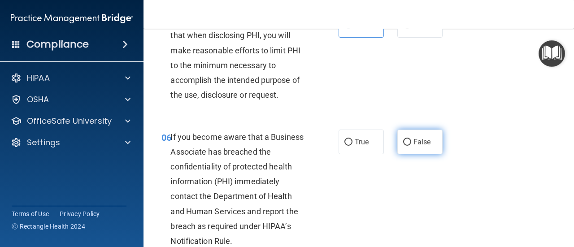
click at [417, 137] on label "False" at bounding box center [419, 142] width 45 height 25
click at [411, 139] on input "False" at bounding box center [407, 142] width 8 height 7
radio input "true"
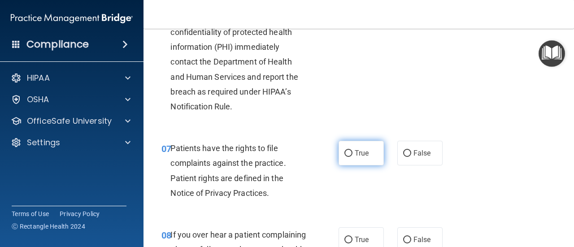
click at [365, 145] on label "True" at bounding box center [360, 153] width 45 height 25
click at [352, 150] on input "True" at bounding box center [348, 153] width 8 height 7
radio input "true"
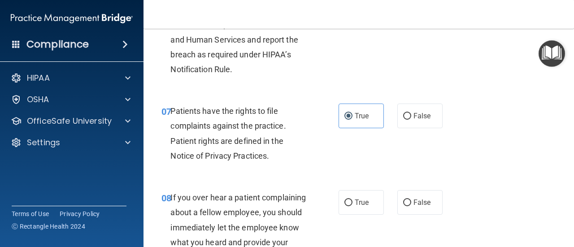
scroll to position [717, 0]
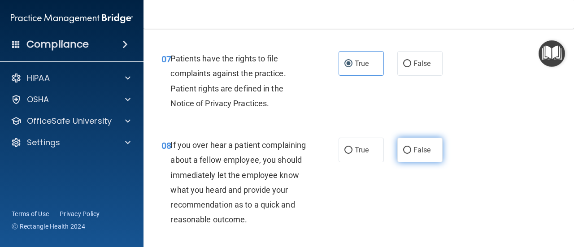
click at [421, 145] on label "False" at bounding box center [419, 150] width 45 height 25
click at [411, 147] on input "False" at bounding box center [407, 150] width 8 height 7
radio input "true"
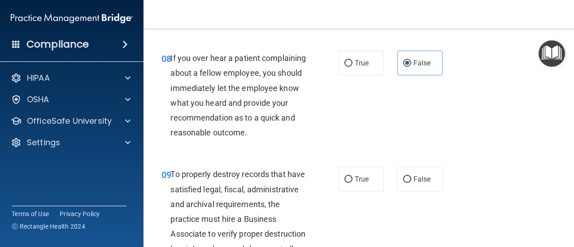
scroll to position [807, 0]
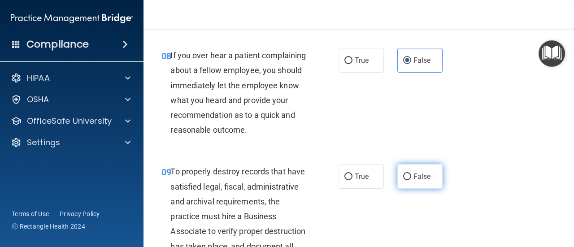
drag, startPoint x: 406, startPoint y: 192, endPoint x: 419, endPoint y: 186, distance: 14.8
click at [406, 180] on input "False" at bounding box center [407, 176] width 8 height 7
radio input "true"
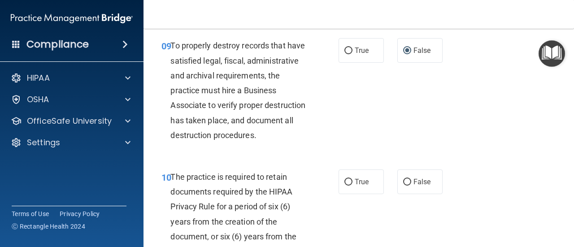
scroll to position [941, 0]
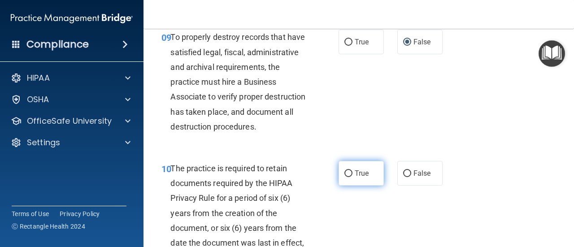
click at [355, 177] on span "True" at bounding box center [361, 173] width 14 height 9
click at [352, 177] on input "True" at bounding box center [348, 173] width 8 height 7
radio input "true"
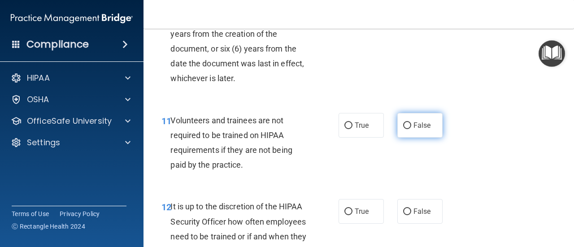
click at [430, 138] on label "False" at bounding box center [419, 125] width 45 height 25
click at [411, 129] on input "False" at bounding box center [407, 125] width 8 height 7
radio input "true"
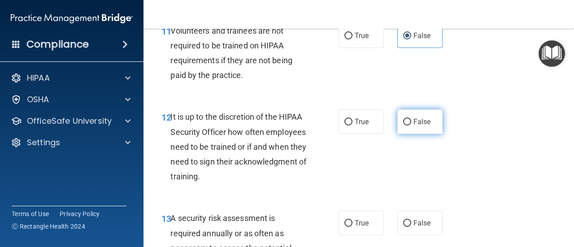
click at [424, 134] on label "False" at bounding box center [419, 121] width 45 height 25
click at [411, 125] on input "False" at bounding box center [407, 122] width 8 height 7
radio input "true"
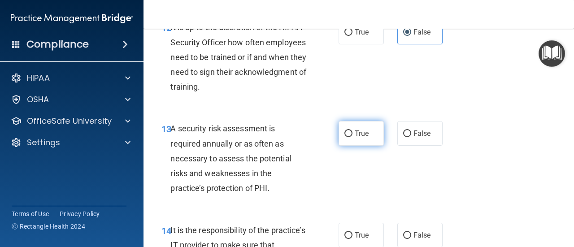
click at [362, 146] on label "True" at bounding box center [360, 133] width 45 height 25
click at [352, 137] on input "True" at bounding box center [348, 133] width 8 height 7
radio input "true"
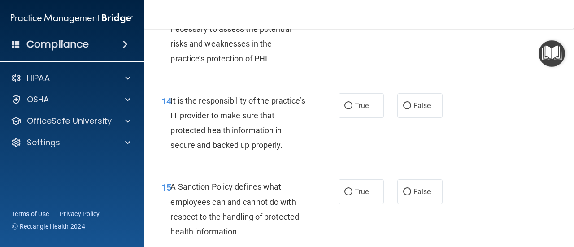
scroll to position [1434, 0]
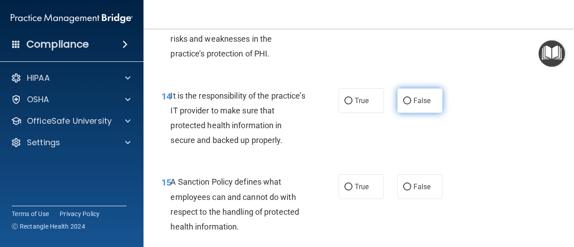
click at [412, 113] on label "False" at bounding box center [419, 100] width 45 height 25
click at [411, 104] on input "False" at bounding box center [407, 101] width 8 height 7
radio input "true"
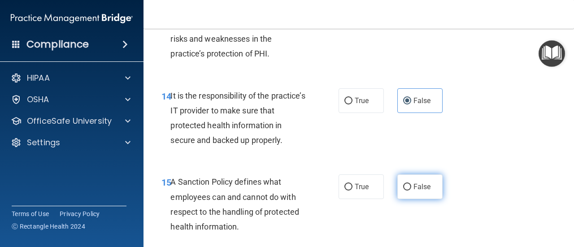
click at [421, 191] on span "False" at bounding box center [421, 186] width 17 height 9
click at [411, 190] on input "False" at bounding box center [407, 187] width 8 height 7
radio input "true"
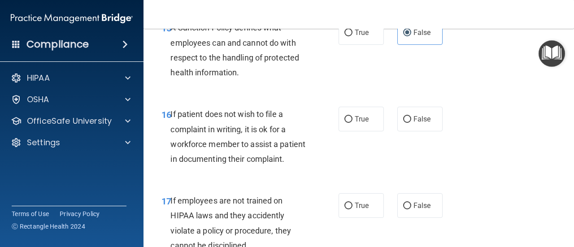
scroll to position [1613, 0]
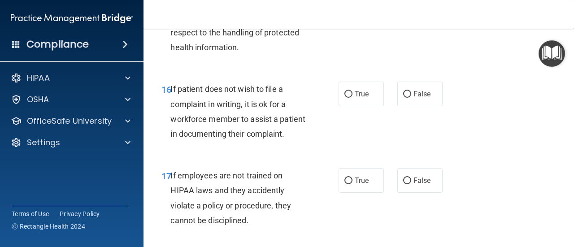
click at [333, 124] on div "16 If patient does not wish to file a complaint in writing, it is ok for a work…" at bounding box center [250, 114] width 204 height 64
click at [354, 98] on span "True" at bounding box center [361, 94] width 14 height 9
click at [352, 98] on input "True" at bounding box center [348, 94] width 8 height 7
radio input "true"
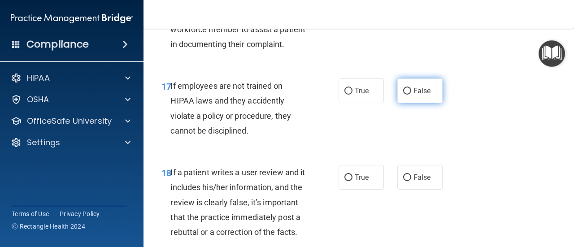
click at [413, 95] on span "False" at bounding box center [421, 90] width 17 height 9
click at [411, 95] on input "False" at bounding box center [407, 91] width 8 height 7
radio input "true"
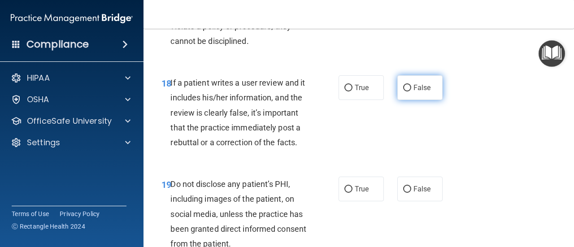
click at [421, 92] on span "False" at bounding box center [421, 87] width 17 height 9
click at [411, 91] on input "False" at bounding box center [407, 88] width 8 height 7
radio input "true"
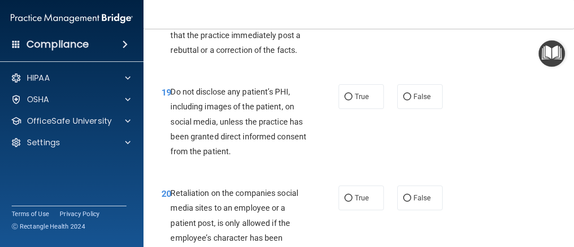
scroll to position [1882, 0]
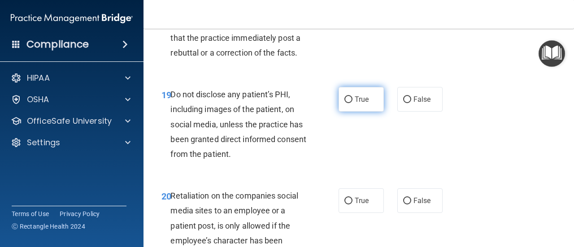
click at [364, 104] on span "True" at bounding box center [361, 99] width 14 height 9
click at [352, 103] on input "True" at bounding box center [348, 99] width 8 height 7
radio input "true"
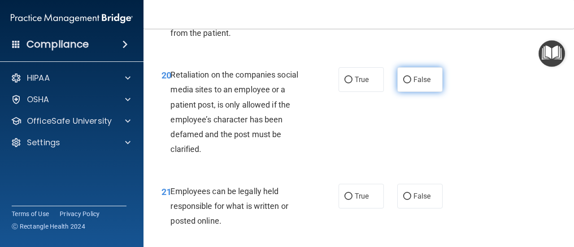
scroll to position [2016, 0]
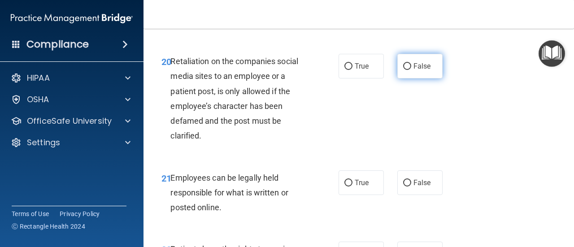
click at [415, 70] on span "False" at bounding box center [421, 66] width 17 height 9
click at [411, 70] on input "False" at bounding box center [407, 66] width 8 height 7
radio input "true"
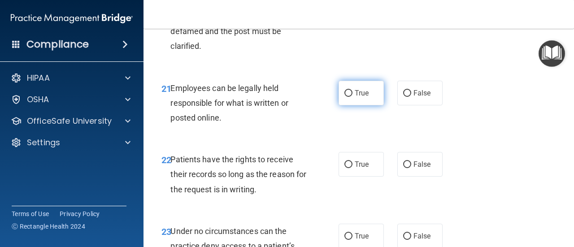
click at [366, 105] on label "True" at bounding box center [360, 93] width 45 height 25
click at [352, 97] on input "True" at bounding box center [348, 93] width 8 height 7
radio input "true"
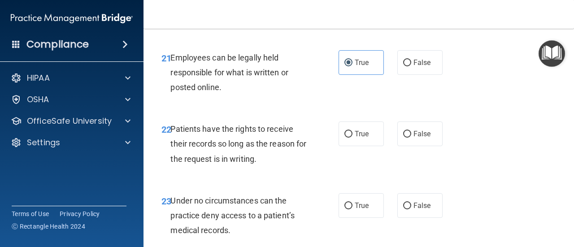
scroll to position [2151, 0]
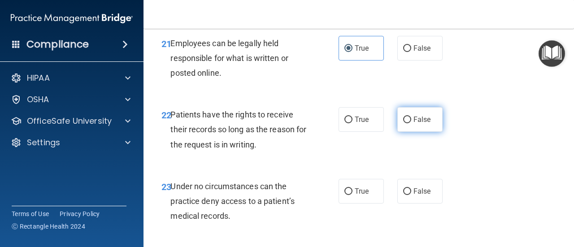
click at [427, 132] on label "False" at bounding box center [419, 119] width 45 height 25
click at [411, 123] on input "False" at bounding box center [407, 120] width 8 height 7
radio input "true"
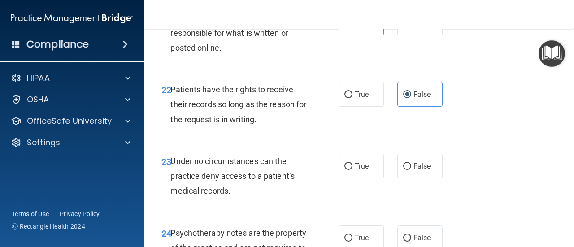
scroll to position [2196, 0]
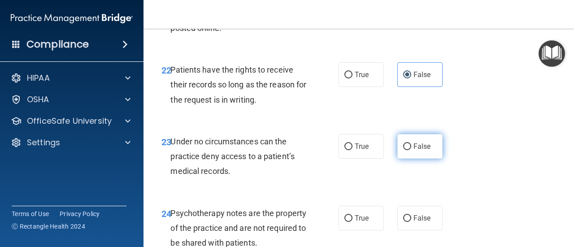
click at [414, 159] on label "False" at bounding box center [419, 146] width 45 height 25
click at [411, 150] on input "False" at bounding box center [407, 146] width 8 height 7
radio input "true"
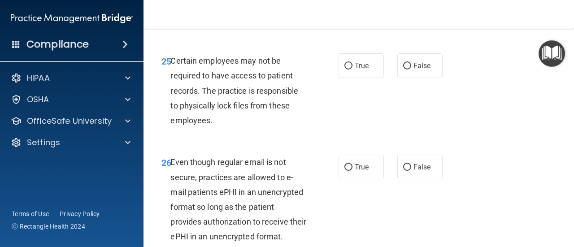
scroll to position [2420, 0]
radio input "true"
click at [350, 78] on label "True" at bounding box center [360, 65] width 45 height 25
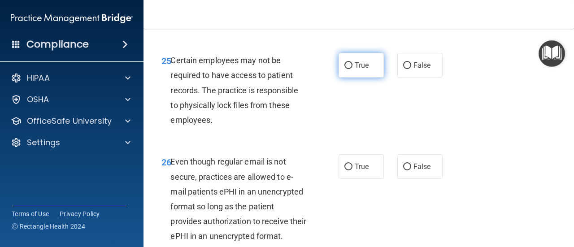
click at [350, 69] on input "True" at bounding box center [348, 65] width 8 height 7
radio input "true"
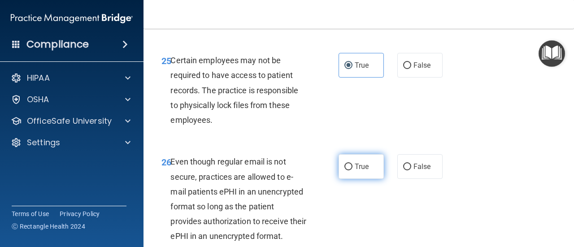
click at [343, 179] on label "True" at bounding box center [360, 166] width 45 height 25
click at [344, 170] on input "True" at bounding box center [348, 167] width 8 height 7
radio input "true"
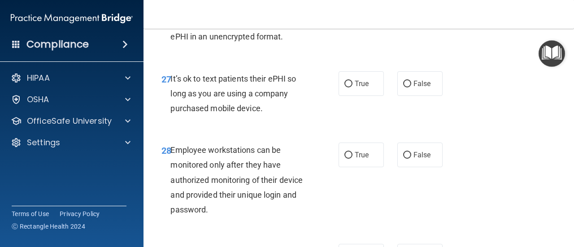
scroll to position [2644, 0]
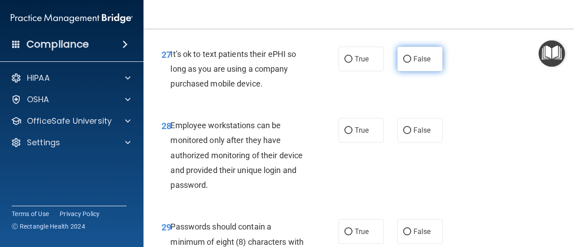
click at [417, 63] on span "False" at bounding box center [421, 59] width 17 height 9
click at [411, 63] on input "False" at bounding box center [407, 59] width 8 height 7
radio input "true"
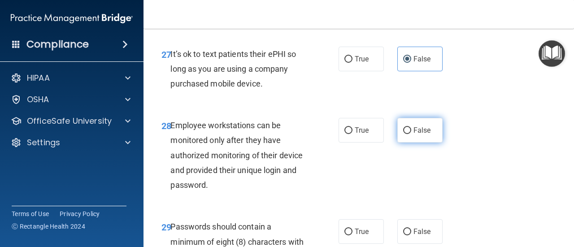
click at [413, 134] on span "False" at bounding box center [421, 130] width 17 height 9
click at [411, 134] on input "False" at bounding box center [407, 130] width 8 height 7
radio input "true"
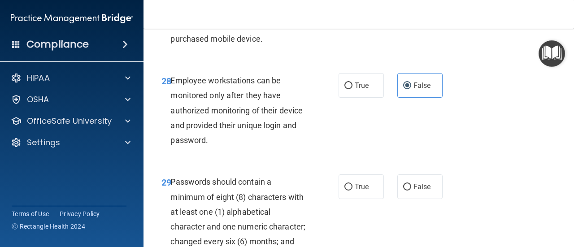
scroll to position [2733, 0]
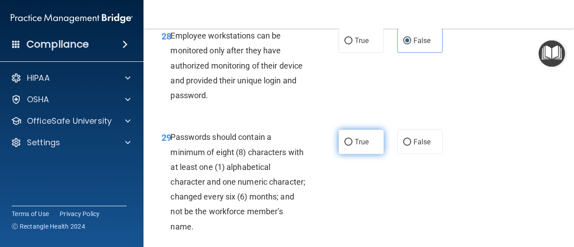
click at [356, 146] on span "True" at bounding box center [361, 142] width 14 height 9
click at [352, 146] on input "True" at bounding box center [348, 142] width 8 height 7
radio input "true"
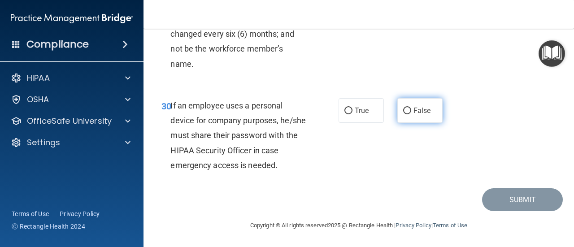
click at [413, 123] on label "False" at bounding box center [419, 110] width 45 height 25
click at [411, 114] on input "False" at bounding box center [407, 111] width 8 height 7
radio input "true"
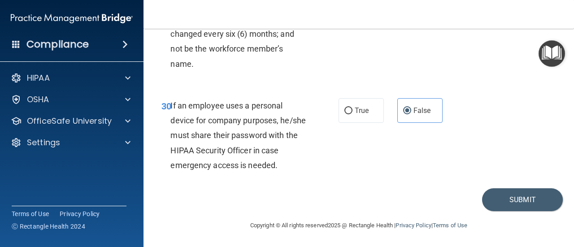
scroll to position [2955, 0]
click at [502, 197] on button "Submit" at bounding box center [522, 199] width 81 height 23
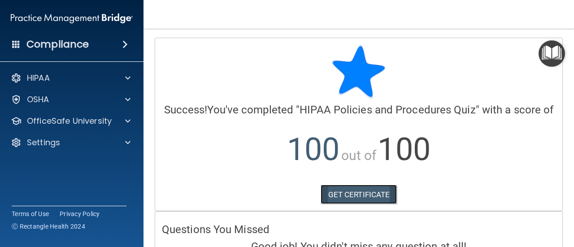
click at [341, 203] on link "GET CERTIFICATE" at bounding box center [358, 195] width 77 height 20
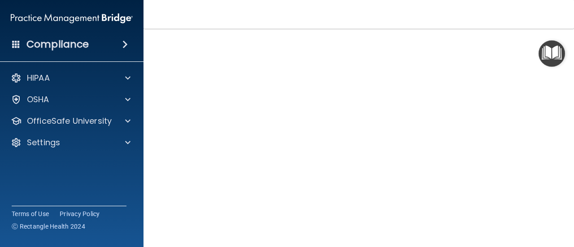
scroll to position [59, 0]
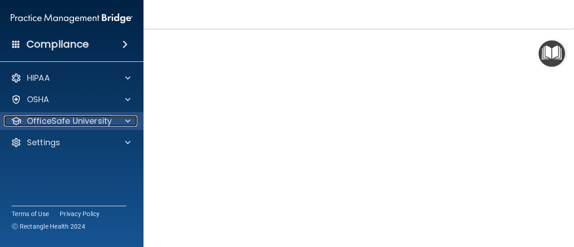
click at [72, 124] on p "OfficeSafe University" at bounding box center [69, 121] width 85 height 11
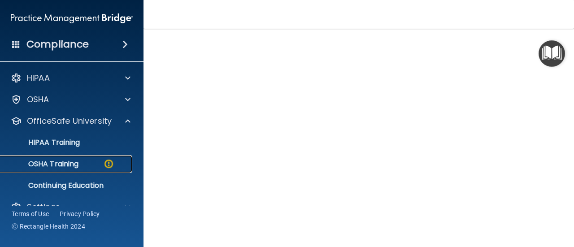
click at [68, 162] on p "OSHA Training" at bounding box center [42, 164] width 73 height 9
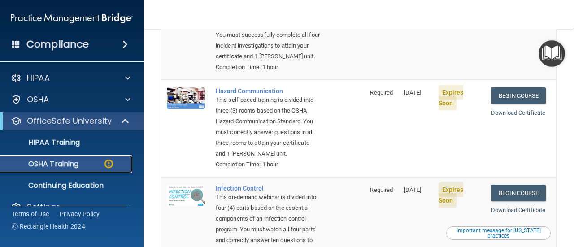
scroll to position [144, 0]
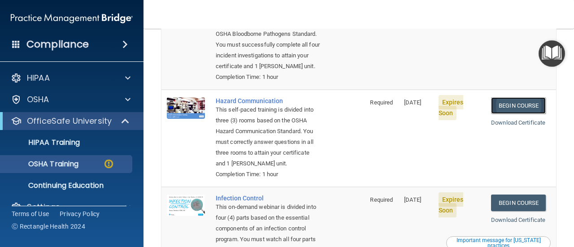
click at [515, 114] on link "Begin Course" at bounding box center [518, 105] width 55 height 17
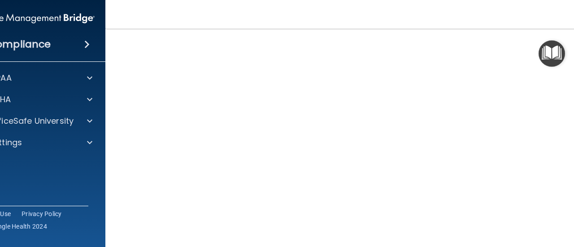
scroll to position [134, 0]
click at [554, 57] on img "Open Resource Center" at bounding box center [551, 53] width 26 height 26
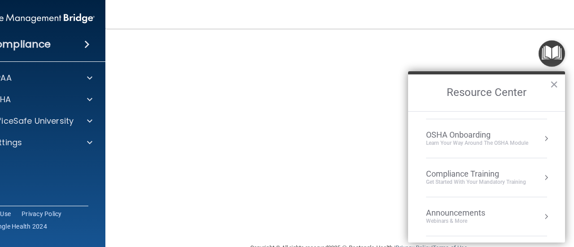
scroll to position [45, 0]
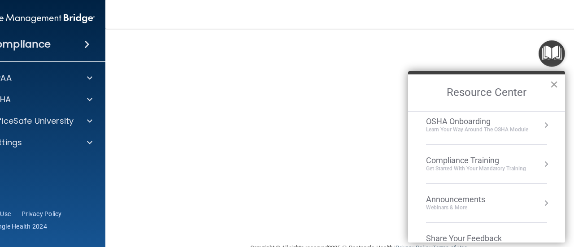
click at [553, 83] on button "×" at bounding box center [553, 84] width 9 height 14
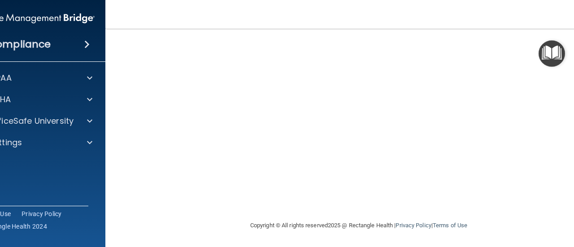
scroll to position [56, 0]
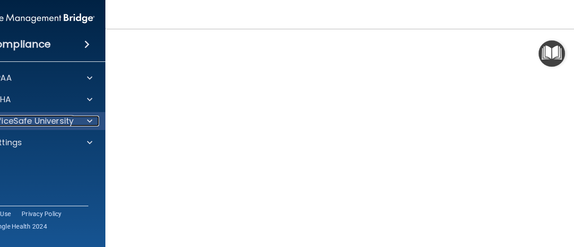
click at [41, 123] on p "OfficeSafe University" at bounding box center [31, 121] width 85 height 11
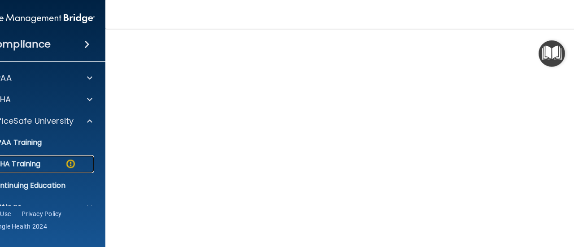
click at [35, 160] on p "OSHA Training" at bounding box center [4, 164] width 73 height 9
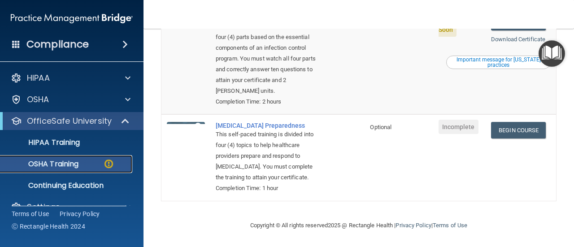
scroll to position [325, 0]
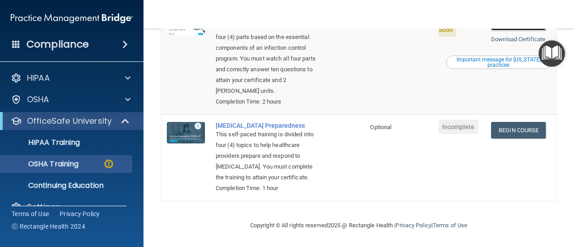
click at [511, 30] on link "Begin Course" at bounding box center [518, 22] width 55 height 17
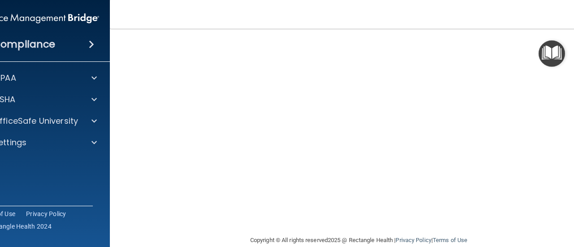
scroll to position [134, 0]
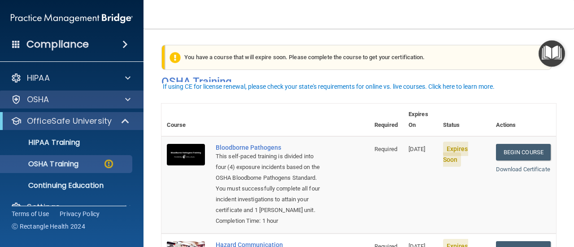
scroll to position [9, 0]
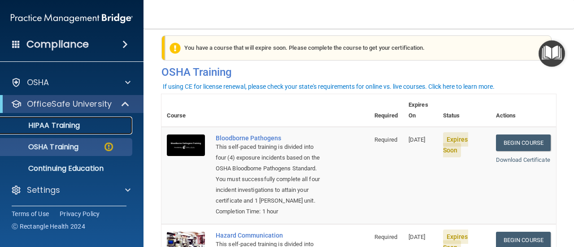
click at [65, 123] on p "HIPAA Training" at bounding box center [43, 125] width 74 height 9
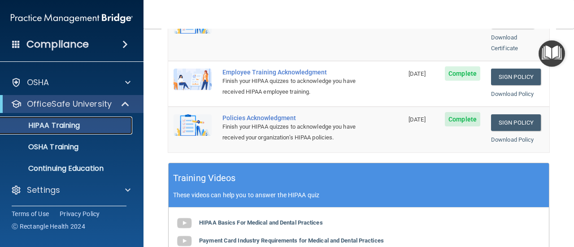
scroll to position [278, 0]
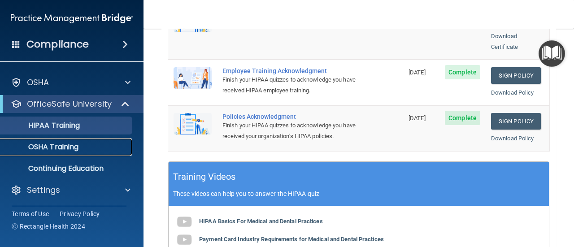
click at [51, 147] on p "OSHA Training" at bounding box center [42, 146] width 73 height 9
